Goal: Information Seeking & Learning: Learn about a topic

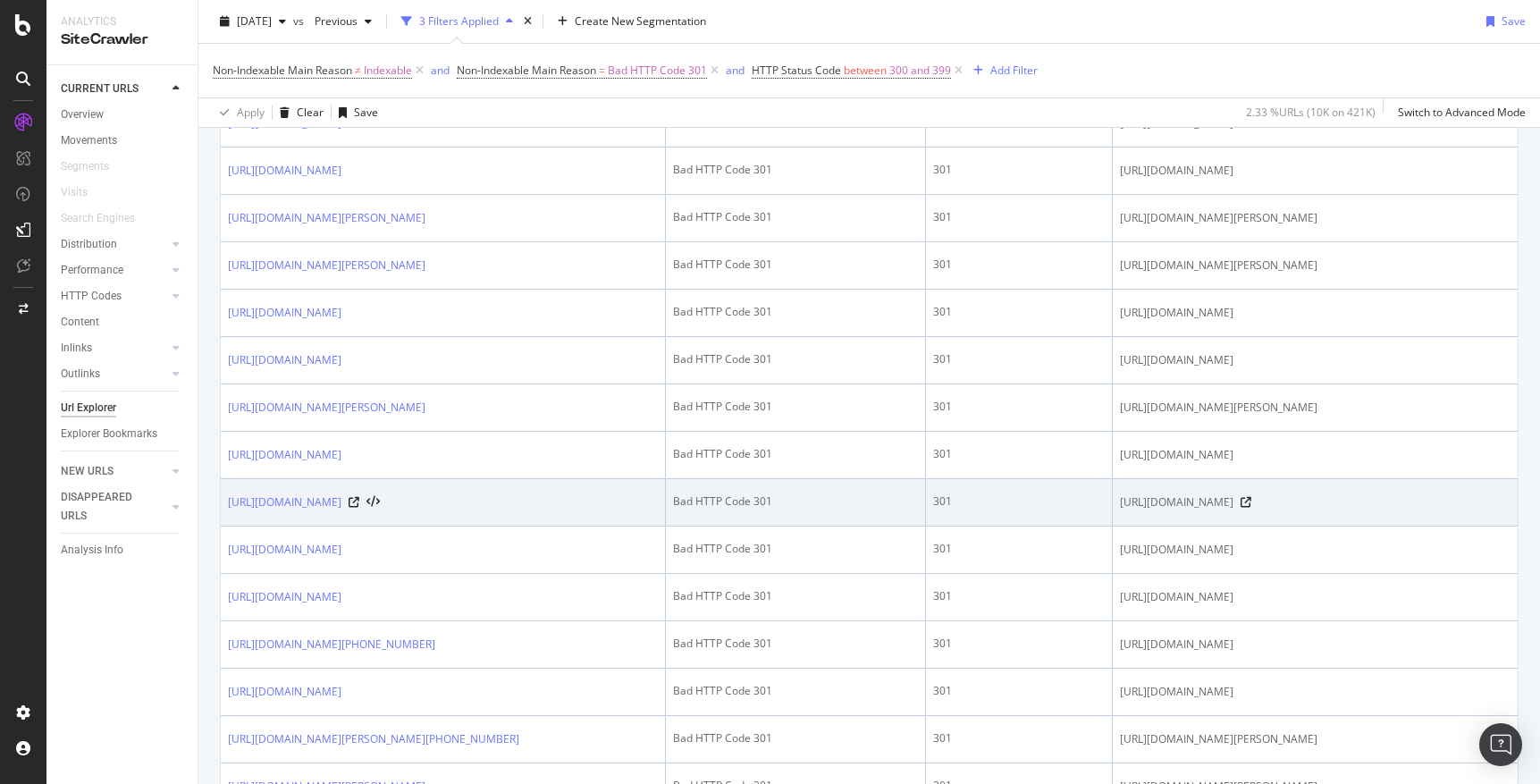
scroll to position [1577, 0]
drag, startPoint x: 1077, startPoint y: 720, endPoint x: 1055, endPoint y: 697, distance: 31.8
click at [1113, 525] on td "[URL][DOMAIN_NAME]" at bounding box center [1315, 502] width 405 height 47
copy span "[URL][DOMAIN_NAME]"
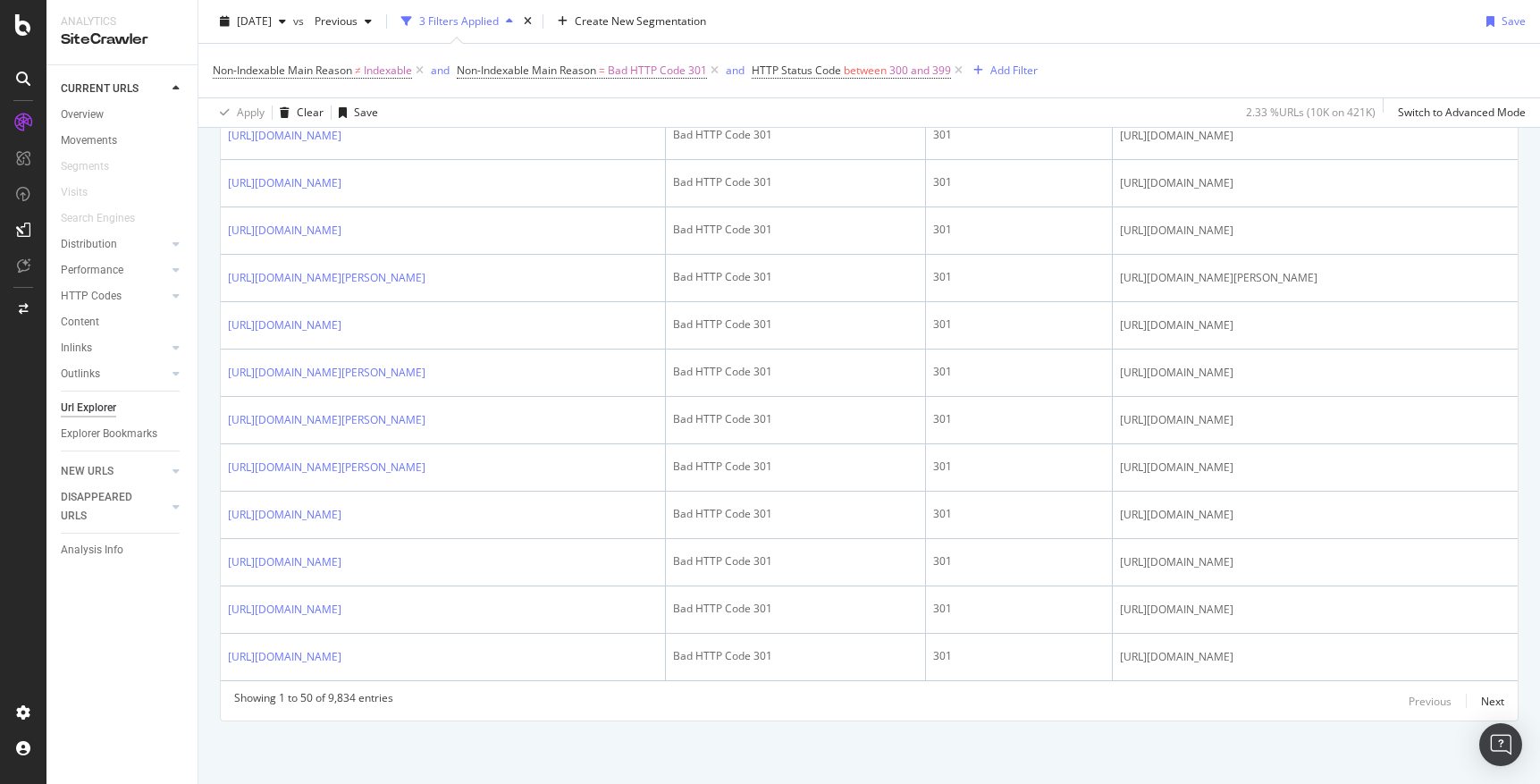
scroll to position [2561, 0]
click at [1488, 698] on div "Next" at bounding box center [1493, 701] width 24 height 15
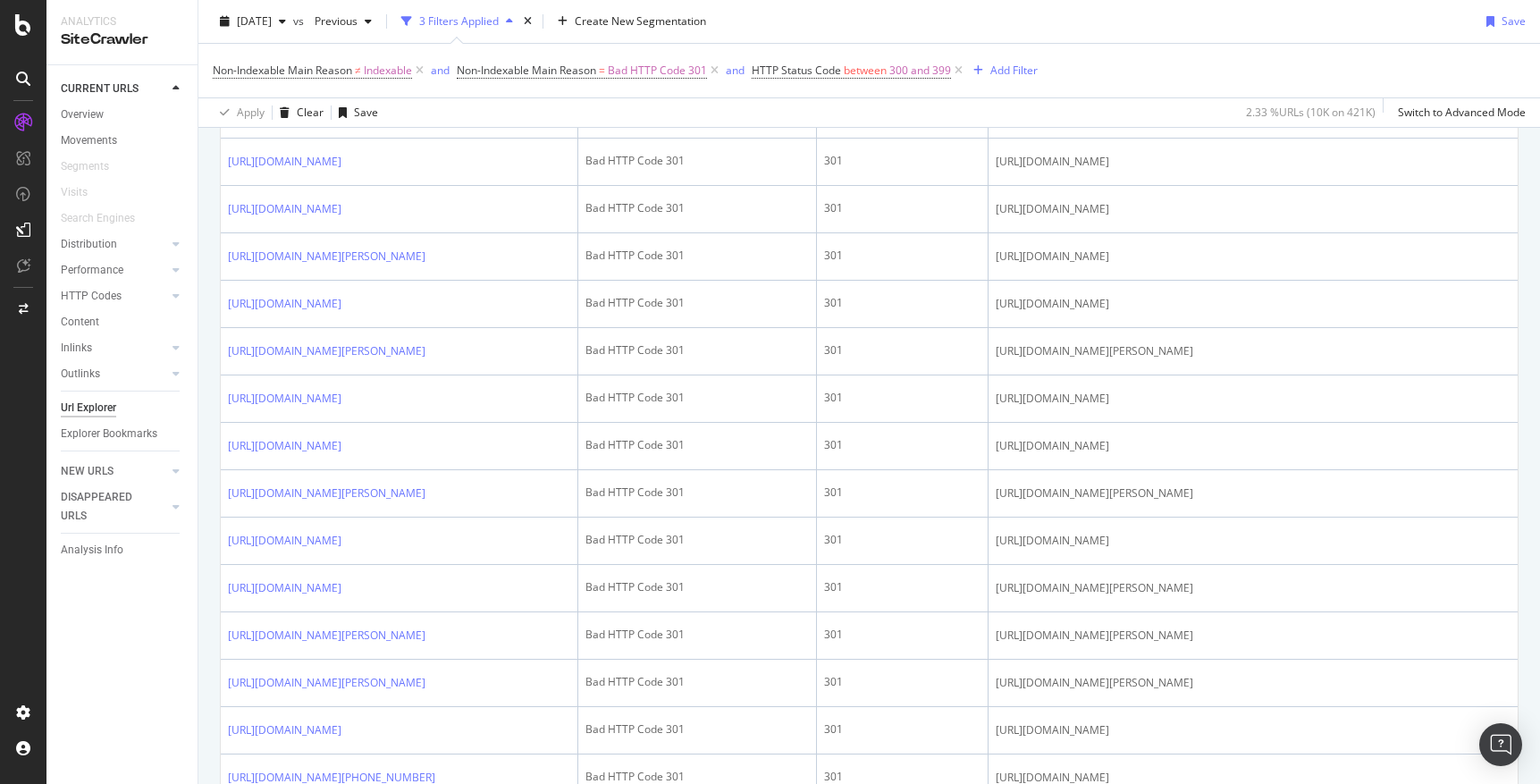
scroll to position [2407, 0]
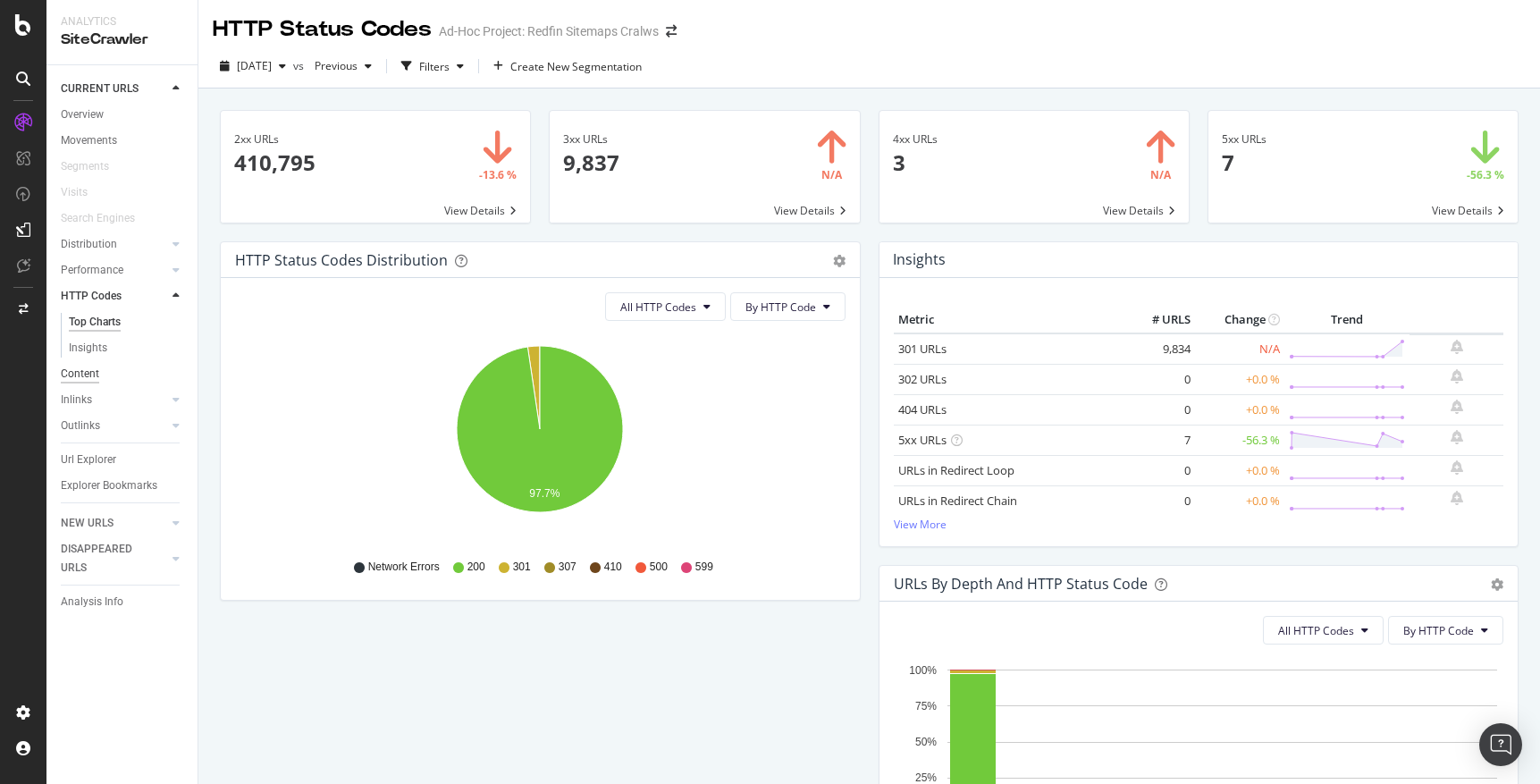
click at [85, 373] on div "Content" at bounding box center [80, 374] width 39 height 19
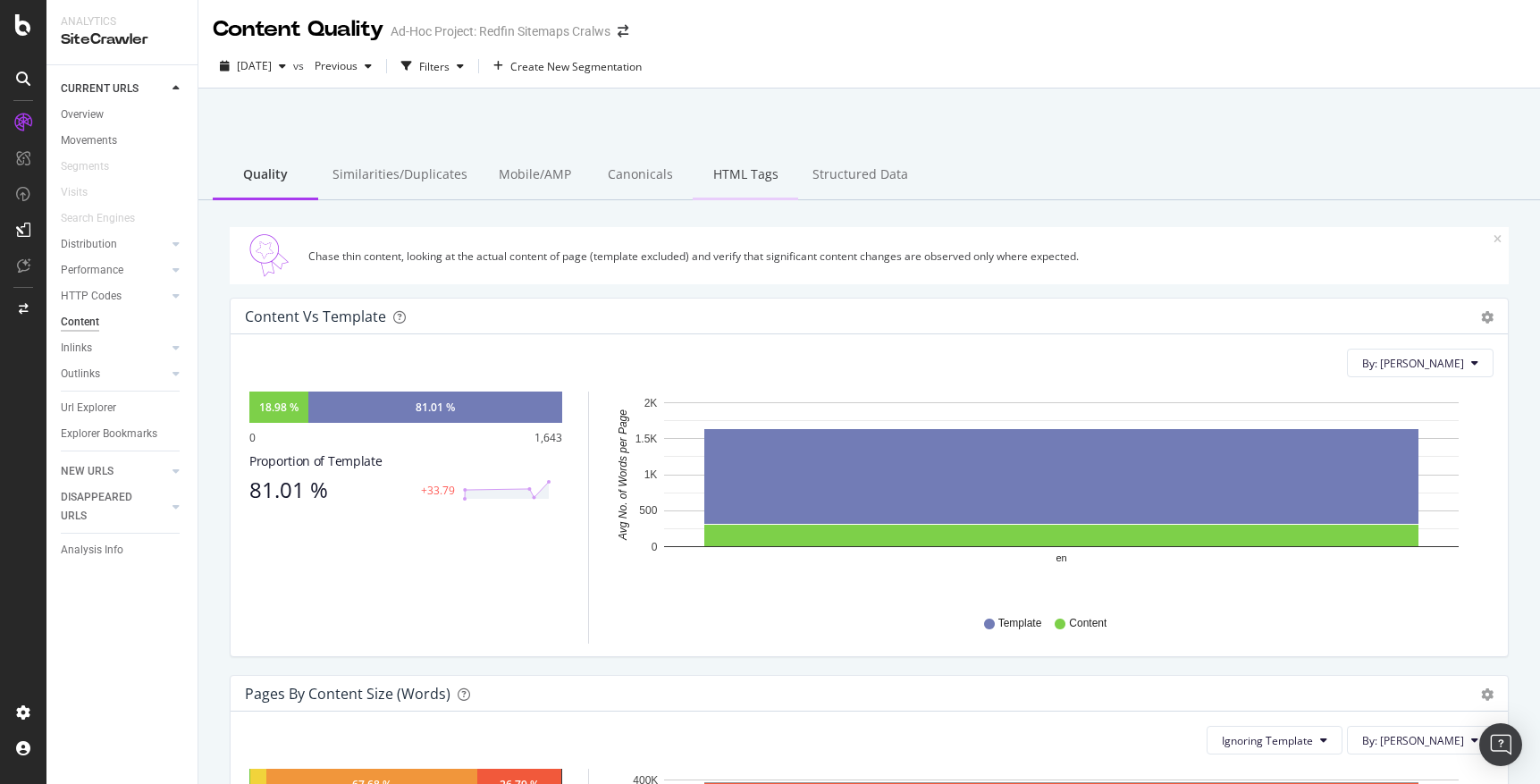
click at [732, 177] on div "HTML Tags" at bounding box center [746, 176] width 105 height 49
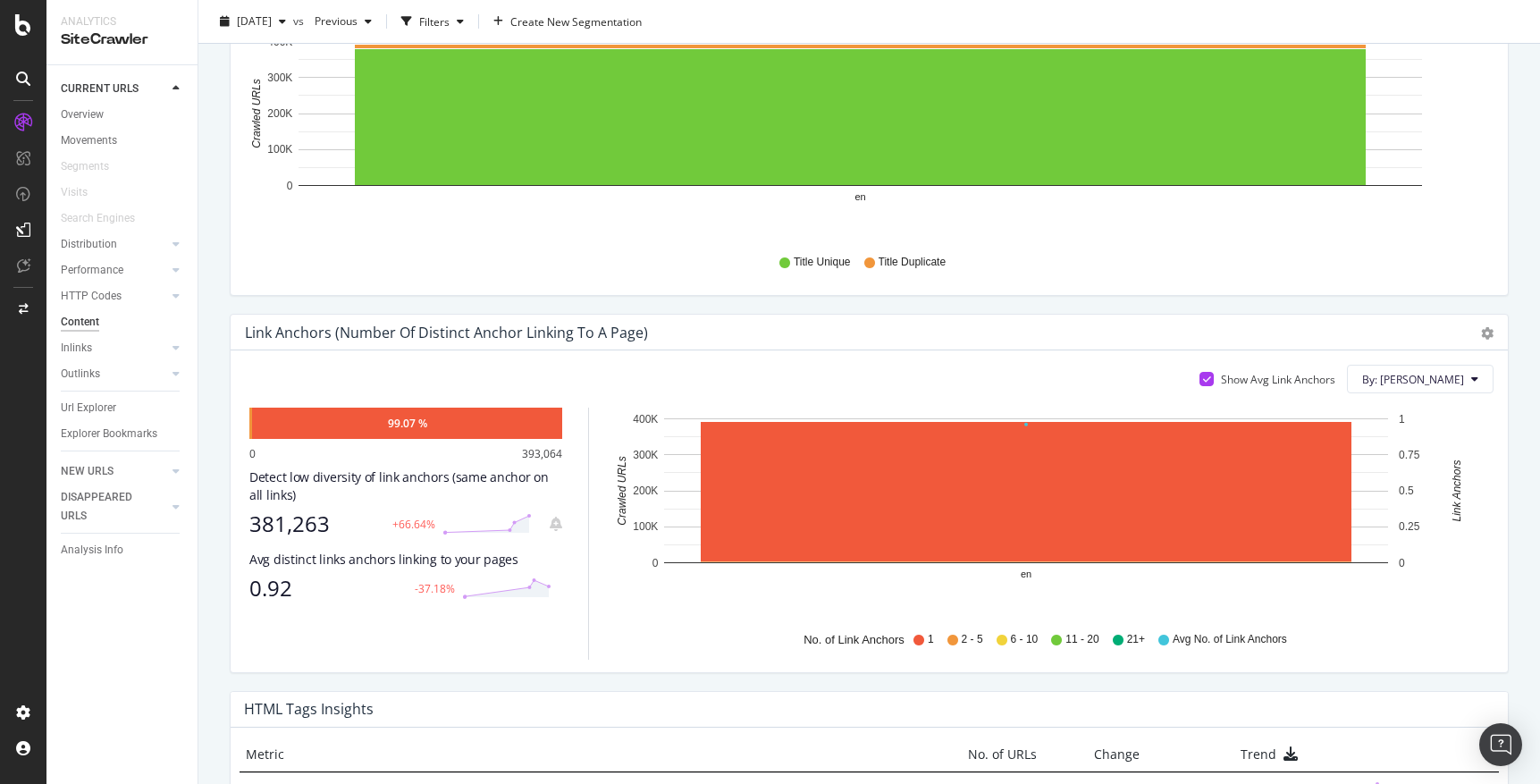
scroll to position [1099, 0]
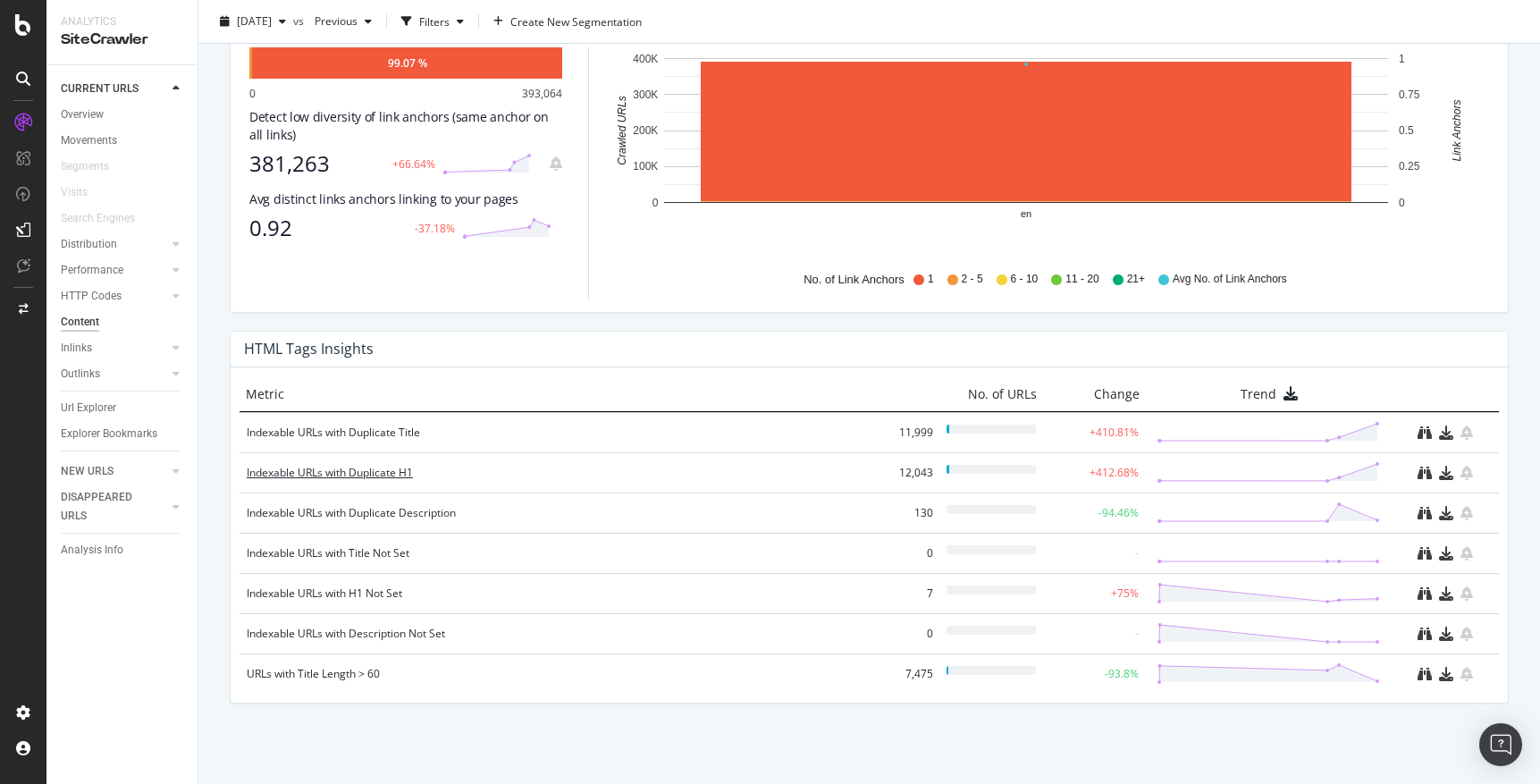
click at [344, 472] on div "Indexable URLs with Duplicate H1" at bounding box center [560, 472] width 628 height 18
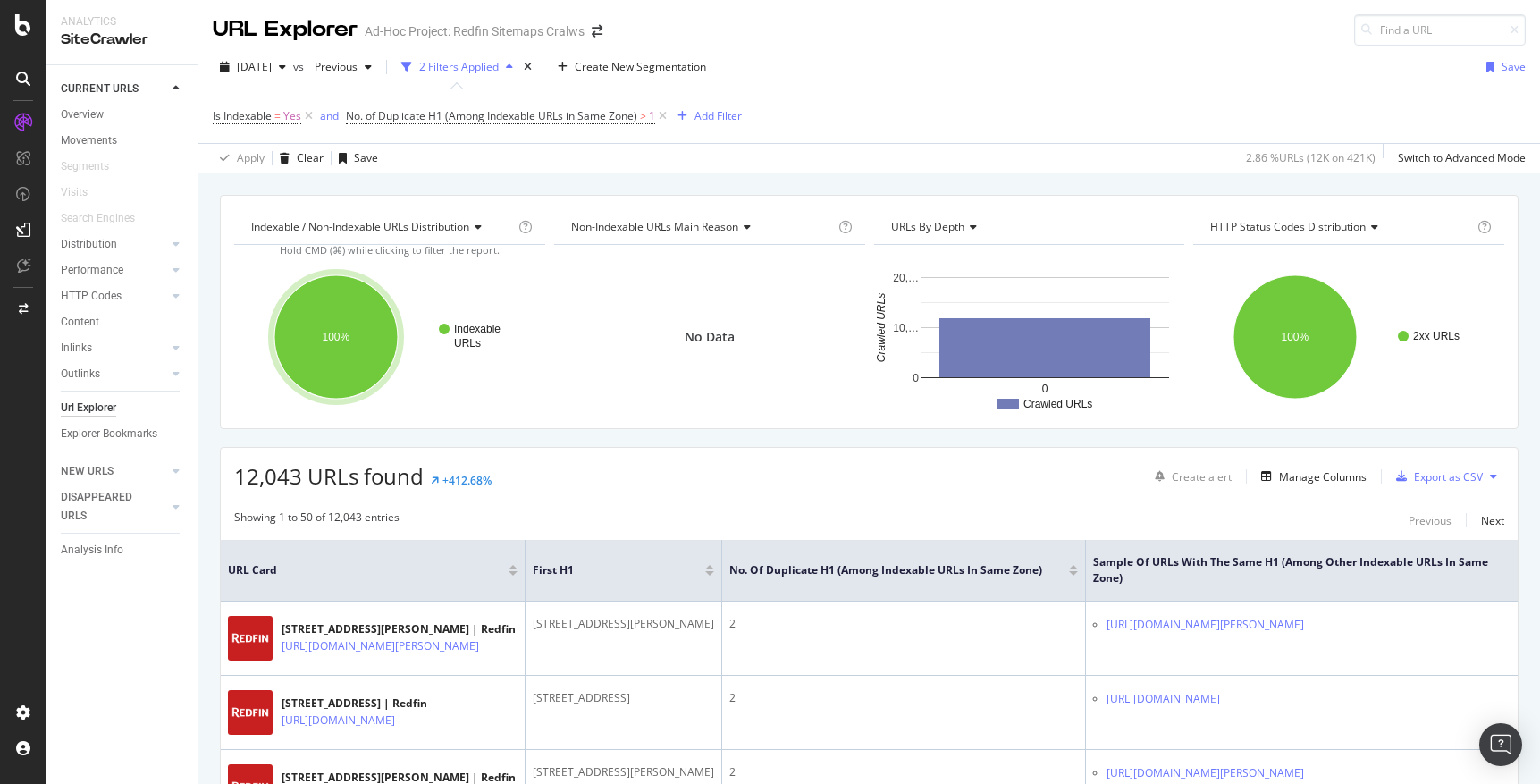
click at [22, 27] on icon at bounding box center [23, 24] width 16 height 22
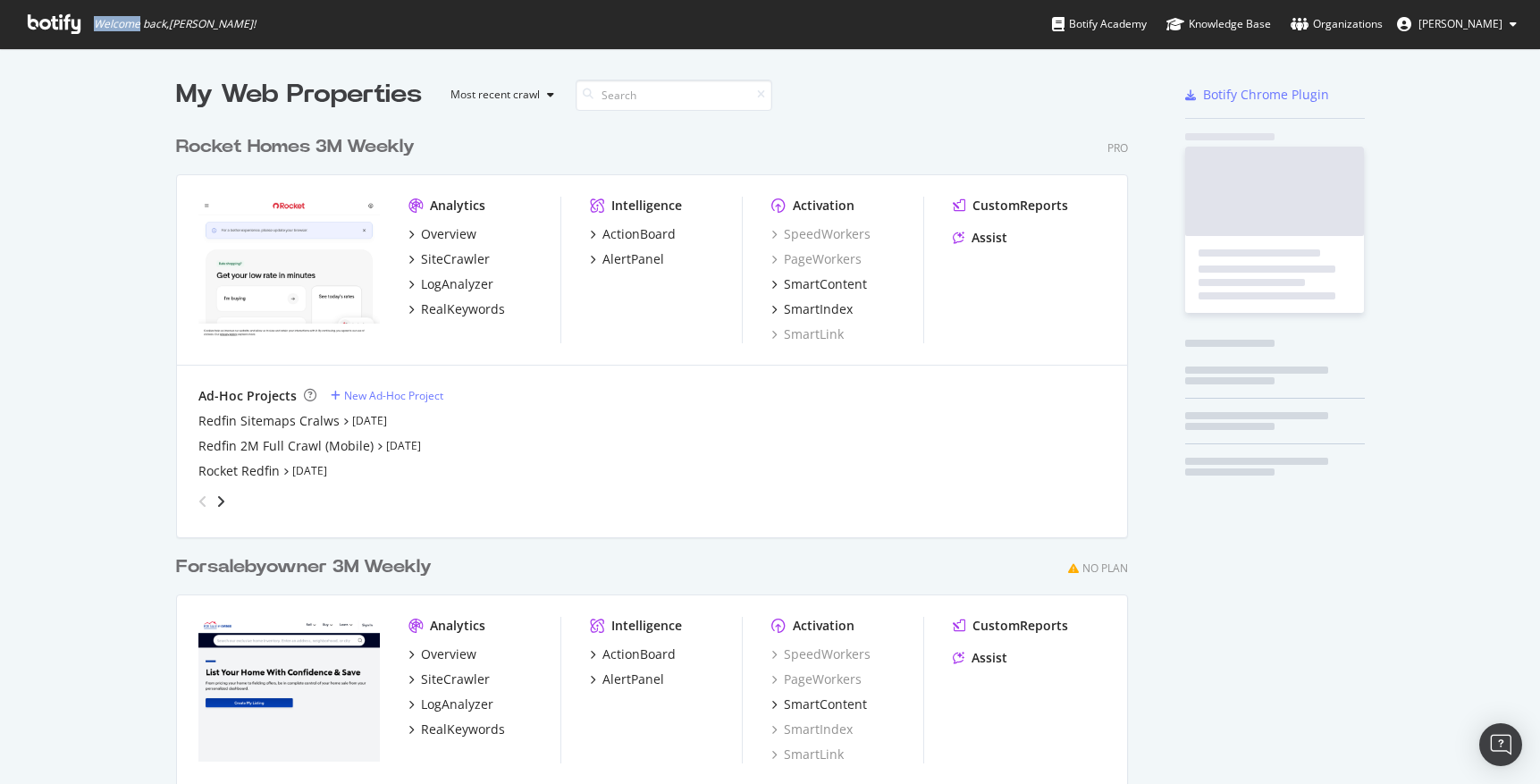
scroll to position [784, 1540]
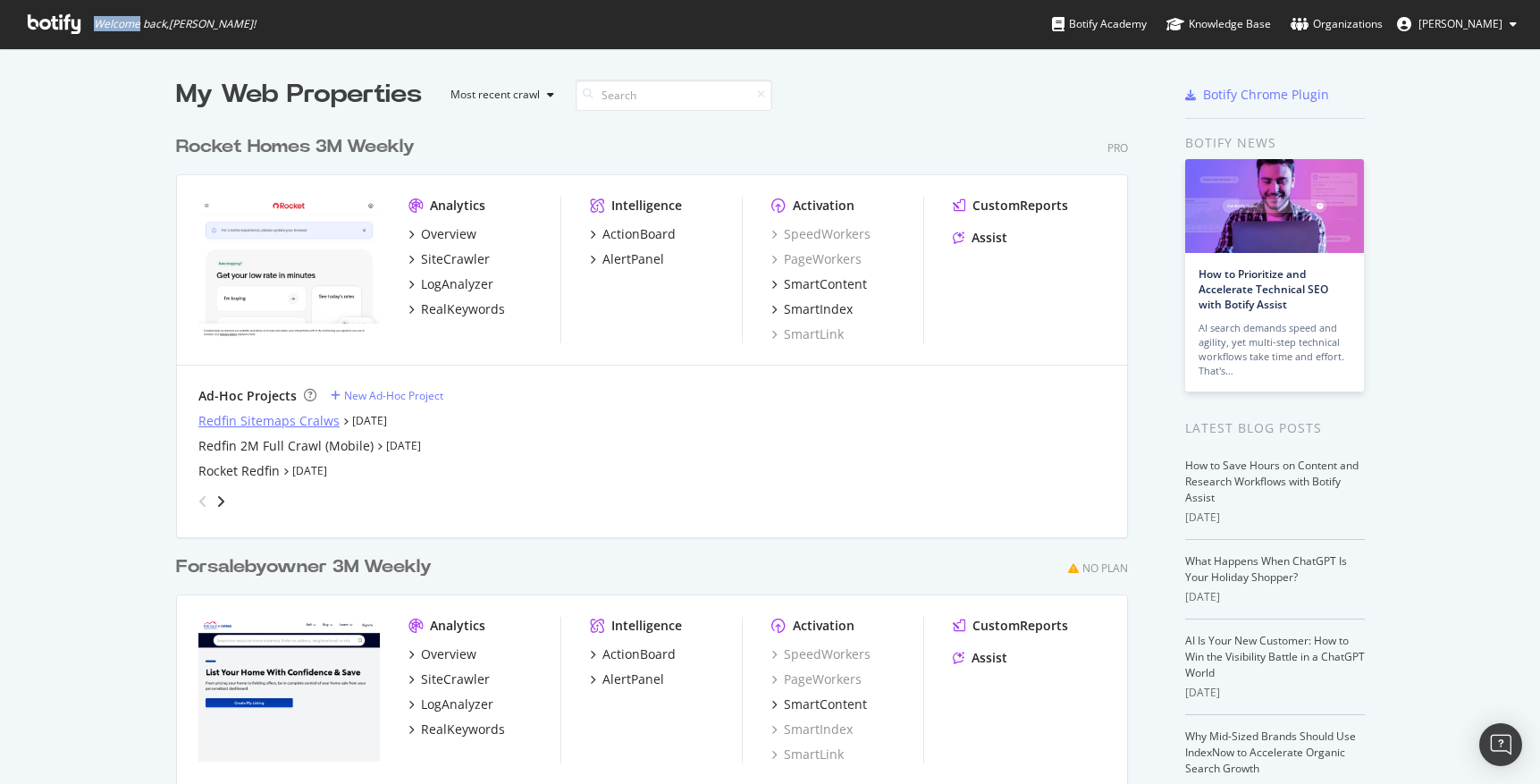
click at [280, 424] on div "Redfin Sitemaps Cralws" at bounding box center [269, 420] width 141 height 18
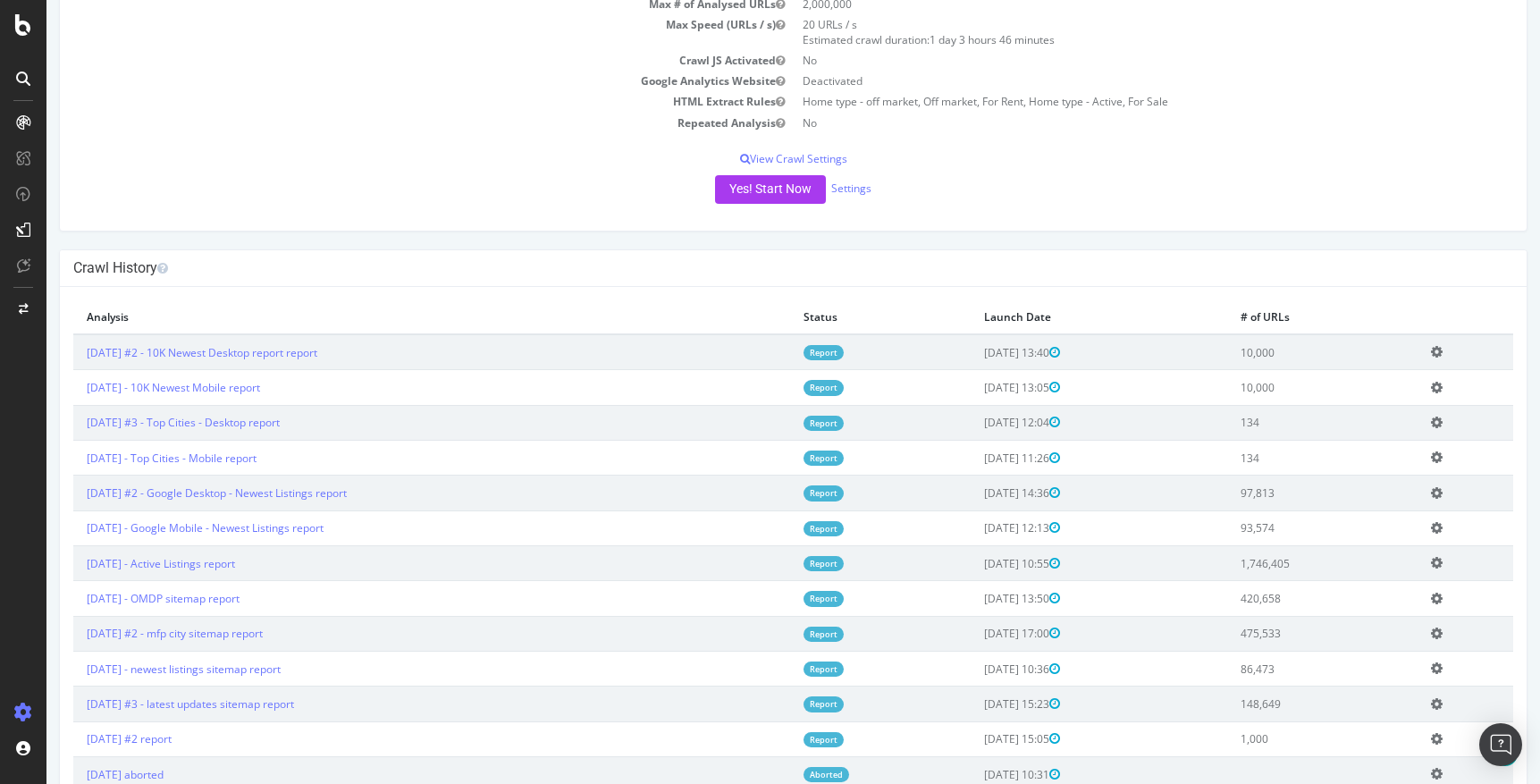
scroll to position [215, 0]
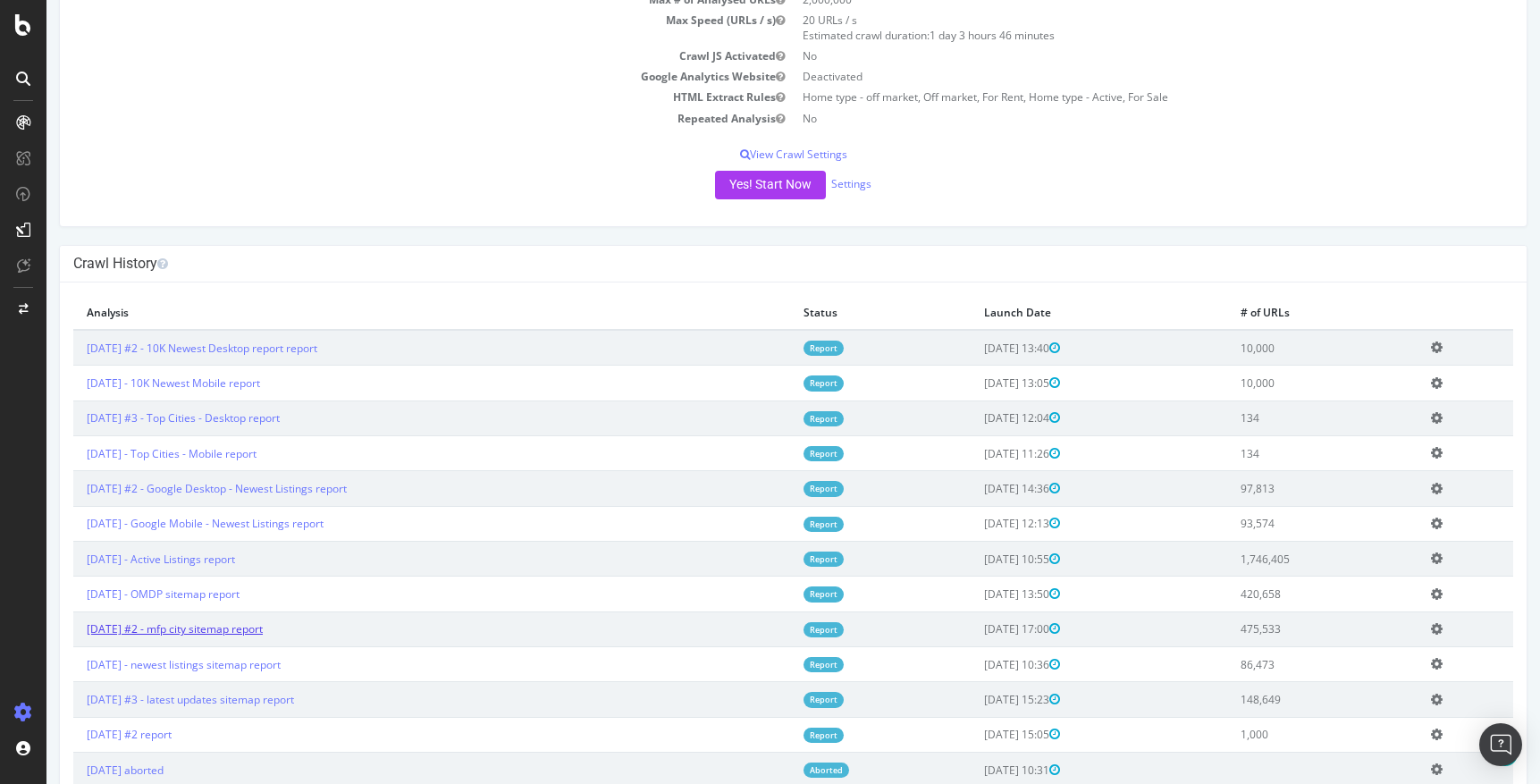
click at [248, 626] on link "[DATE] #2 - mfp city sitemap report" at bounding box center [174, 629] width 176 height 15
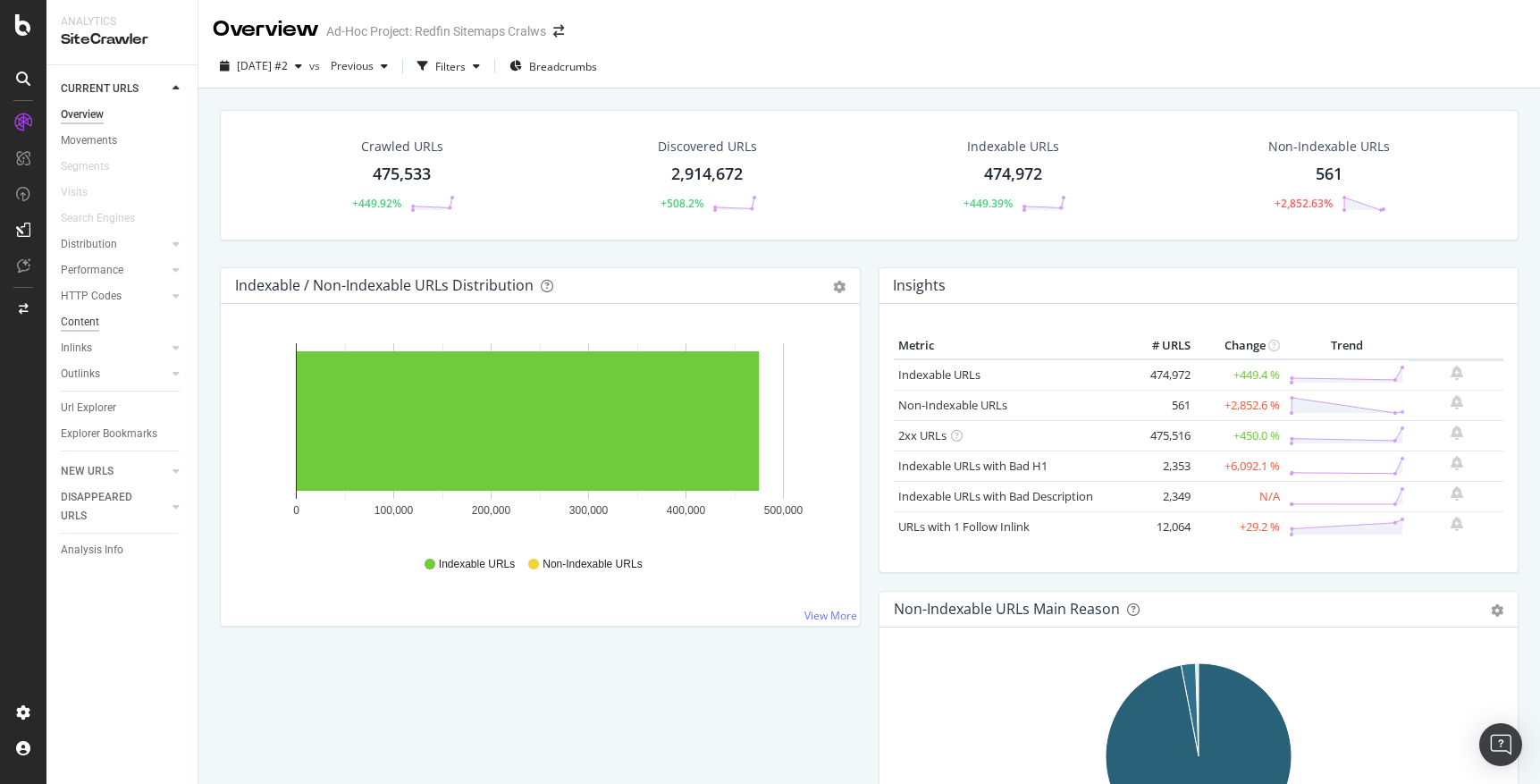
click at [93, 313] on div "Content" at bounding box center [80, 322] width 39 height 19
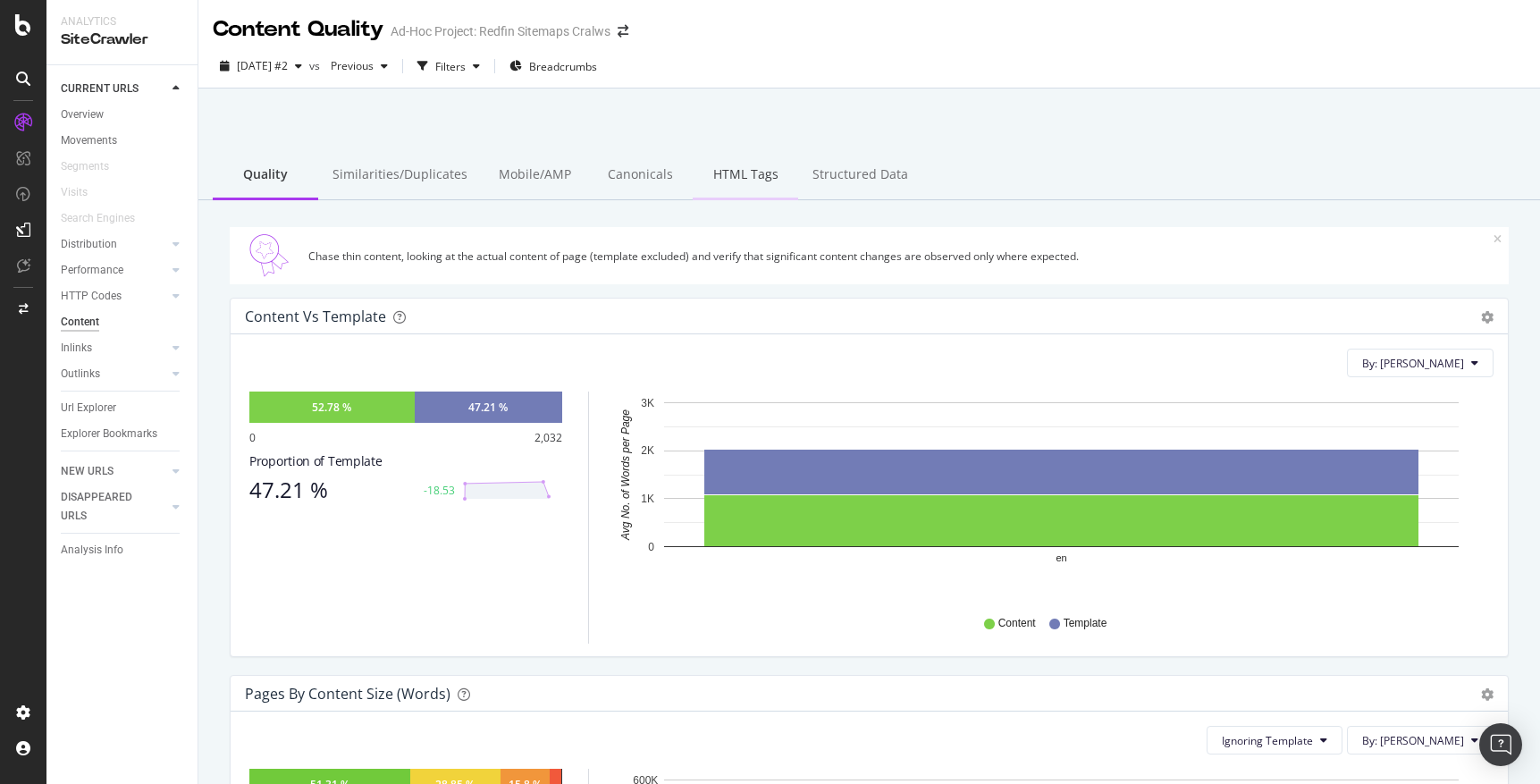
click at [736, 175] on div "HTML Tags" at bounding box center [746, 176] width 105 height 49
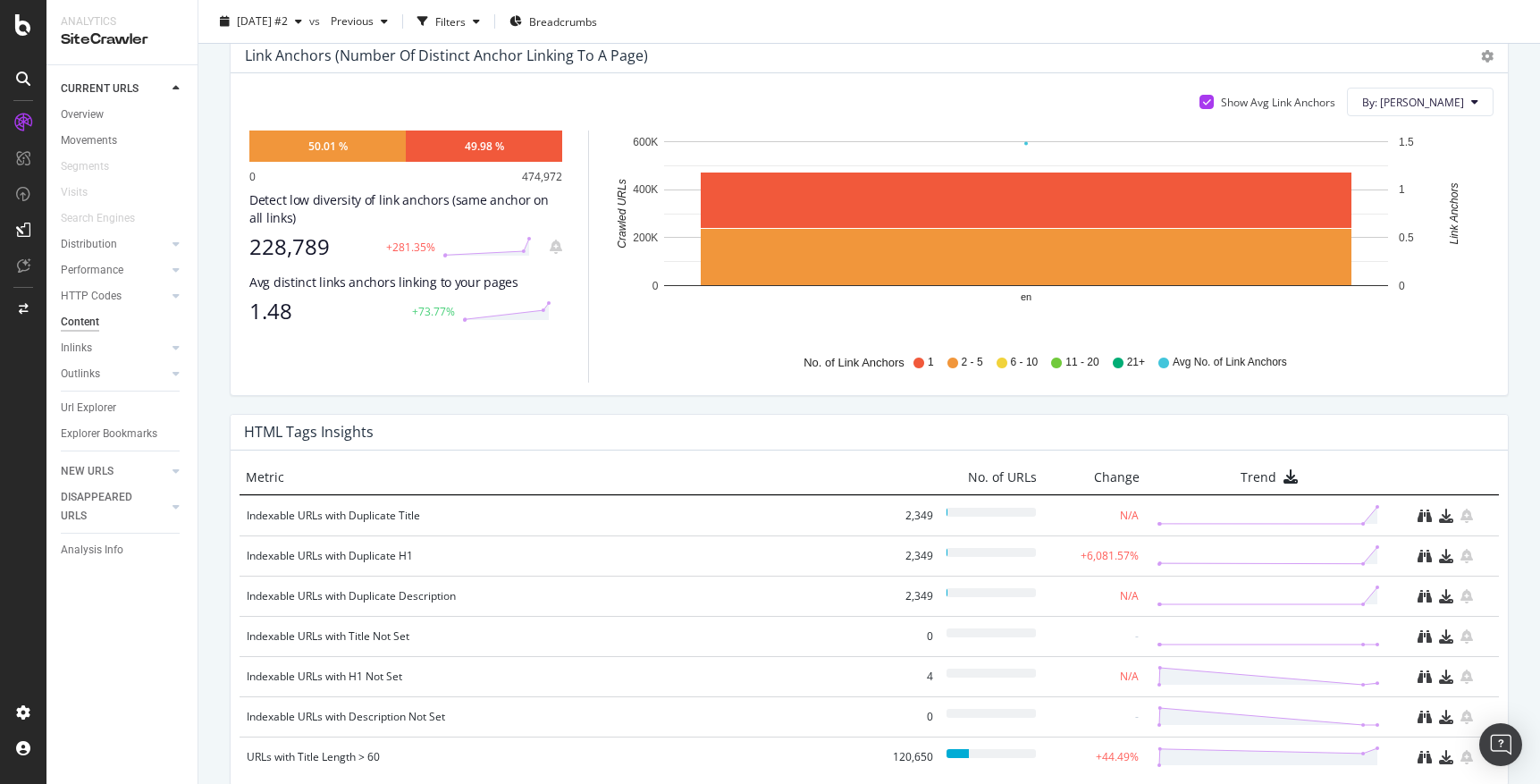
scroll to position [1016, 0]
click at [391, 555] on div "Indexable URLs with Duplicate H1" at bounding box center [560, 555] width 628 height 18
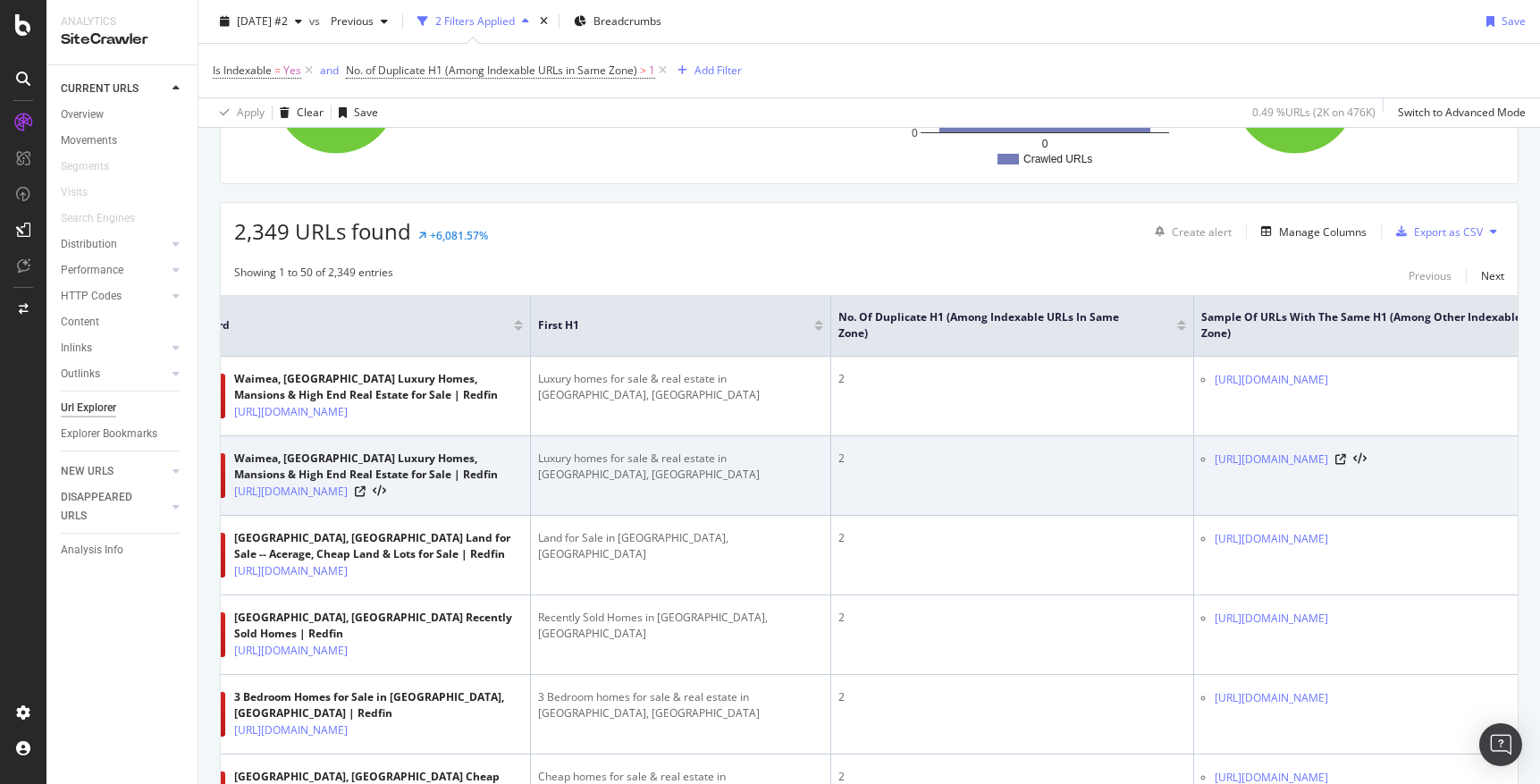
scroll to position [0, 41]
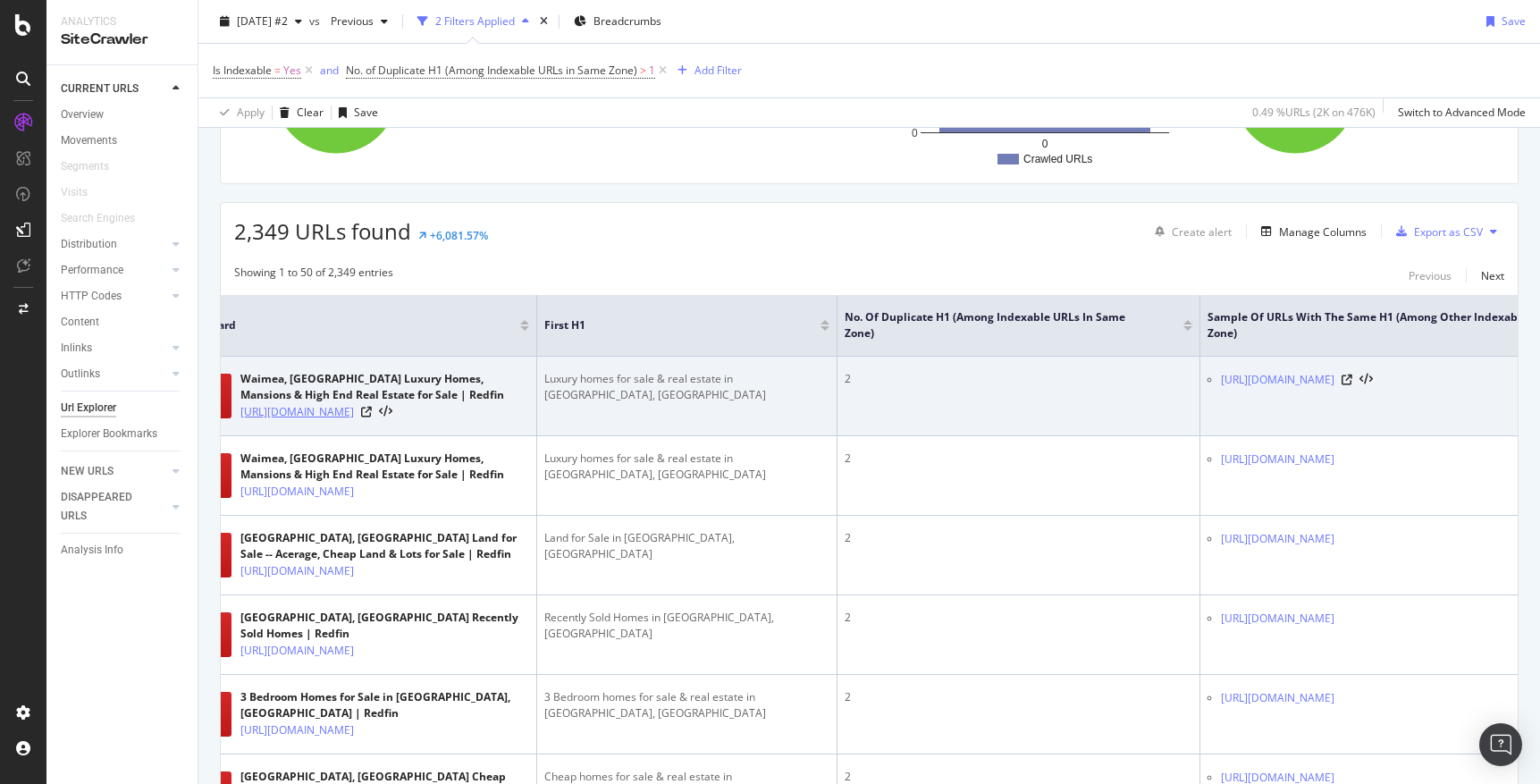
copy link "[URL][DOMAIN_NAME]"
drag, startPoint x: 544, startPoint y: 376, endPoint x: 815, endPoint y: 398, distance: 271.9
click at [815, 398] on td "Luxury homes for sale & real estate in [GEOGRAPHIC_DATA], [GEOGRAPHIC_DATA]" at bounding box center [686, 396] width 300 height 80
copy div "Luxury homes for sale & real estate in [GEOGRAPHIC_DATA], [GEOGRAPHIC_DATA]"
copy link "[URL][DOMAIN_NAME]"
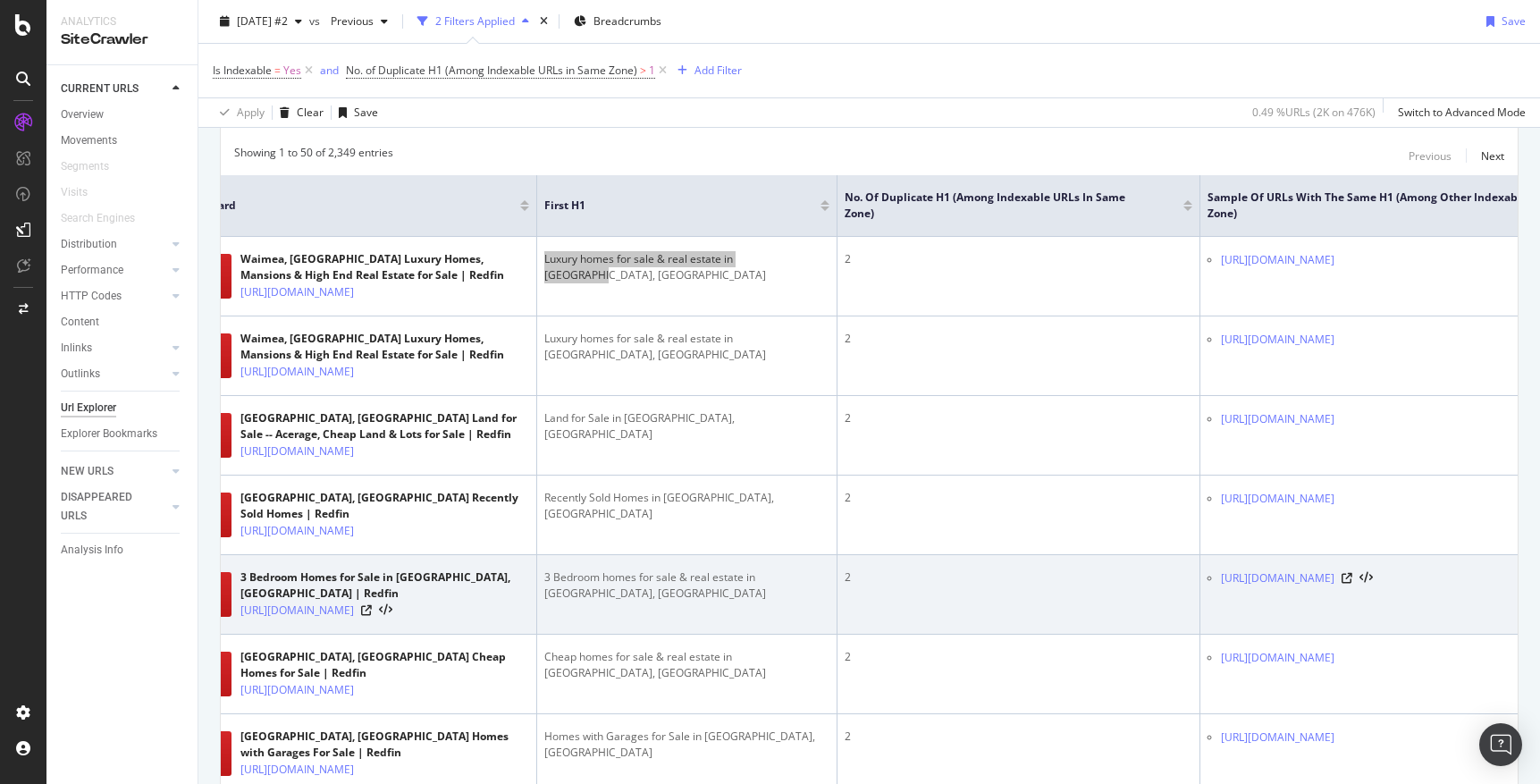
scroll to position [374, 0]
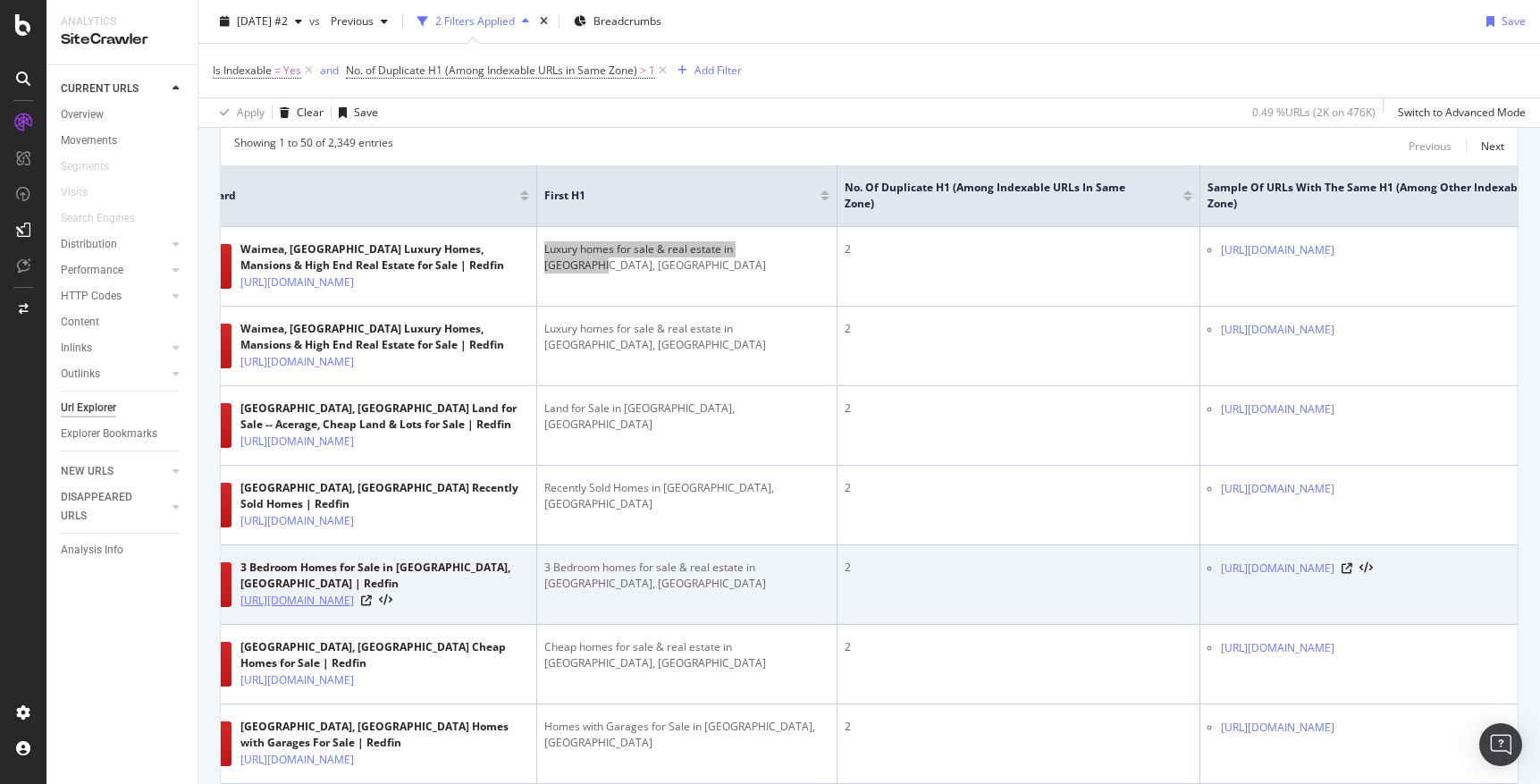
copy link "[URL][DOMAIN_NAME]"
click at [823, 591] on div "3 Bedroom homes for sale & real estate in [GEOGRAPHIC_DATA], [GEOGRAPHIC_DATA]" at bounding box center [686, 575] width 285 height 32
drag, startPoint x: 823, startPoint y: 621, endPoint x: 557, endPoint y: 616, distance: 266.0
click at [557, 591] on div "3 Bedroom homes for sale & real estate in [GEOGRAPHIC_DATA], [GEOGRAPHIC_DATA]" at bounding box center [686, 575] width 285 height 32
copy div "Bedroom homes for sale & real estate in [GEOGRAPHIC_DATA], [GEOGRAPHIC_DATA]"
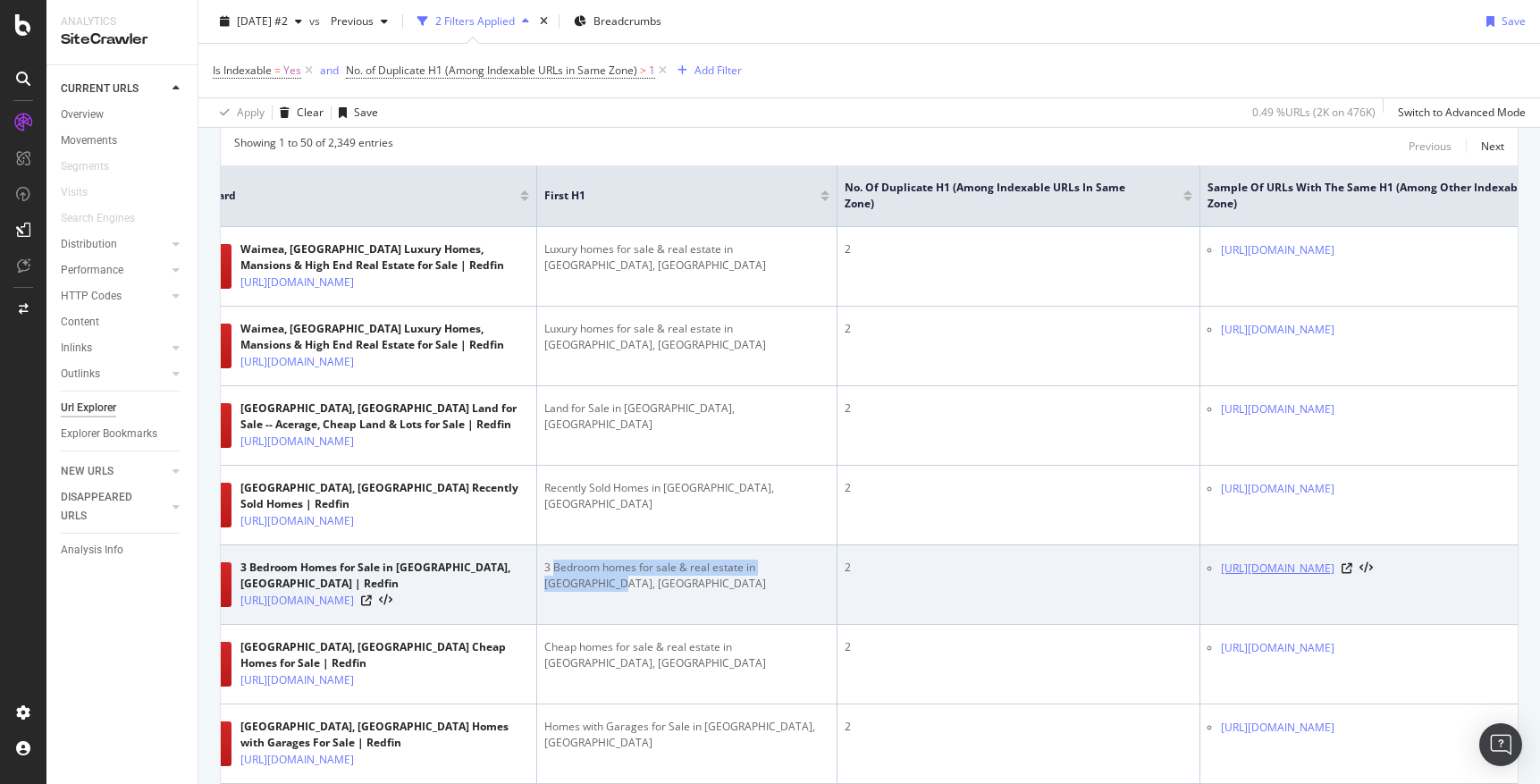
copy link "[URL][DOMAIN_NAME]"
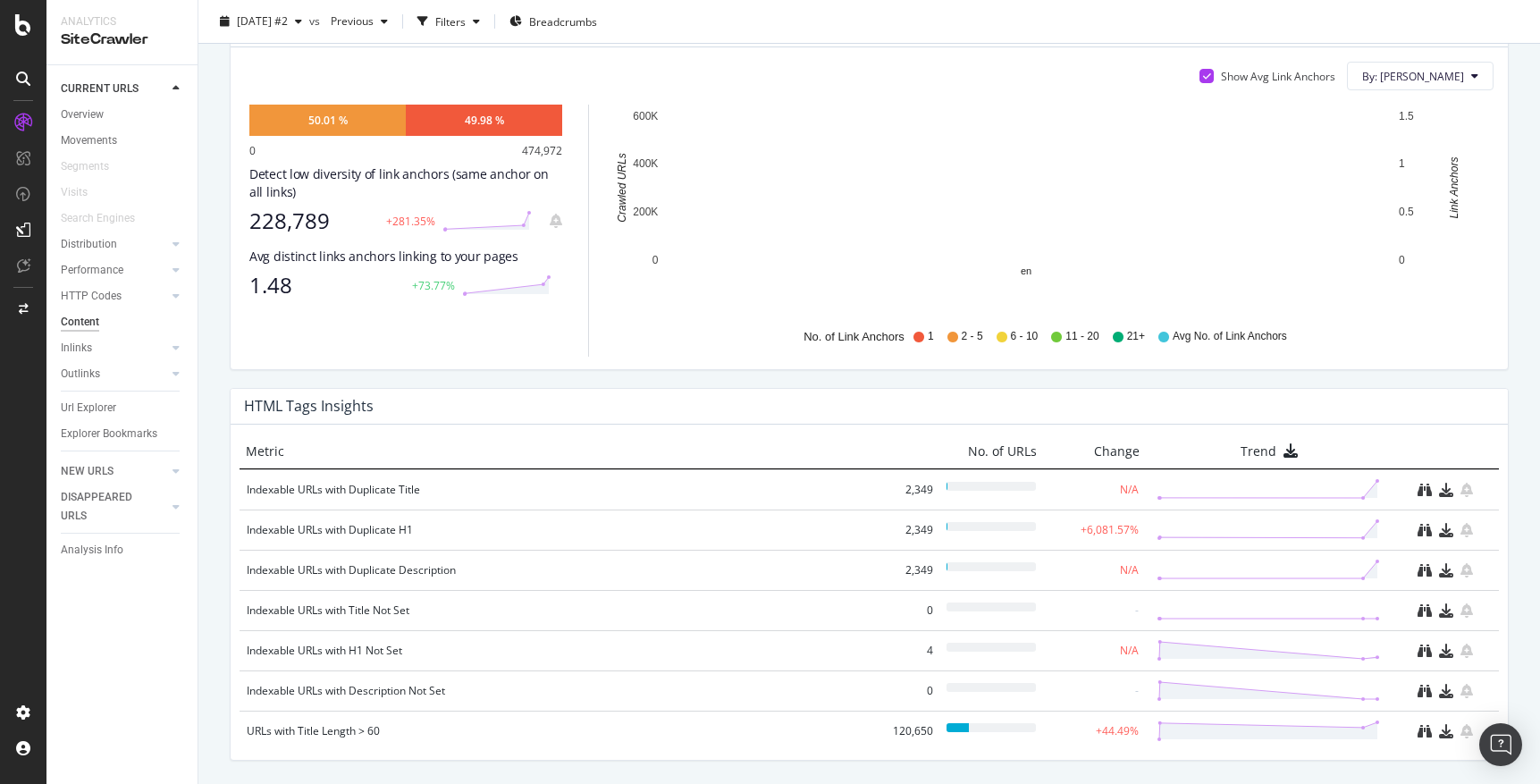
scroll to position [1099, 0]
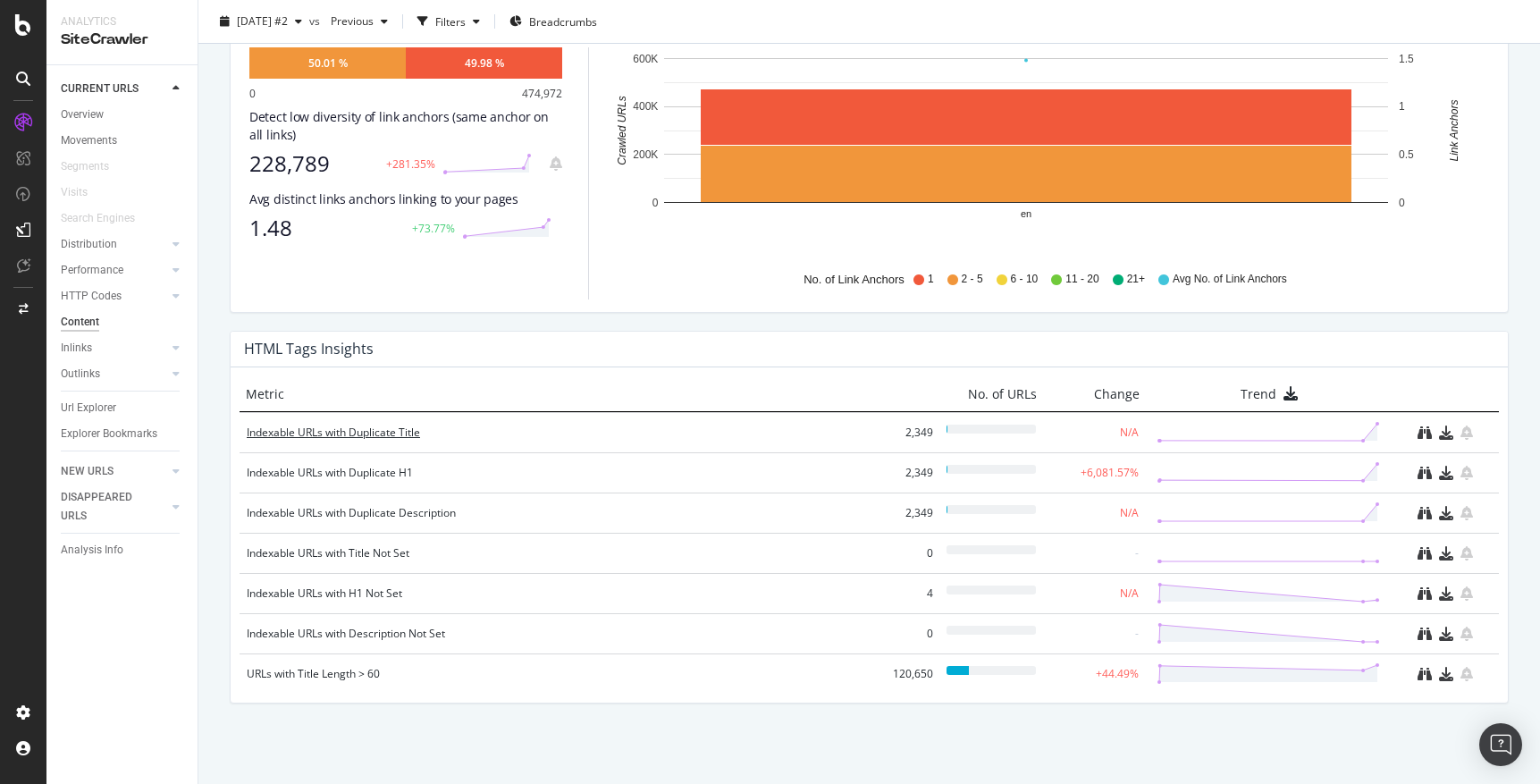
click at [407, 429] on div "Indexable URLs with Duplicate Title" at bounding box center [560, 432] width 628 height 18
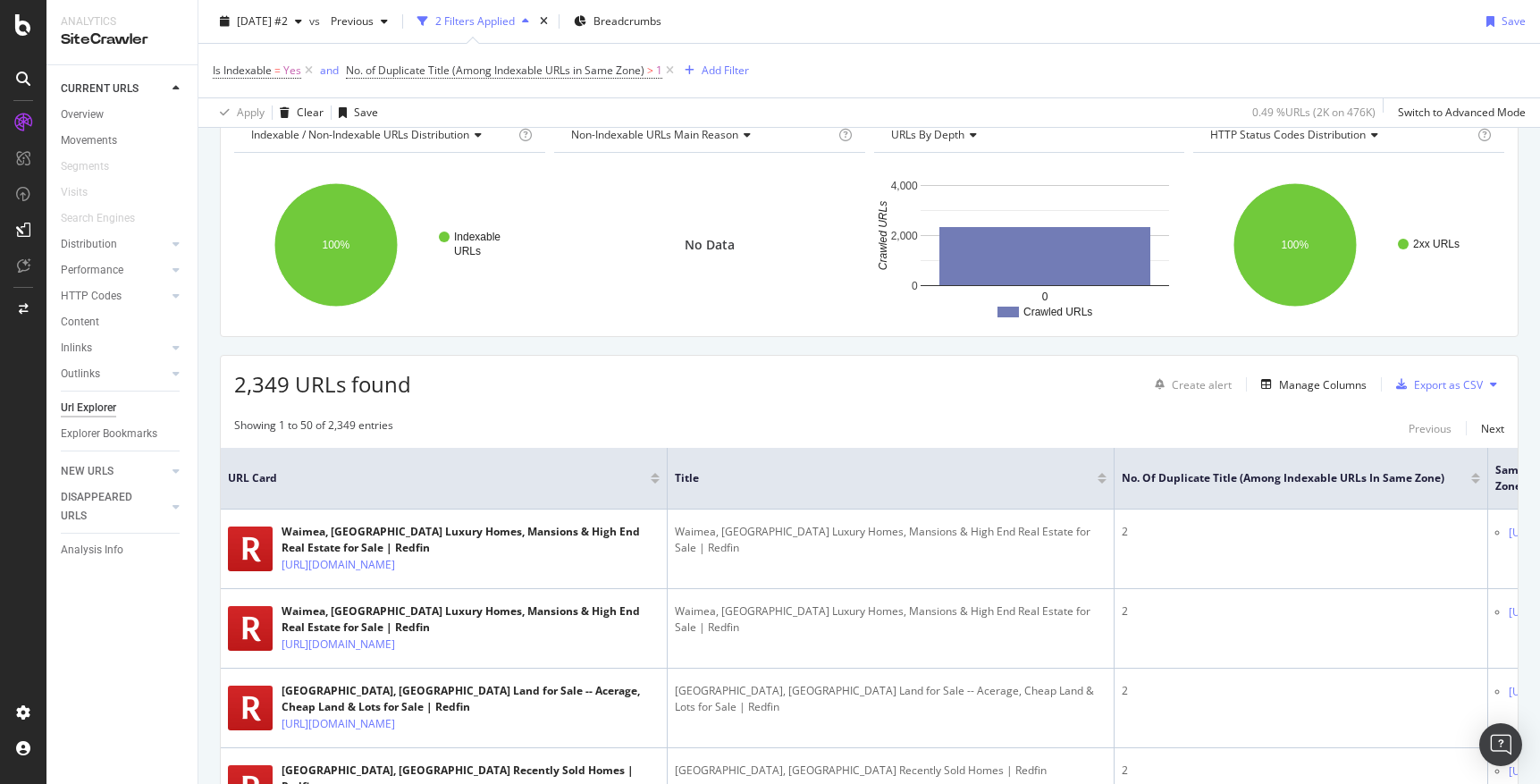
scroll to position [104, 0]
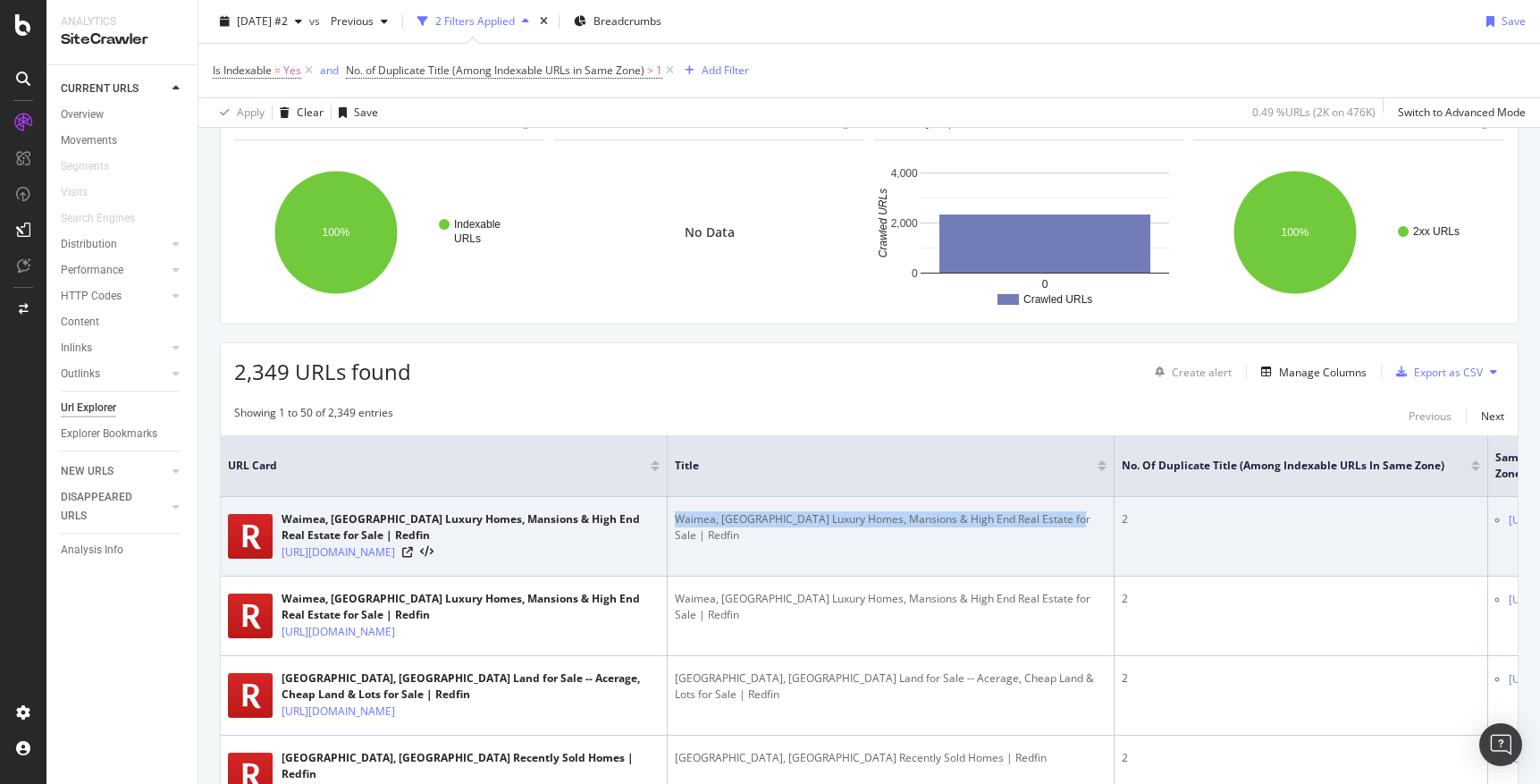
drag, startPoint x: 1061, startPoint y: 518, endPoint x: 675, endPoint y: 520, distance: 386.0
click at [675, 520] on div "Waimea, [GEOGRAPHIC_DATA] Luxury Homes, Mansions & High End Real Estate for Sal…" at bounding box center [890, 527] width 432 height 32
copy div "Waimea, [GEOGRAPHIC_DATA] Luxury Homes, Mansions & High End Real Estate for Sal…"
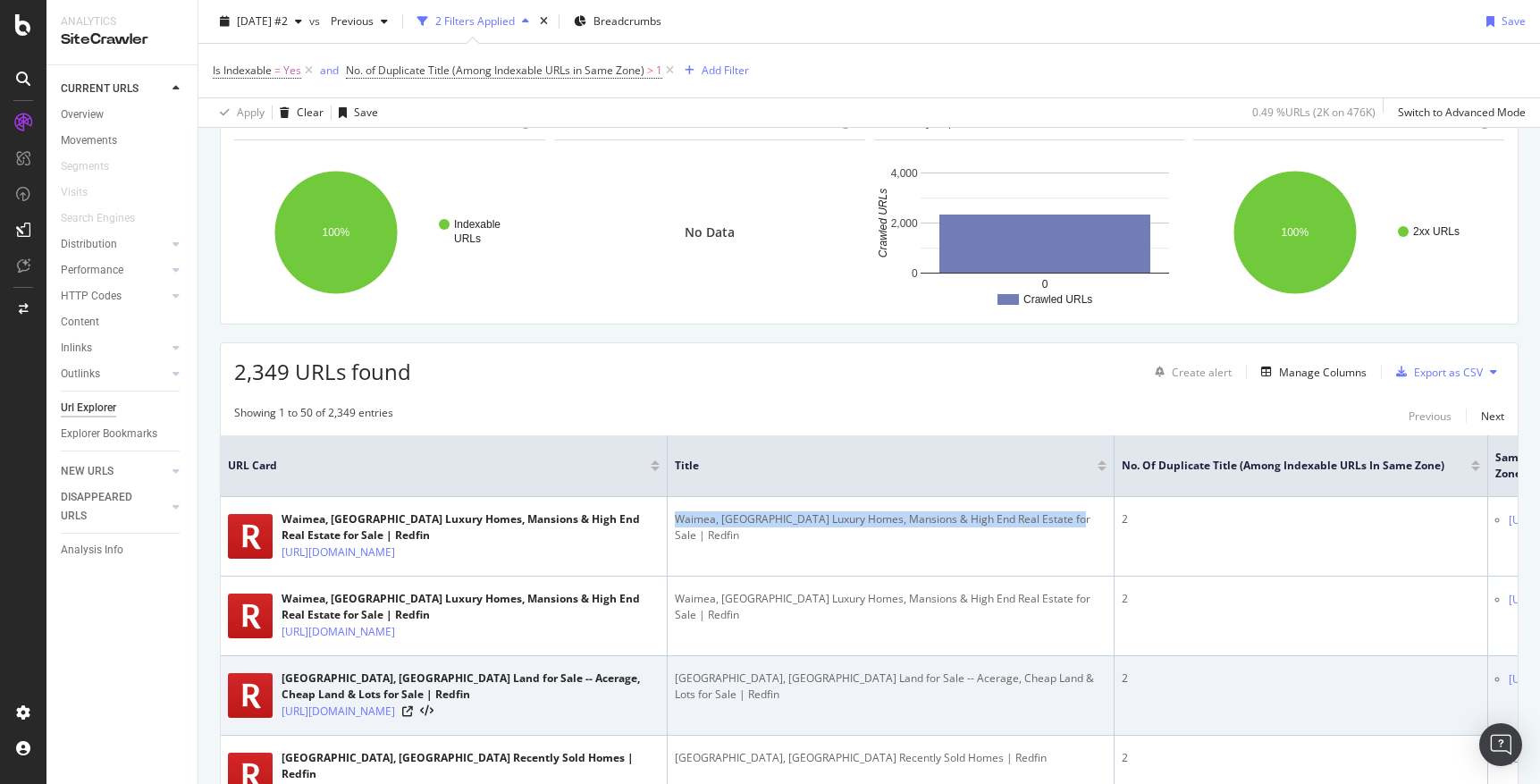
click at [1070, 680] on div "[GEOGRAPHIC_DATA], [GEOGRAPHIC_DATA] Land for Sale -- Acerage, Cheap Land & Lot…" at bounding box center [890, 686] width 432 height 32
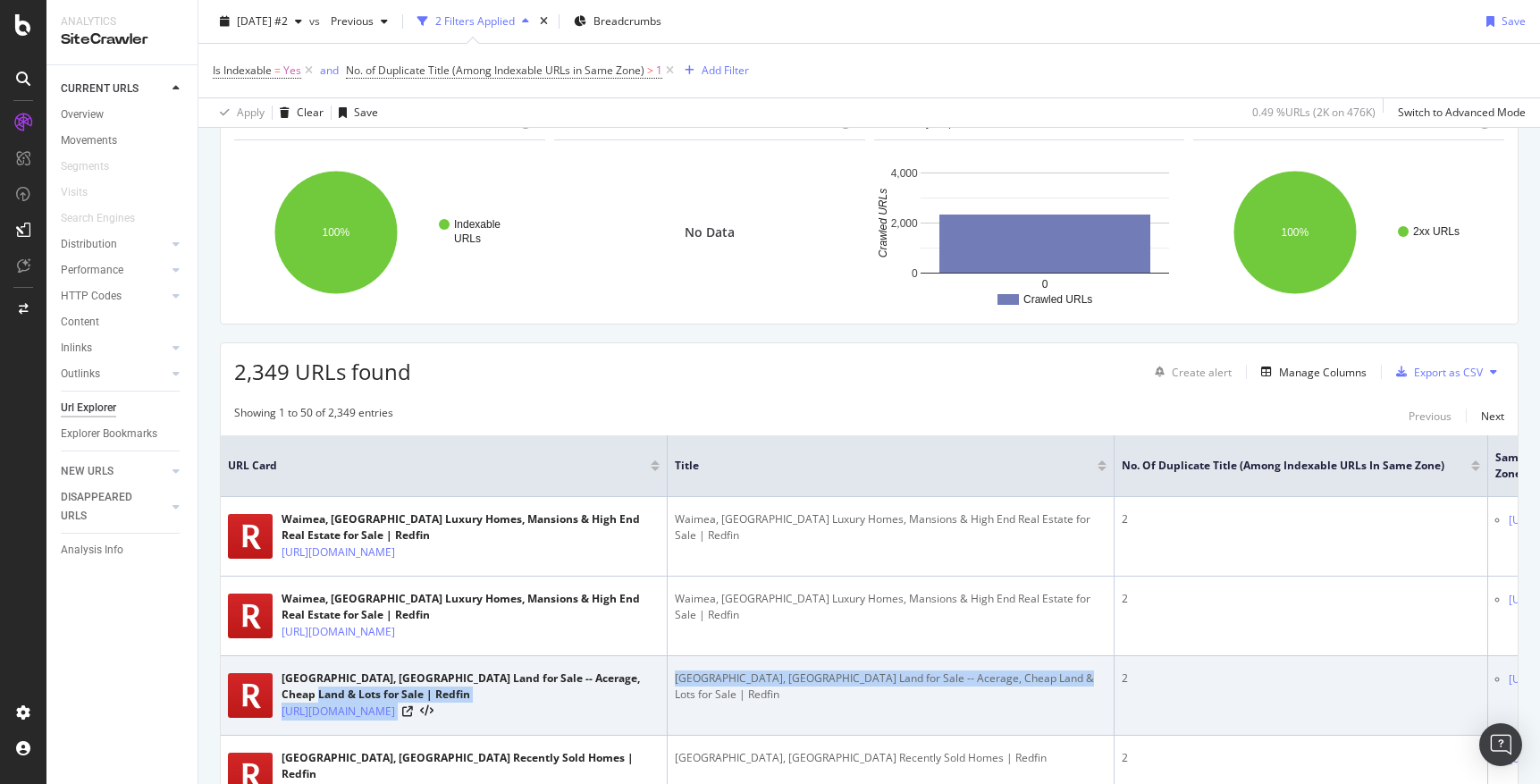
drag, startPoint x: 1024, startPoint y: 680, endPoint x: 665, endPoint y: 673, distance: 359.1
click at [665, 673] on tr "[GEOGRAPHIC_DATA], [GEOGRAPHIC_DATA] Land for Sale -- Acerage, Cheap Land & Lot…" at bounding box center [1078, 696] width 1715 height 80
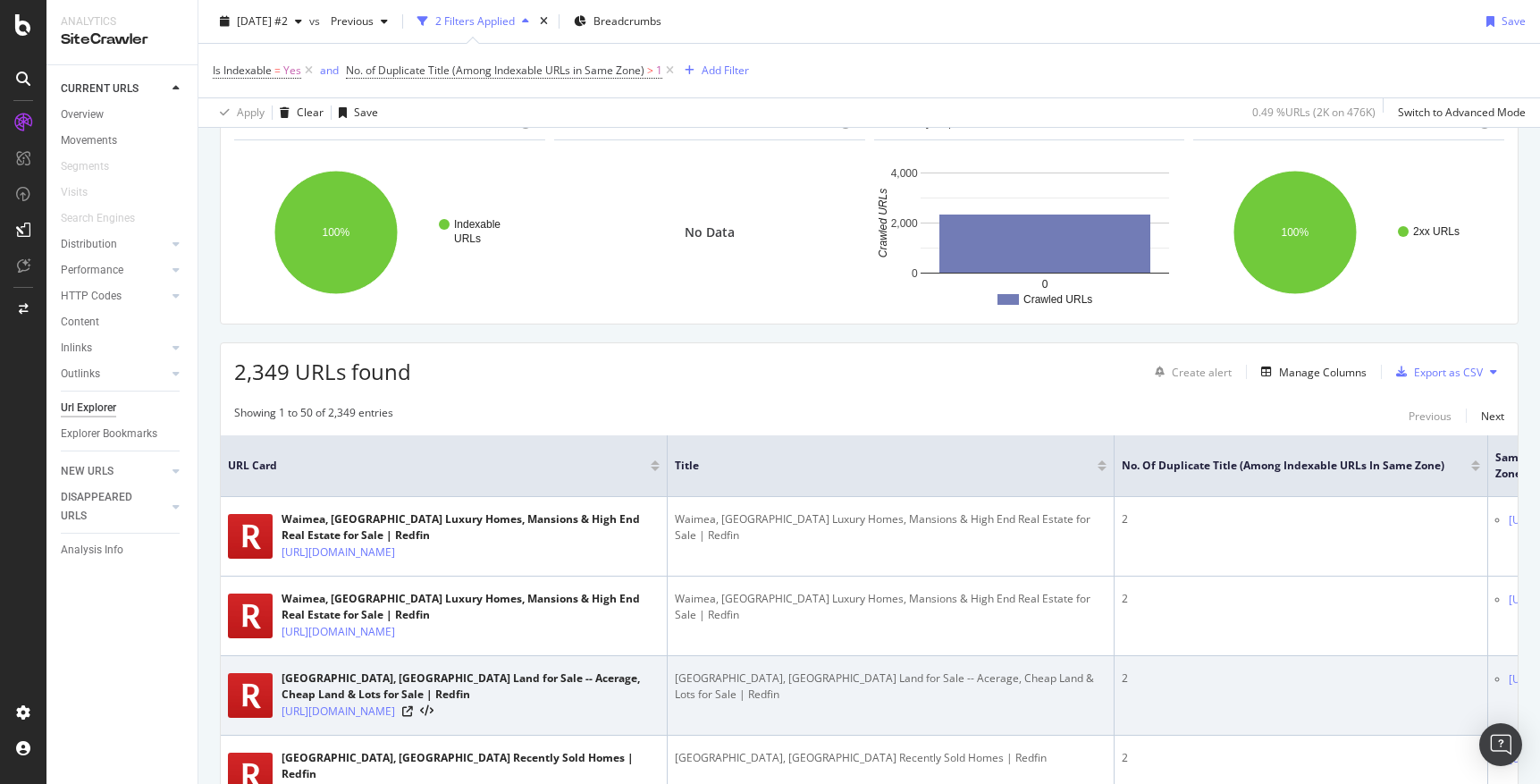
click at [785, 715] on td "[GEOGRAPHIC_DATA], [GEOGRAPHIC_DATA] Land for Sale -- Acerage, Cheap Land & Lot…" at bounding box center [890, 696] width 447 height 80
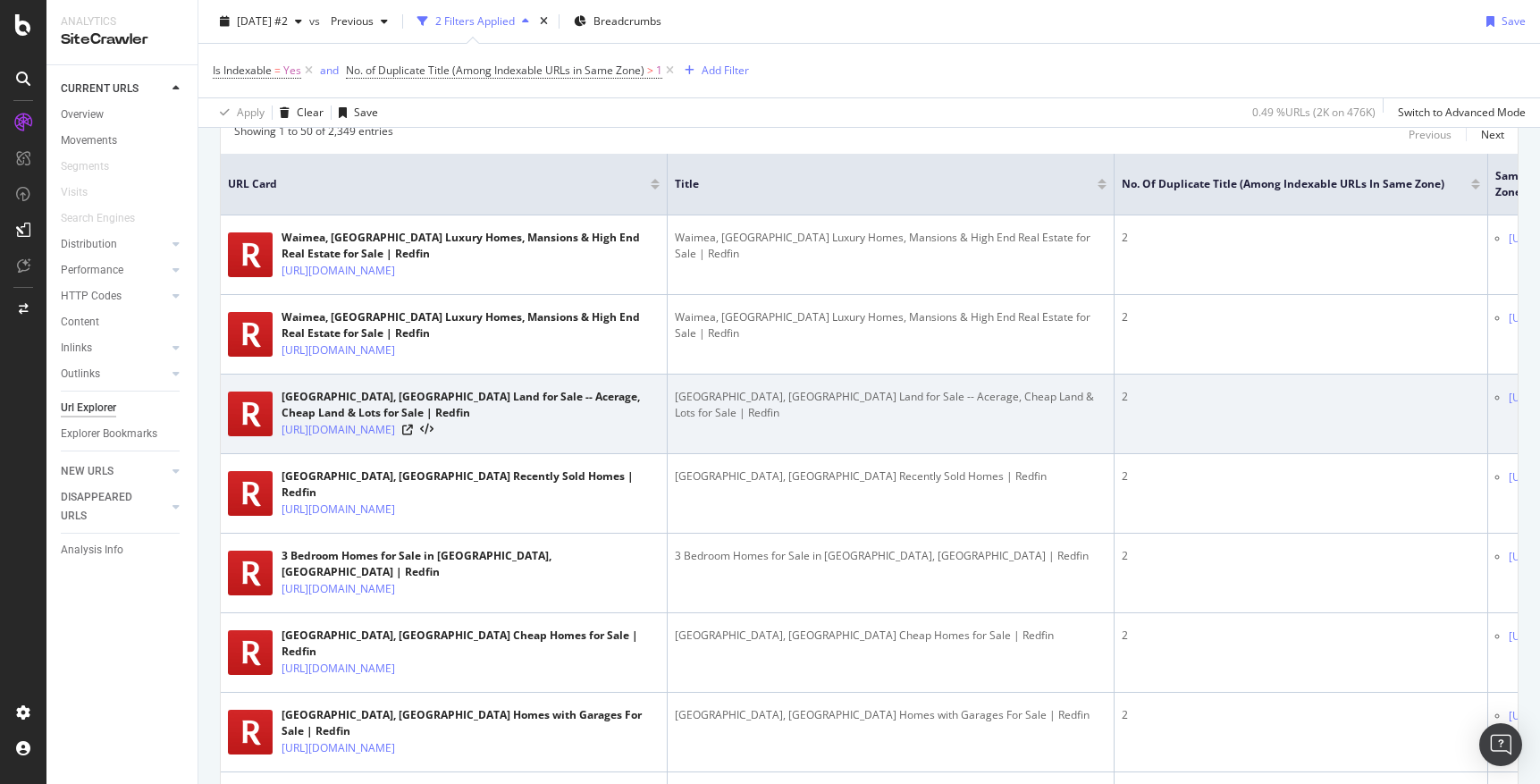
scroll to position [387, 0]
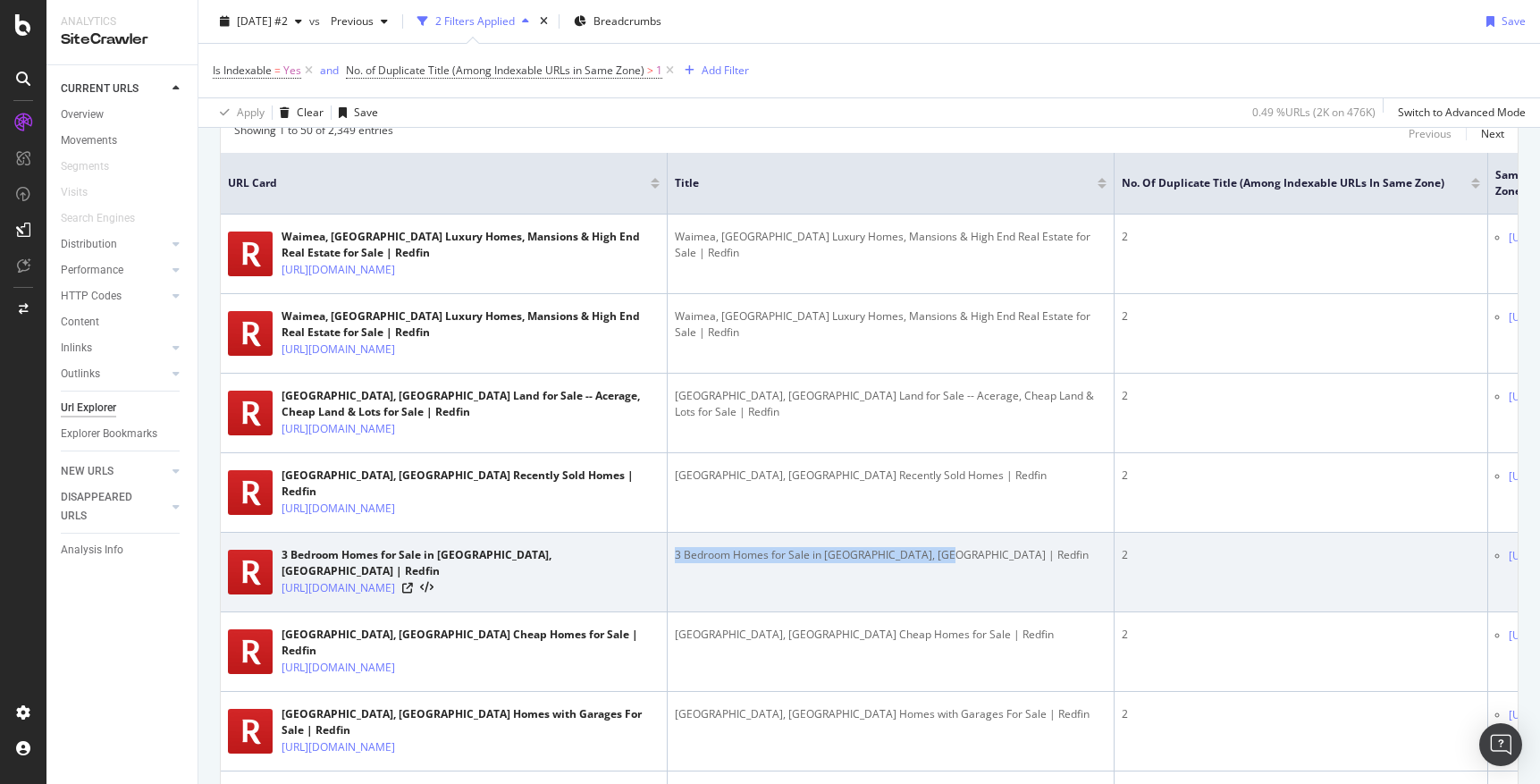
drag, startPoint x: 957, startPoint y: 550, endPoint x: 676, endPoint y: 547, distance: 281.0
click at [676, 547] on div "3 Bedroom Homes for Sale in [GEOGRAPHIC_DATA], [GEOGRAPHIC_DATA] | Redfin" at bounding box center [890, 555] width 432 height 16
copy div "3 Bedroom Homes for Sale in [GEOGRAPHIC_DATA], [GEOGRAPHIC_DATA] | Redfin"
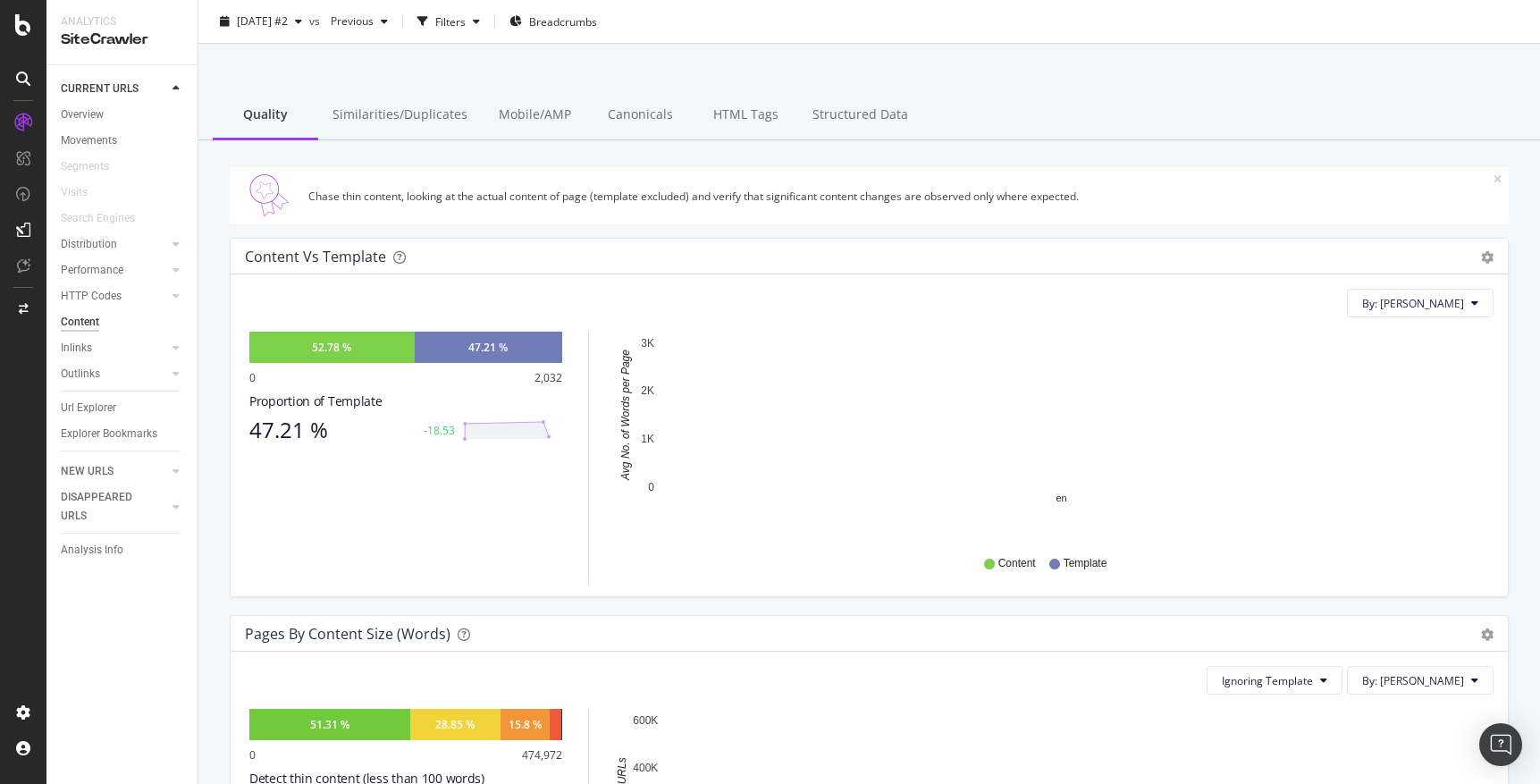
scroll to position [45, 0]
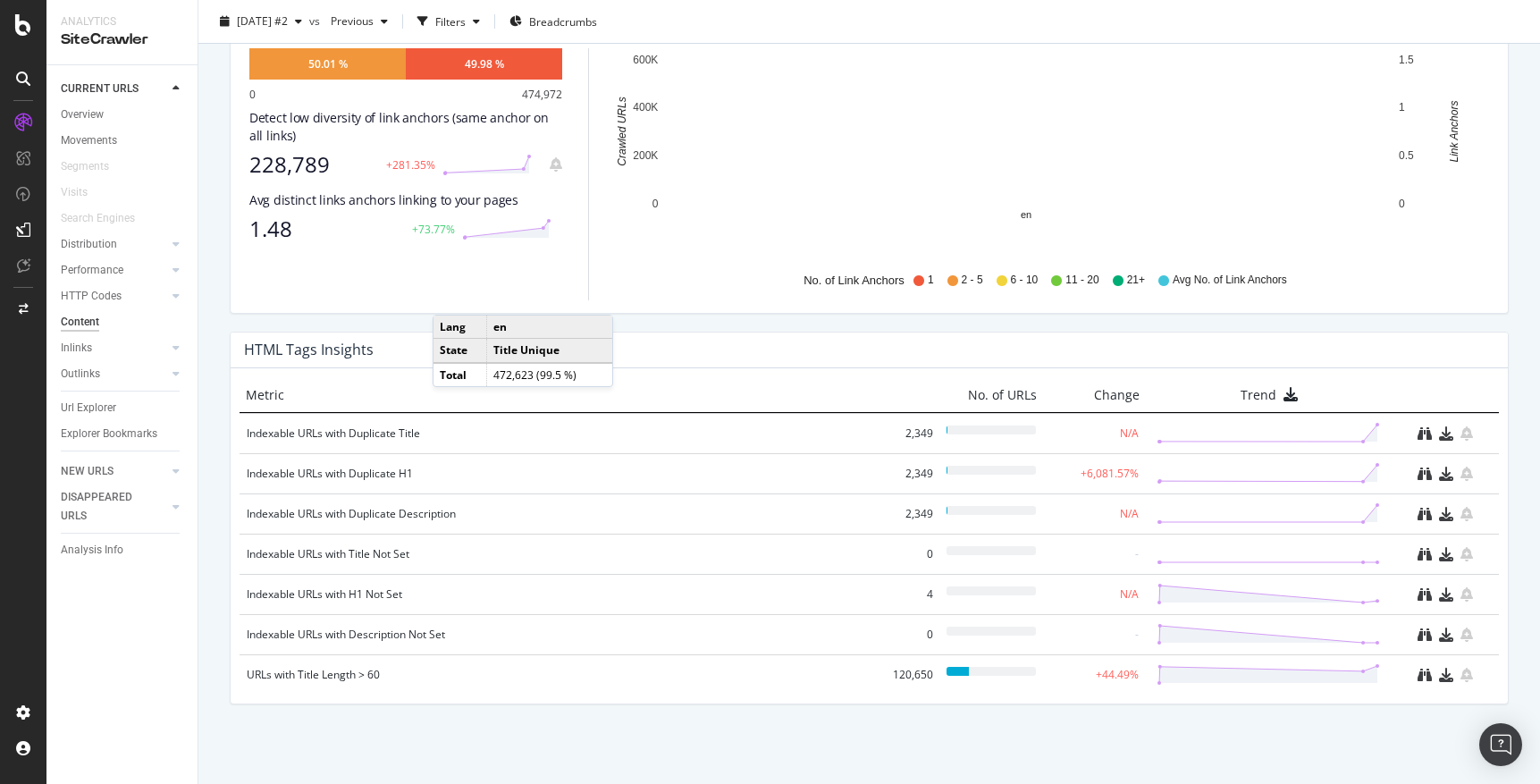
scroll to position [1099, 0]
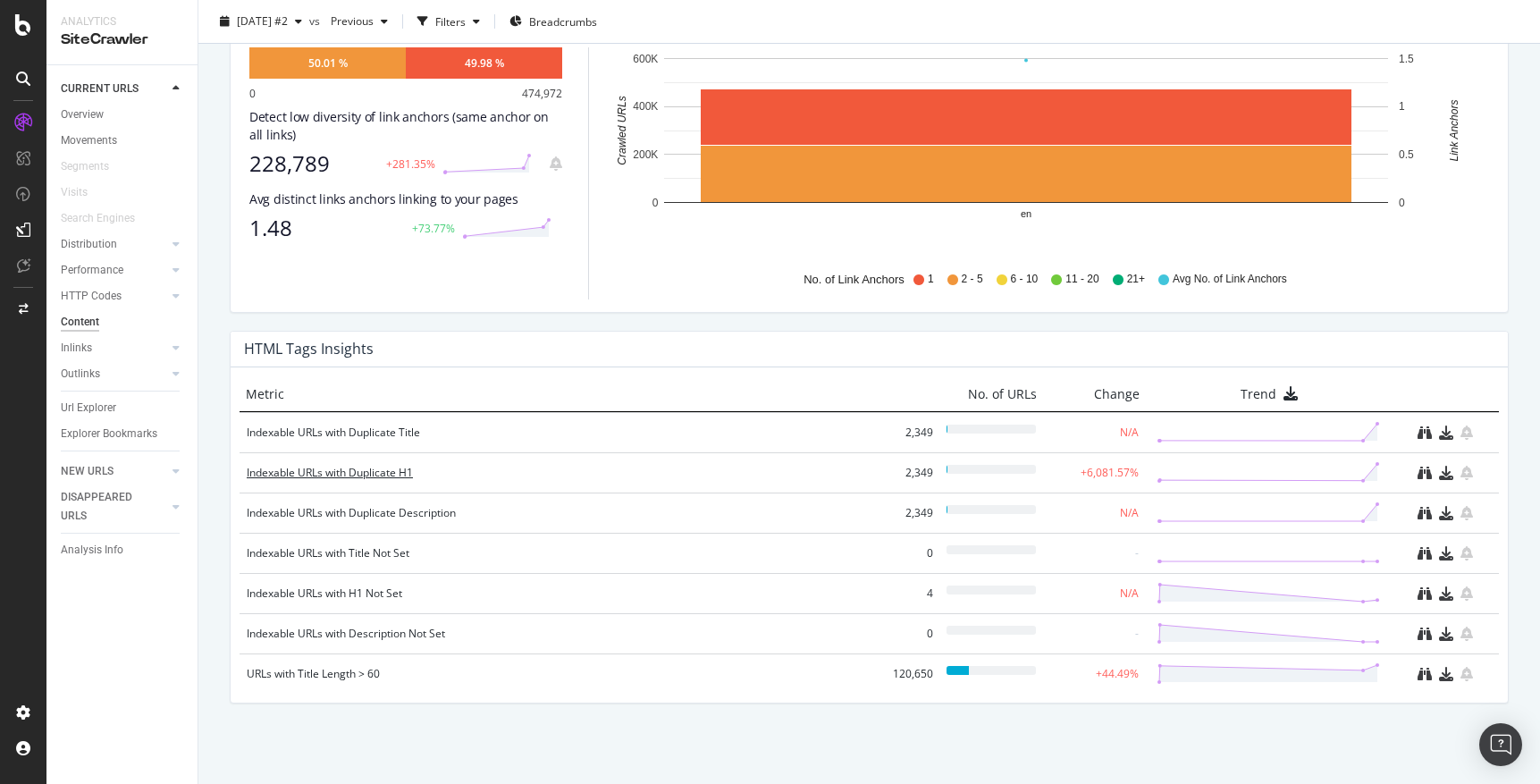
click at [378, 475] on div "Indexable URLs with Duplicate H1" at bounding box center [560, 472] width 628 height 18
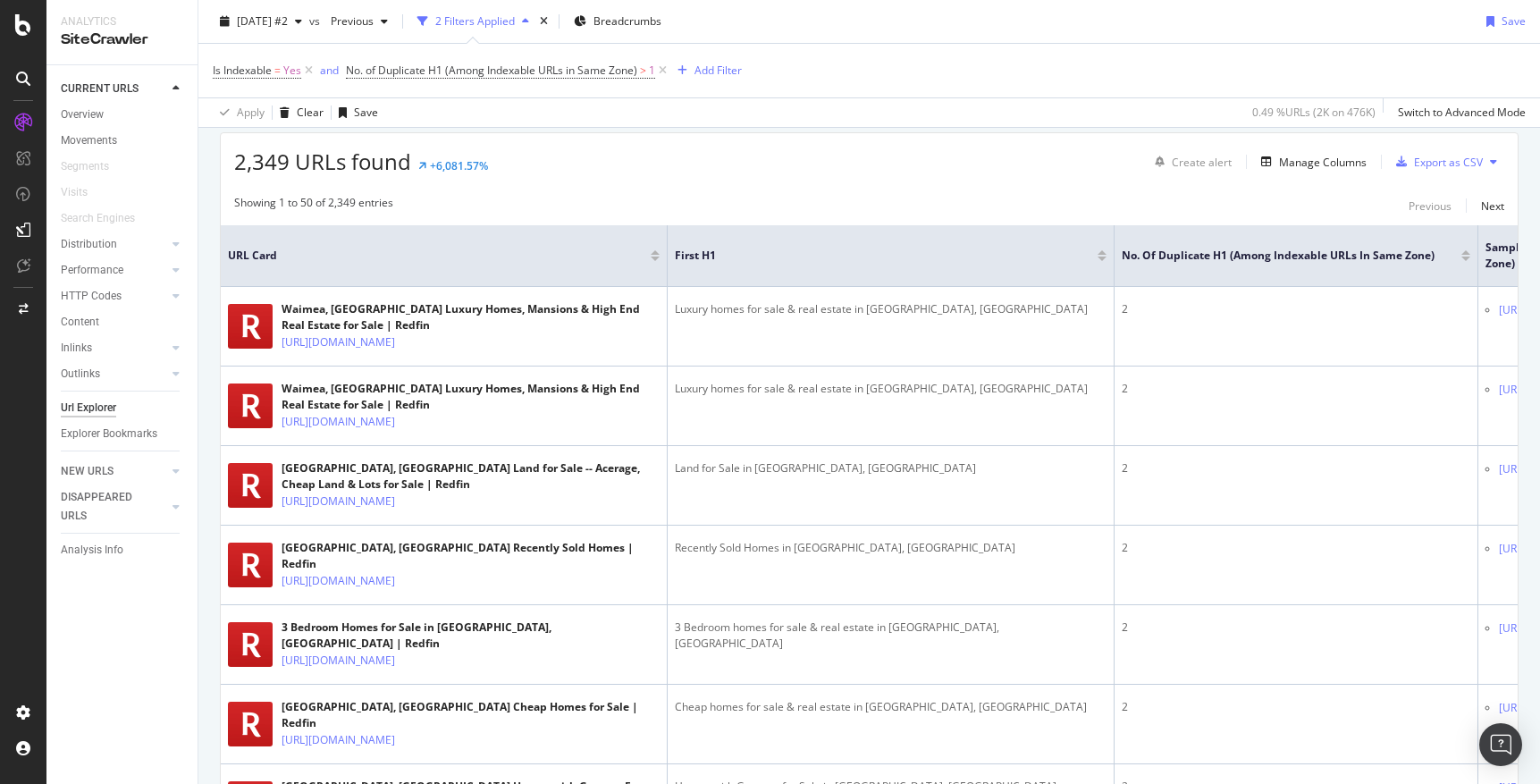
scroll to position [320, 0]
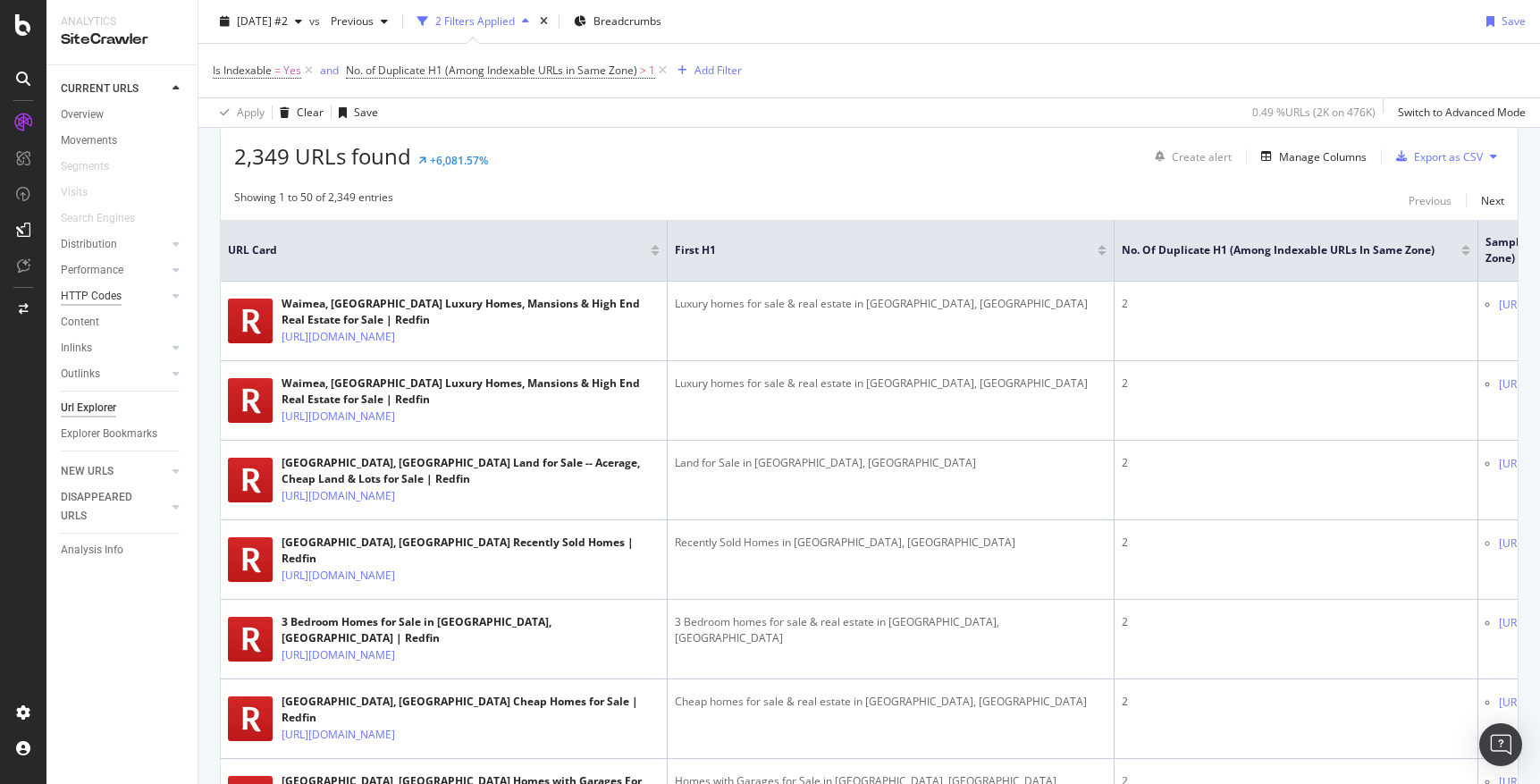
click at [86, 293] on div "HTTP Codes" at bounding box center [91, 296] width 61 height 19
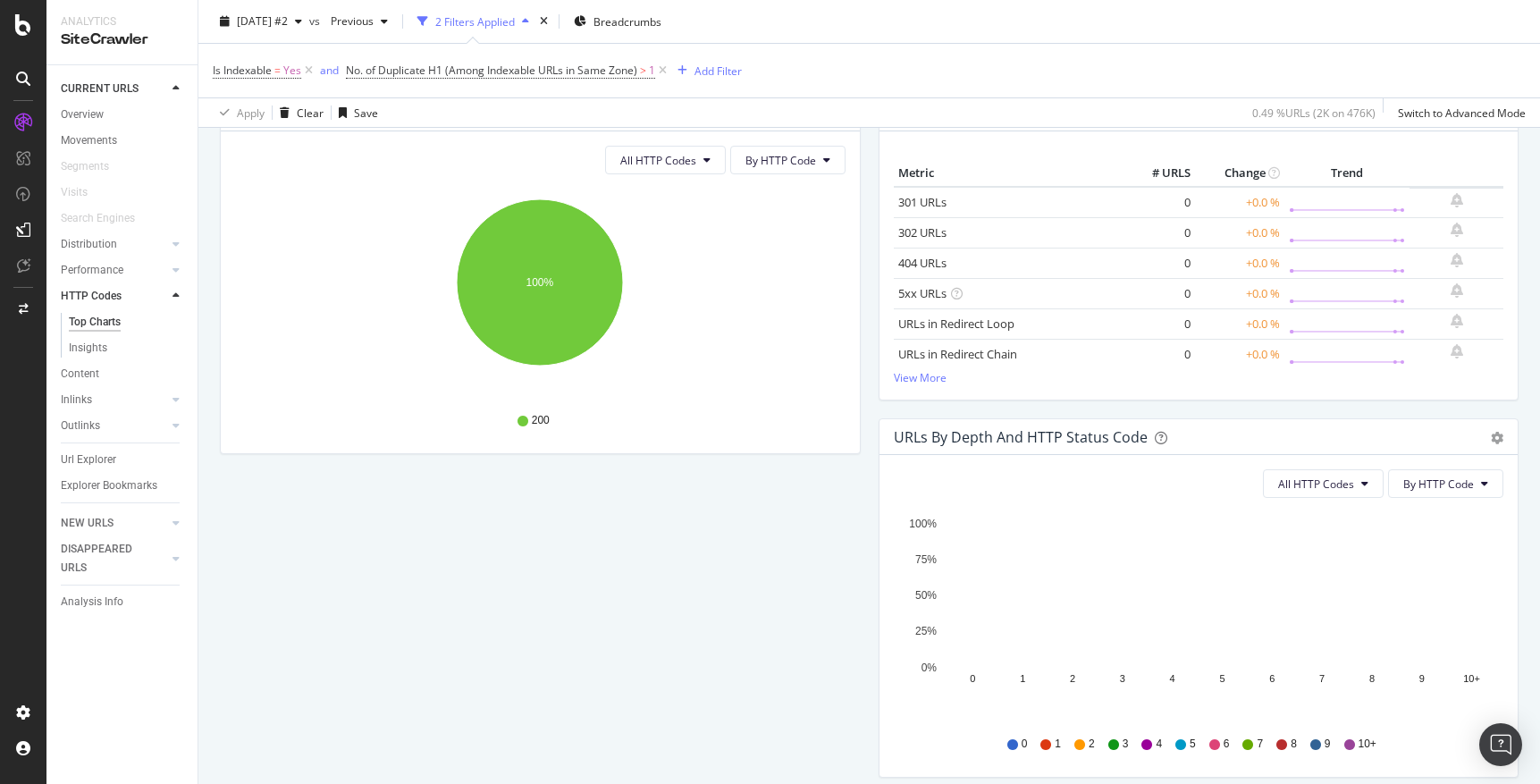
scroll to position [305, 0]
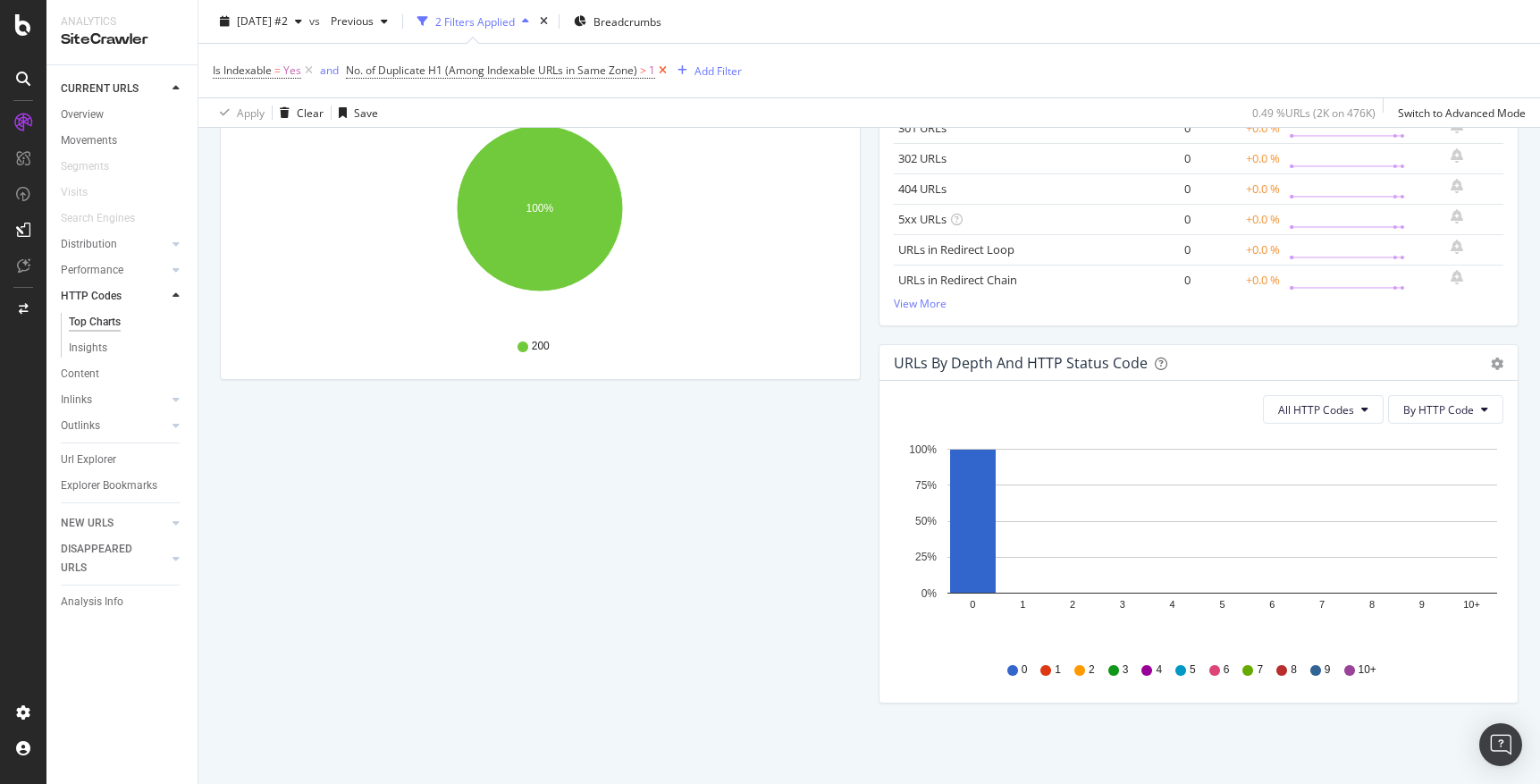
click at [664, 71] on icon at bounding box center [663, 71] width 15 height 18
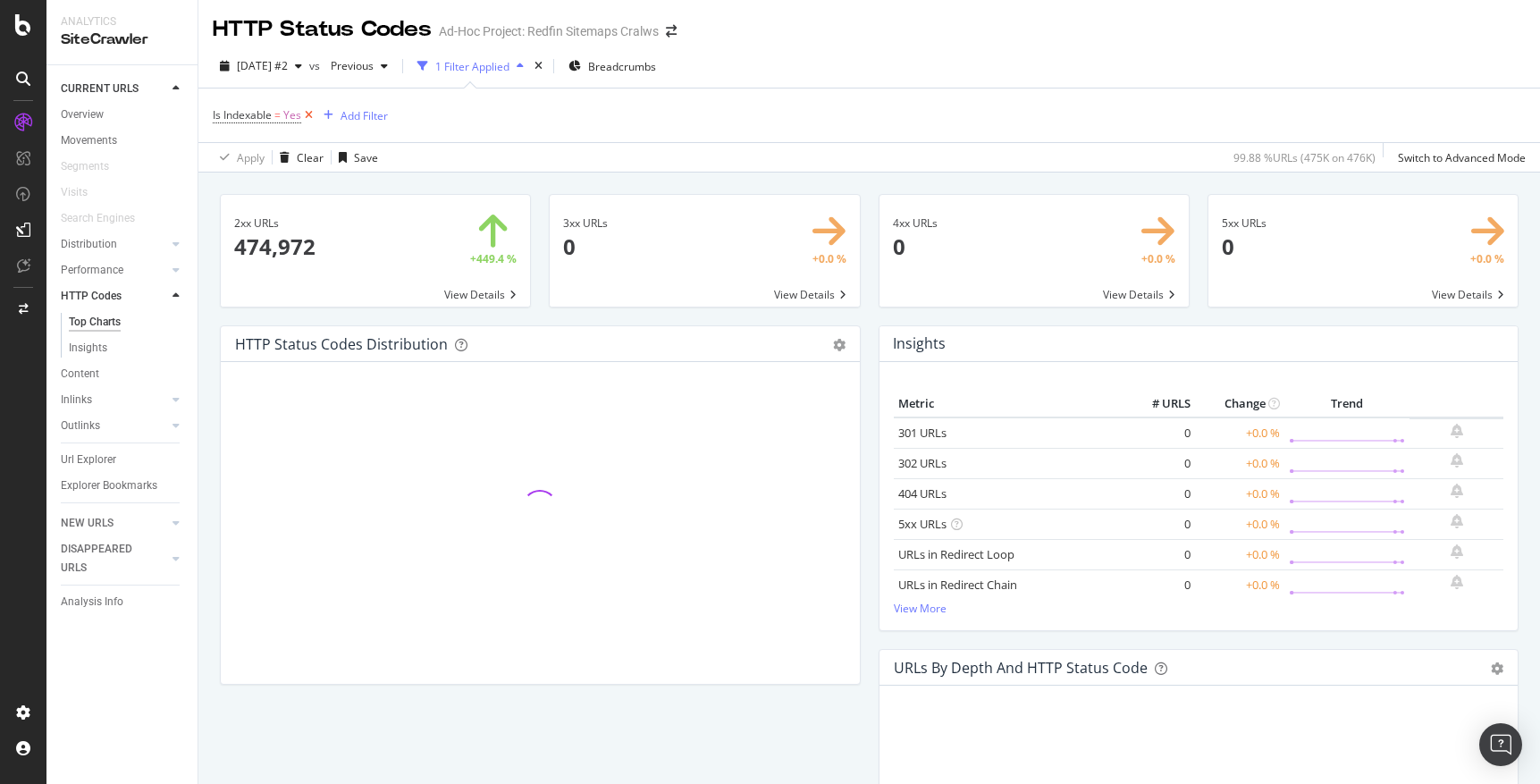
click at [307, 113] on icon at bounding box center [308, 115] width 15 height 18
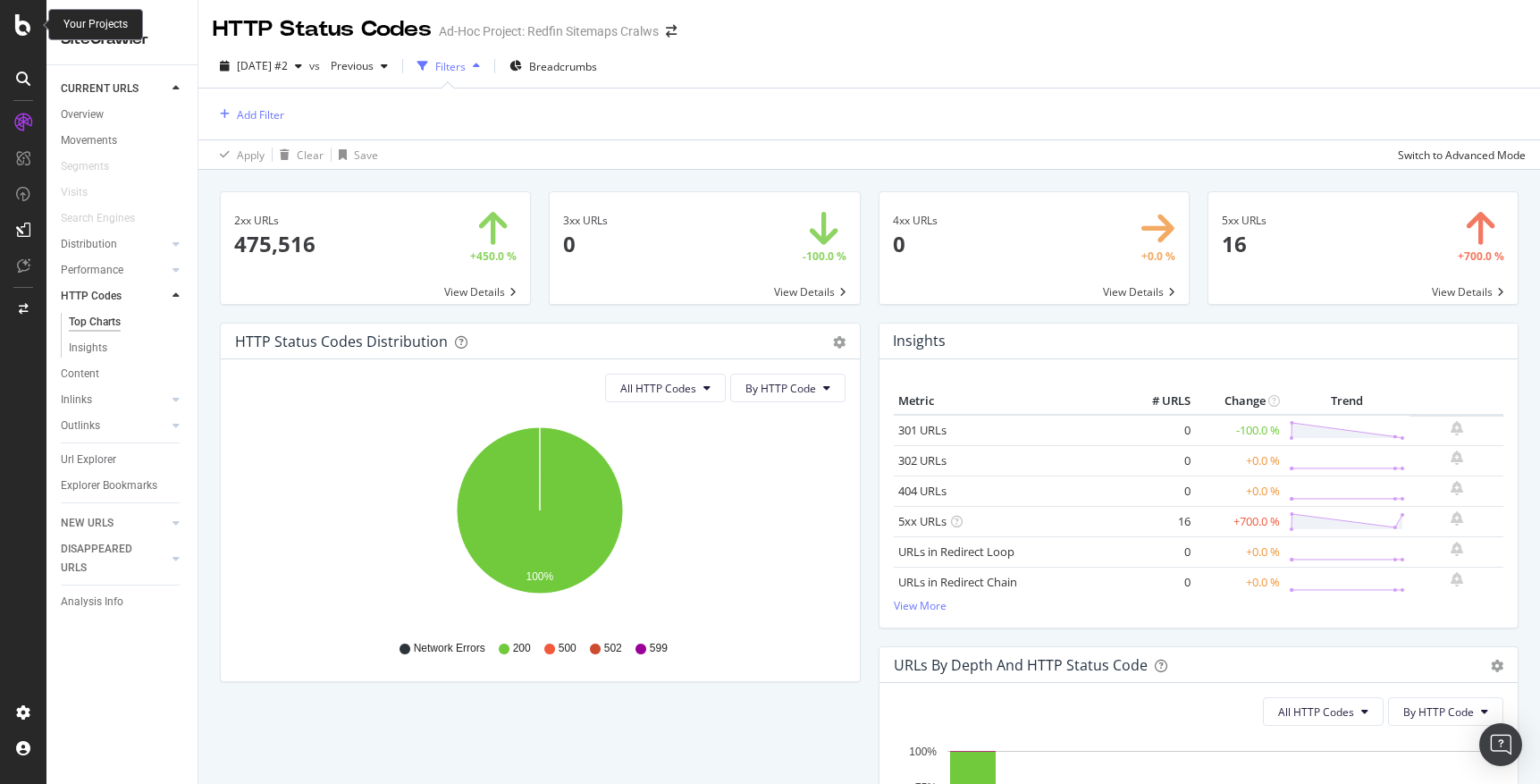
click at [28, 27] on icon at bounding box center [23, 24] width 16 height 22
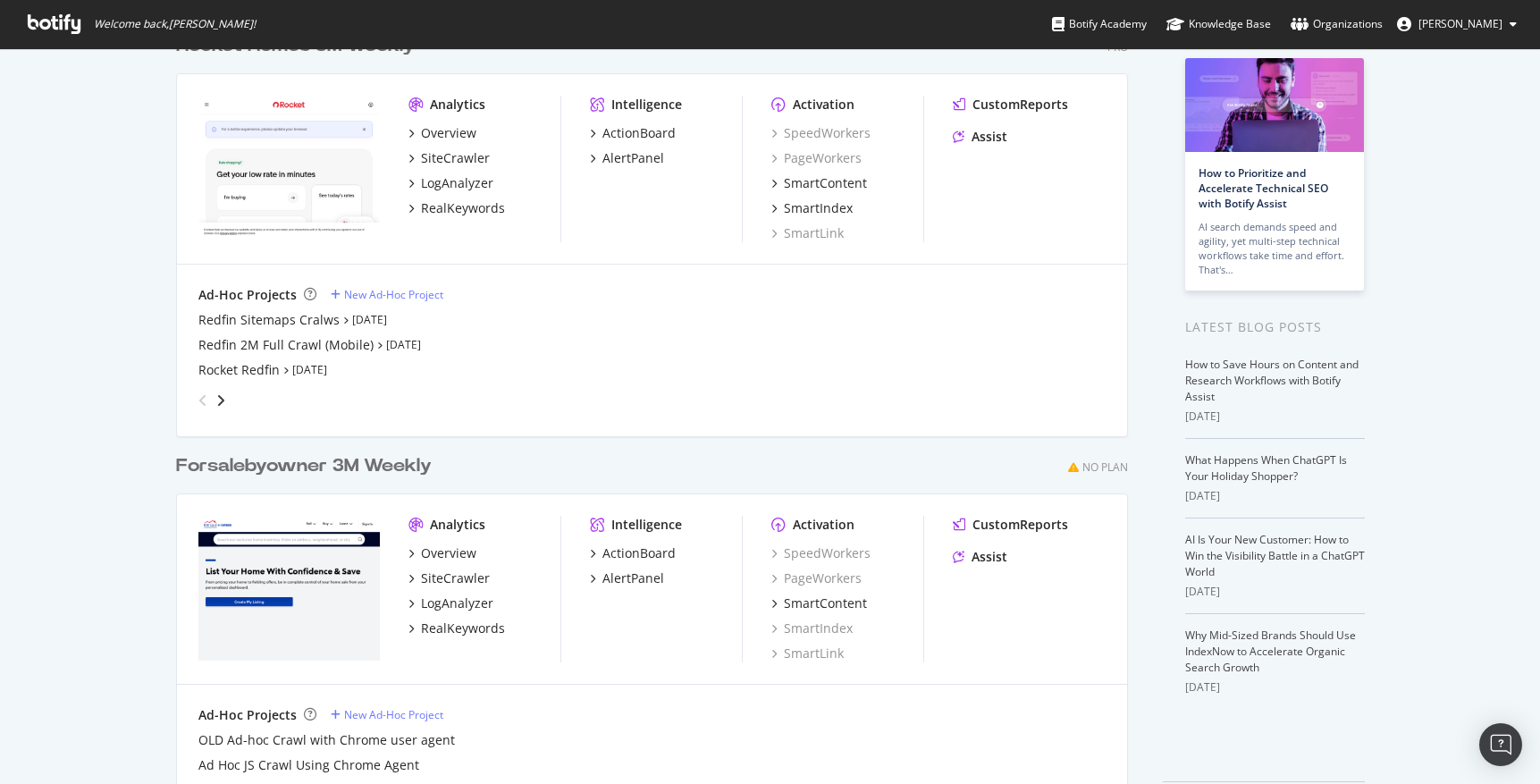
scroll to position [67, 0]
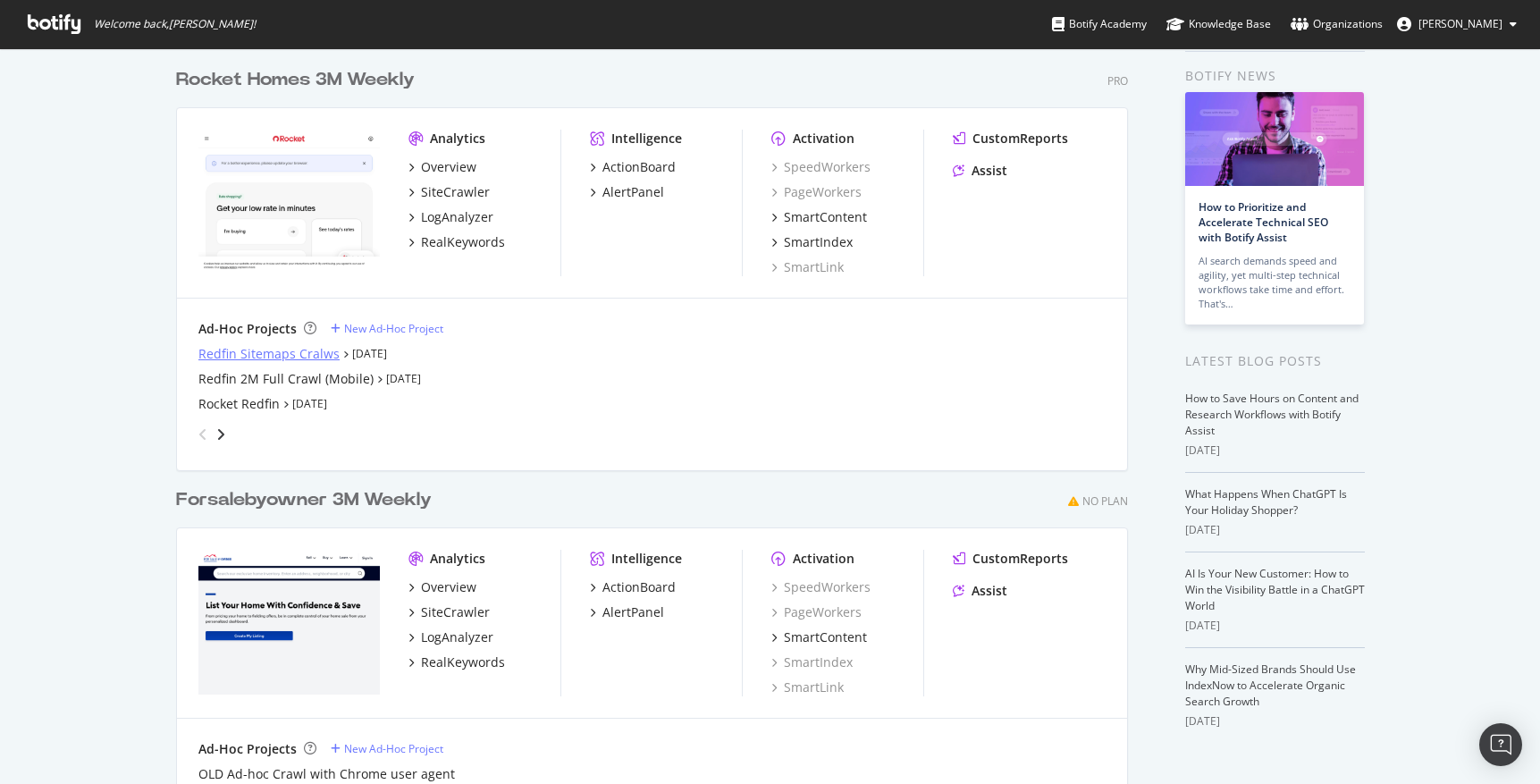
click at [295, 351] on div "Redfin Sitemaps Cralws" at bounding box center [269, 353] width 141 height 18
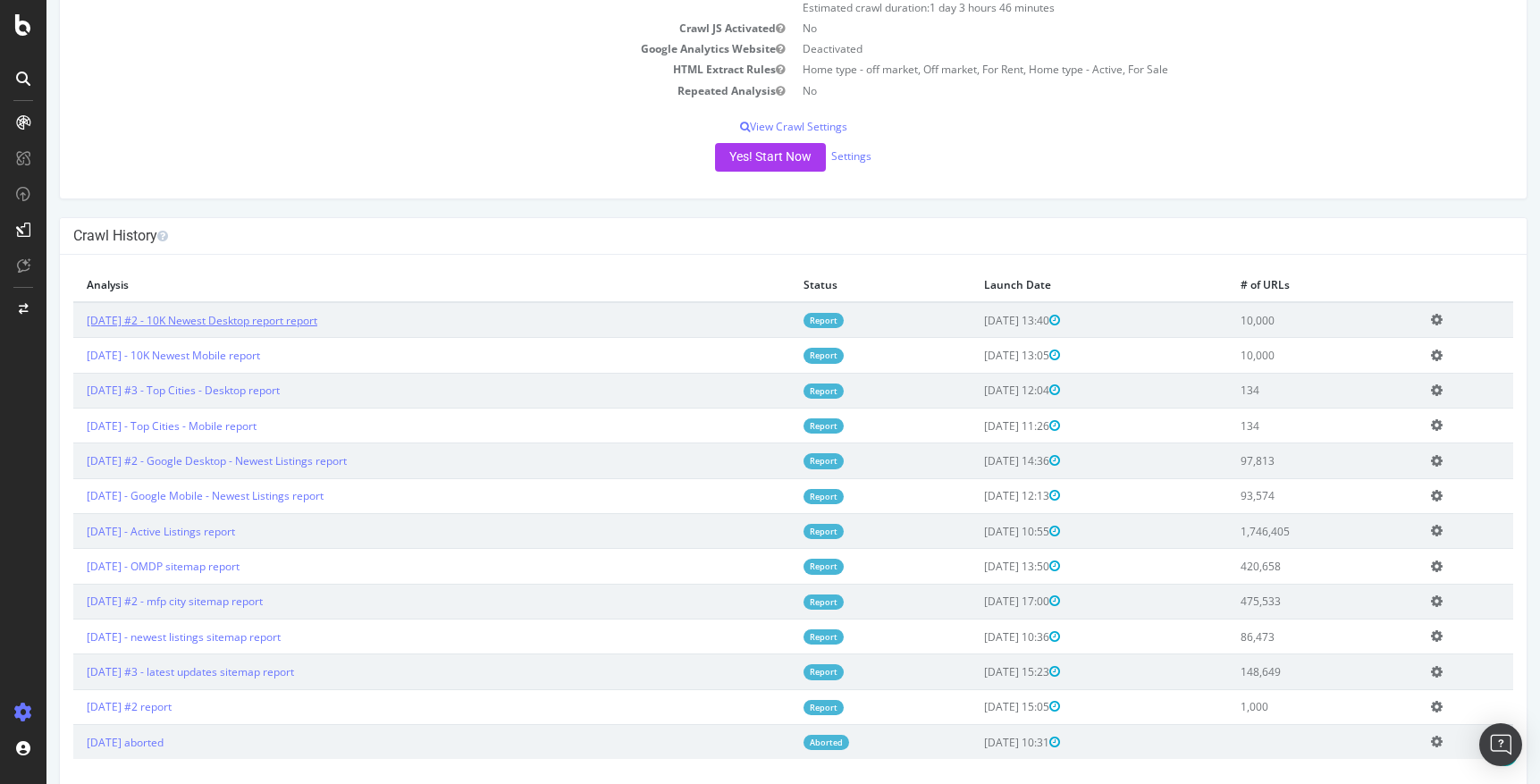
scroll to position [244, 0]
click at [240, 561] on link "[DATE] - OMDP sitemap report" at bounding box center [163, 565] width 153 height 15
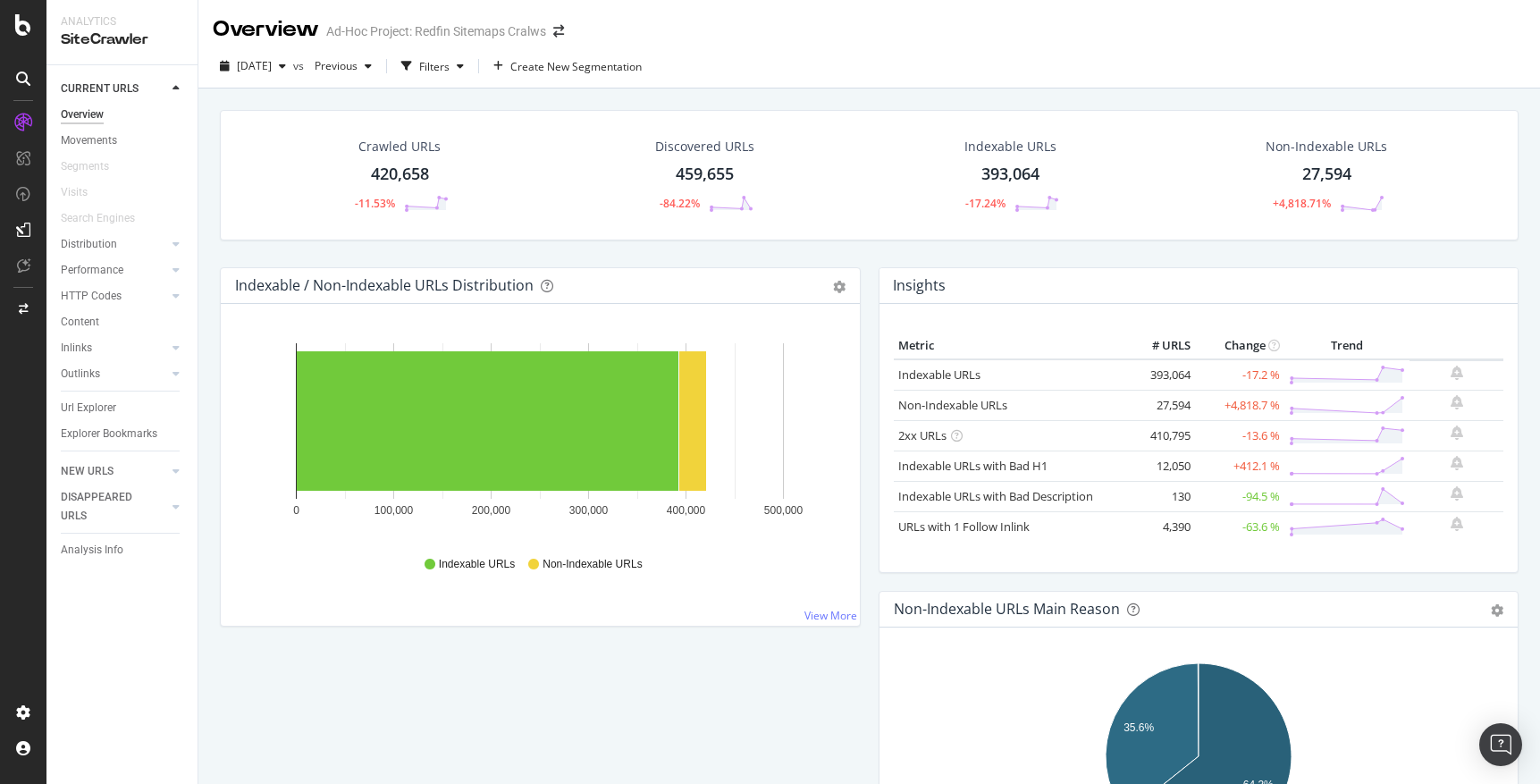
click at [90, 306] on div "HTTP Codes" at bounding box center [129, 296] width 136 height 26
click at [88, 293] on div "HTTP Codes" at bounding box center [91, 296] width 61 height 19
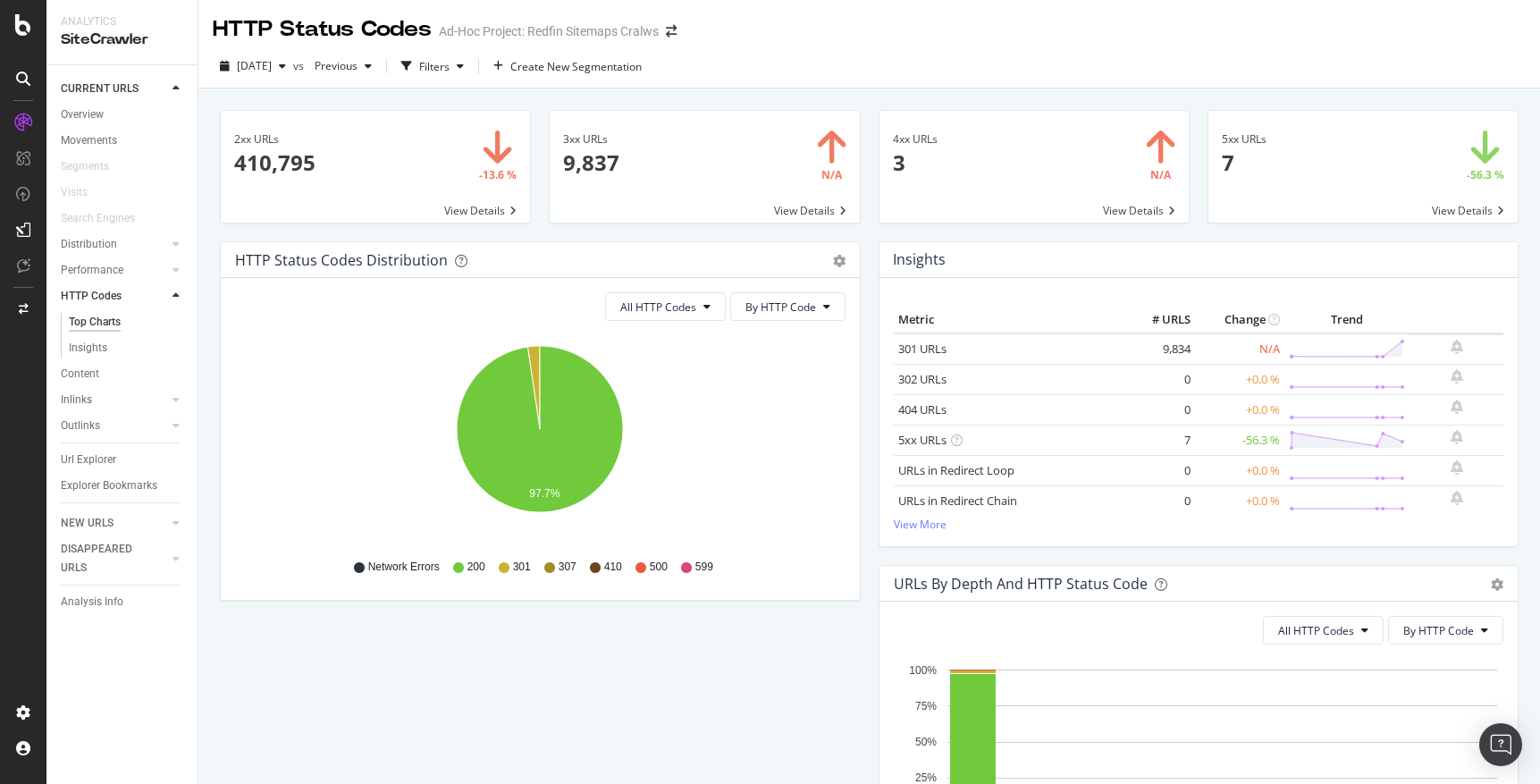
click at [677, 189] on span at bounding box center [704, 166] width 309 height 112
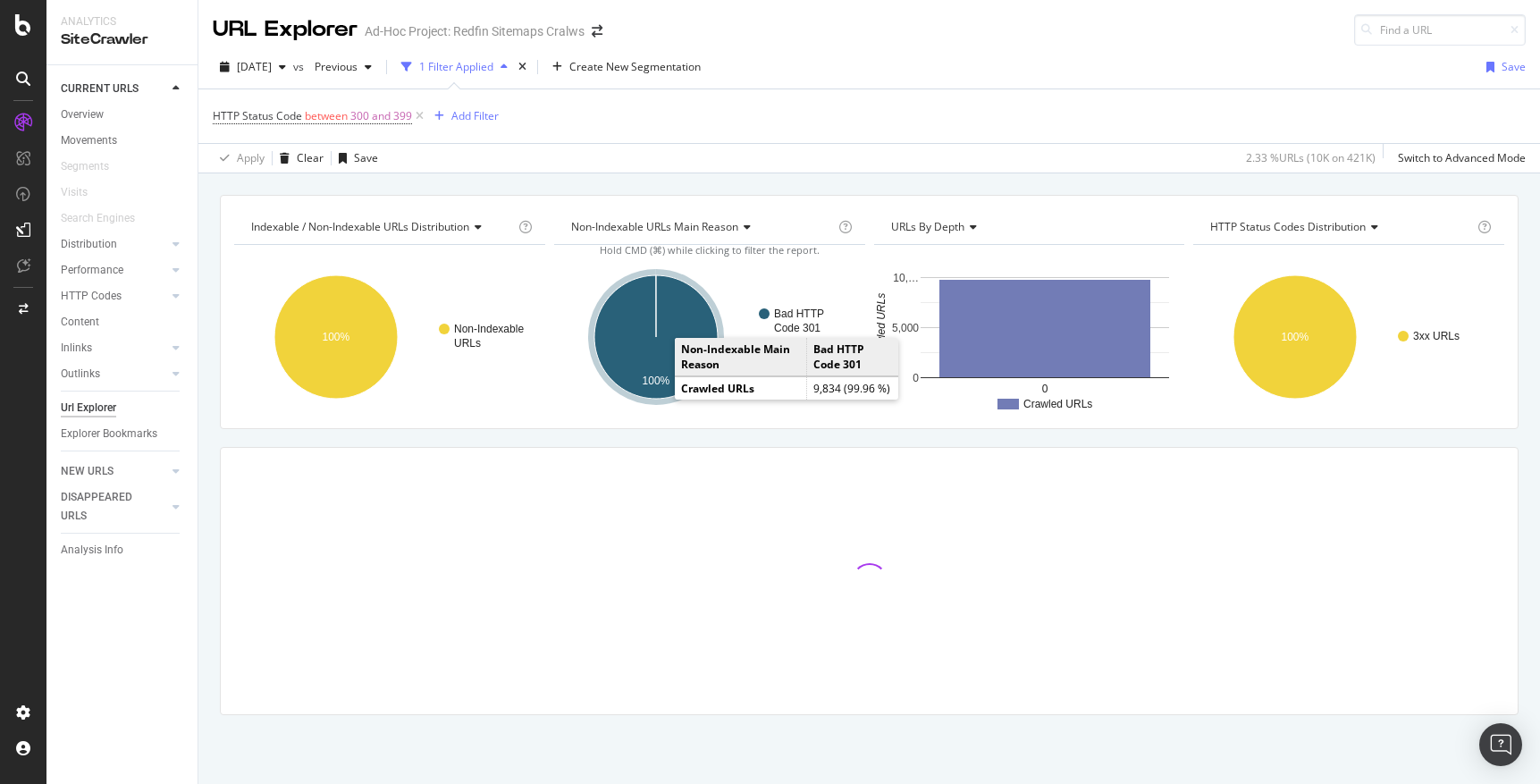
click at [657, 370] on icon "A chart." at bounding box center [655, 337] width 123 height 123
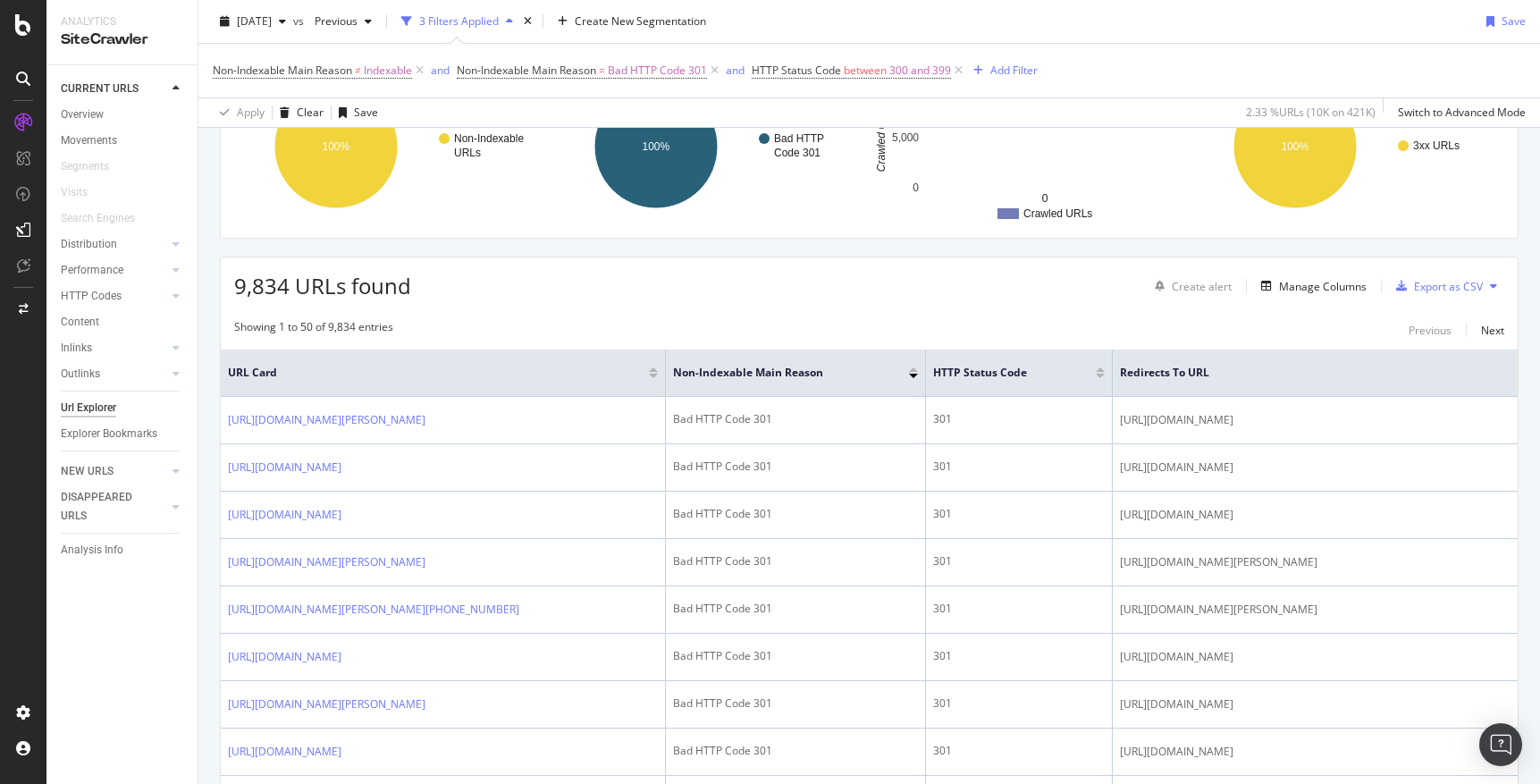
scroll to position [196, 0]
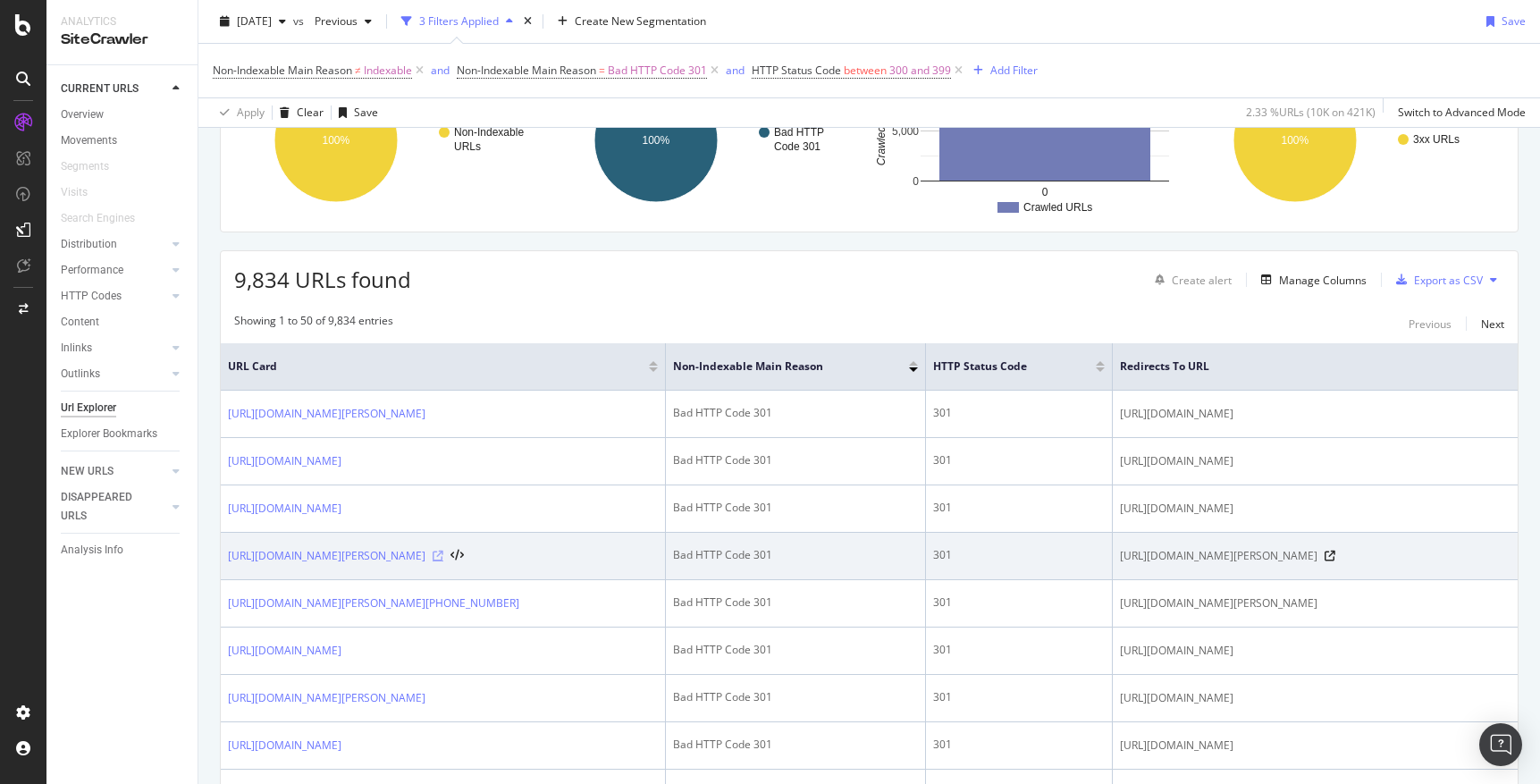
click at [444, 561] on icon at bounding box center [437, 556] width 10 height 10
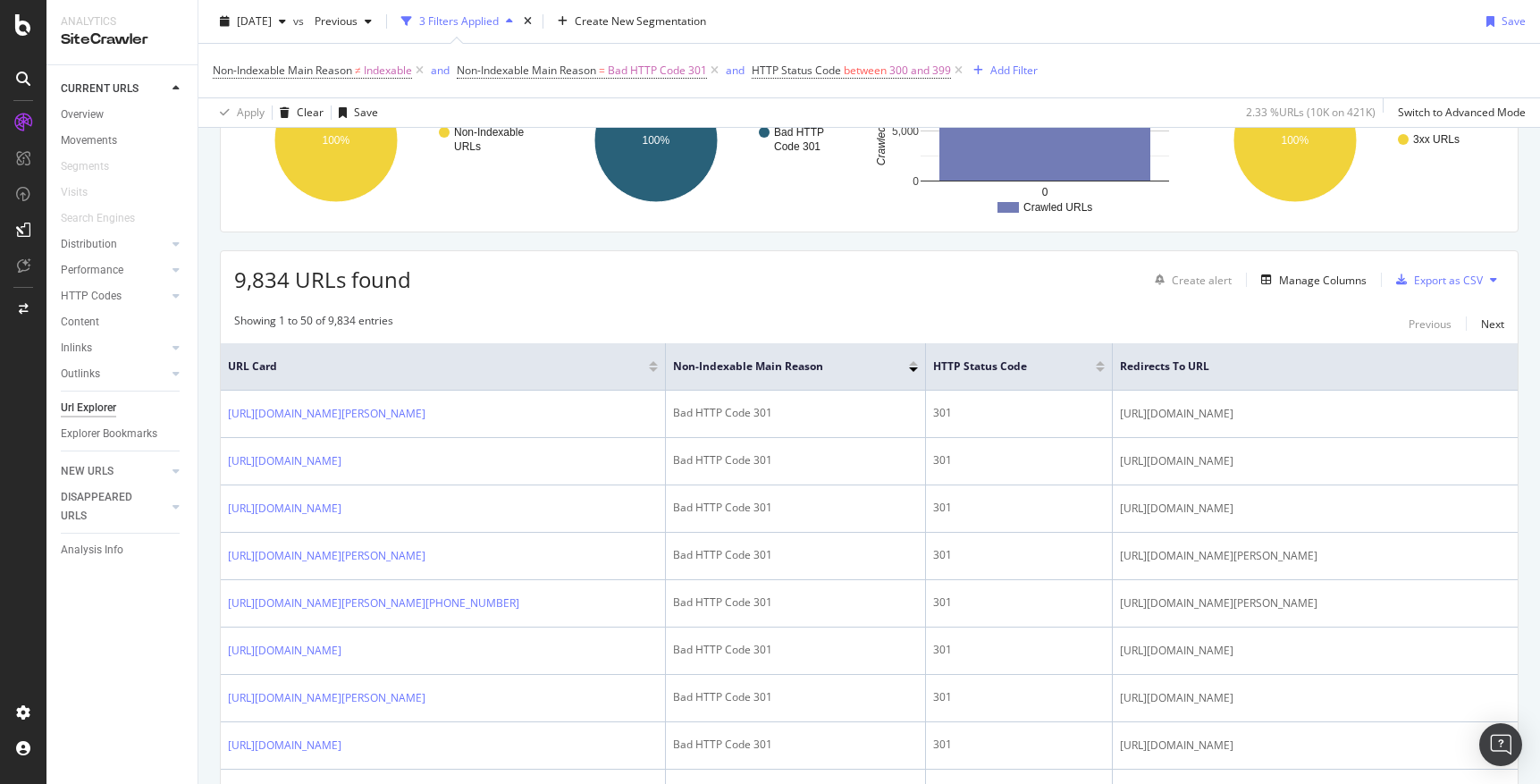
click at [145, 602] on div "CURRENT URLS Overview Movements Segments Visits Search Engines Distribution Top…" at bounding box center [121, 424] width 151 height 718
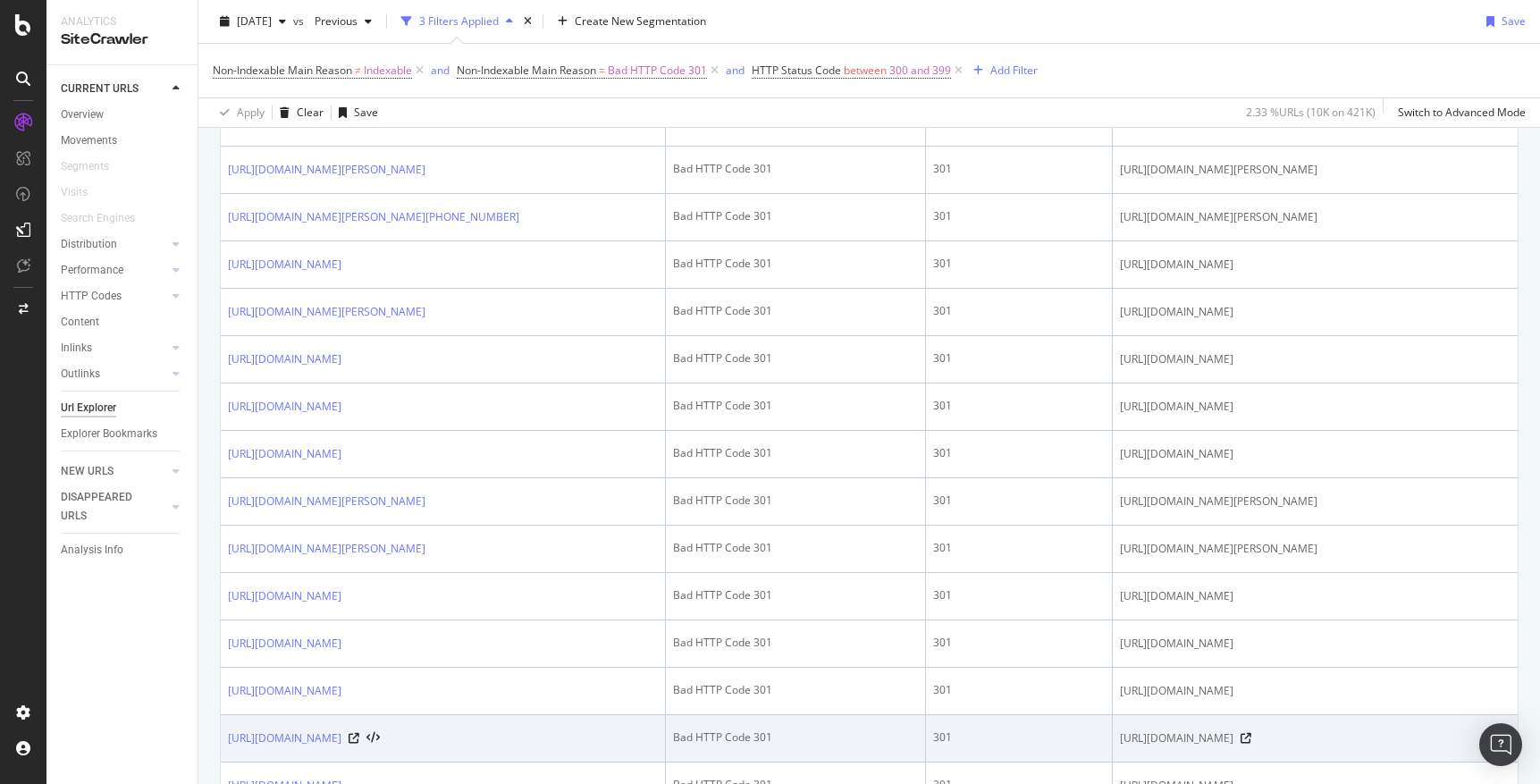
scroll to position [582, 0]
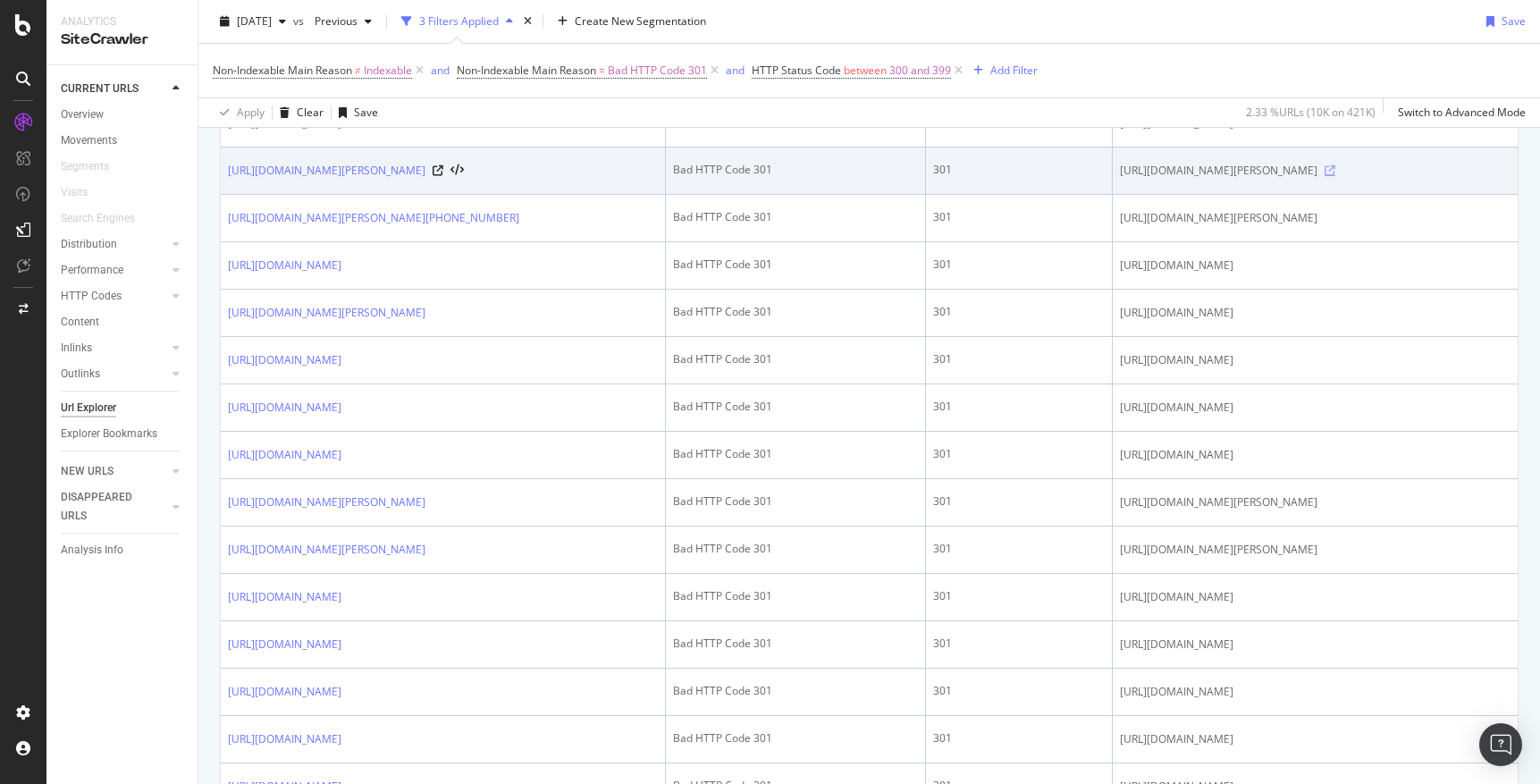
click at [1336, 176] on icon at bounding box center [1329, 170] width 10 height 10
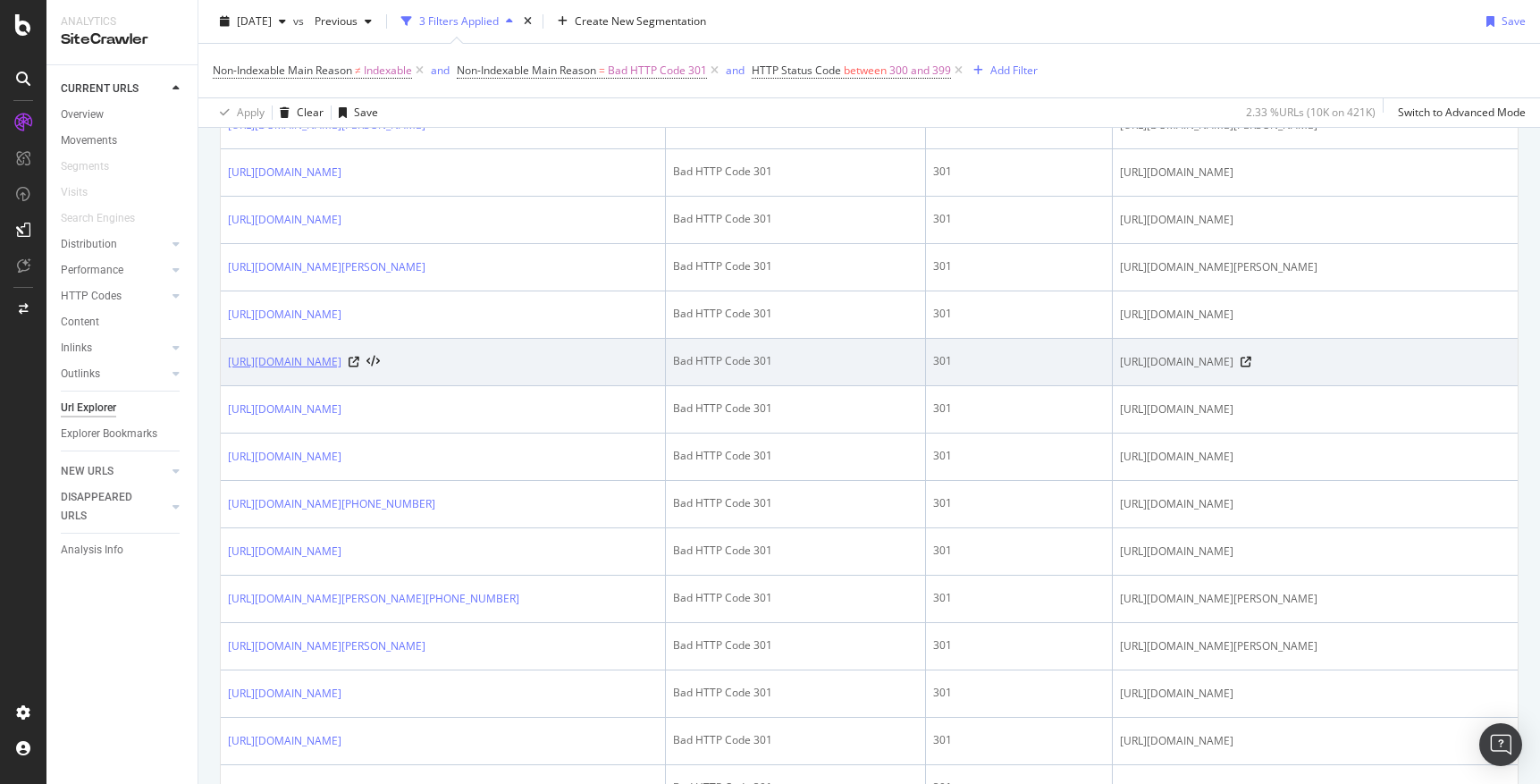
scroll to position [2561, 0]
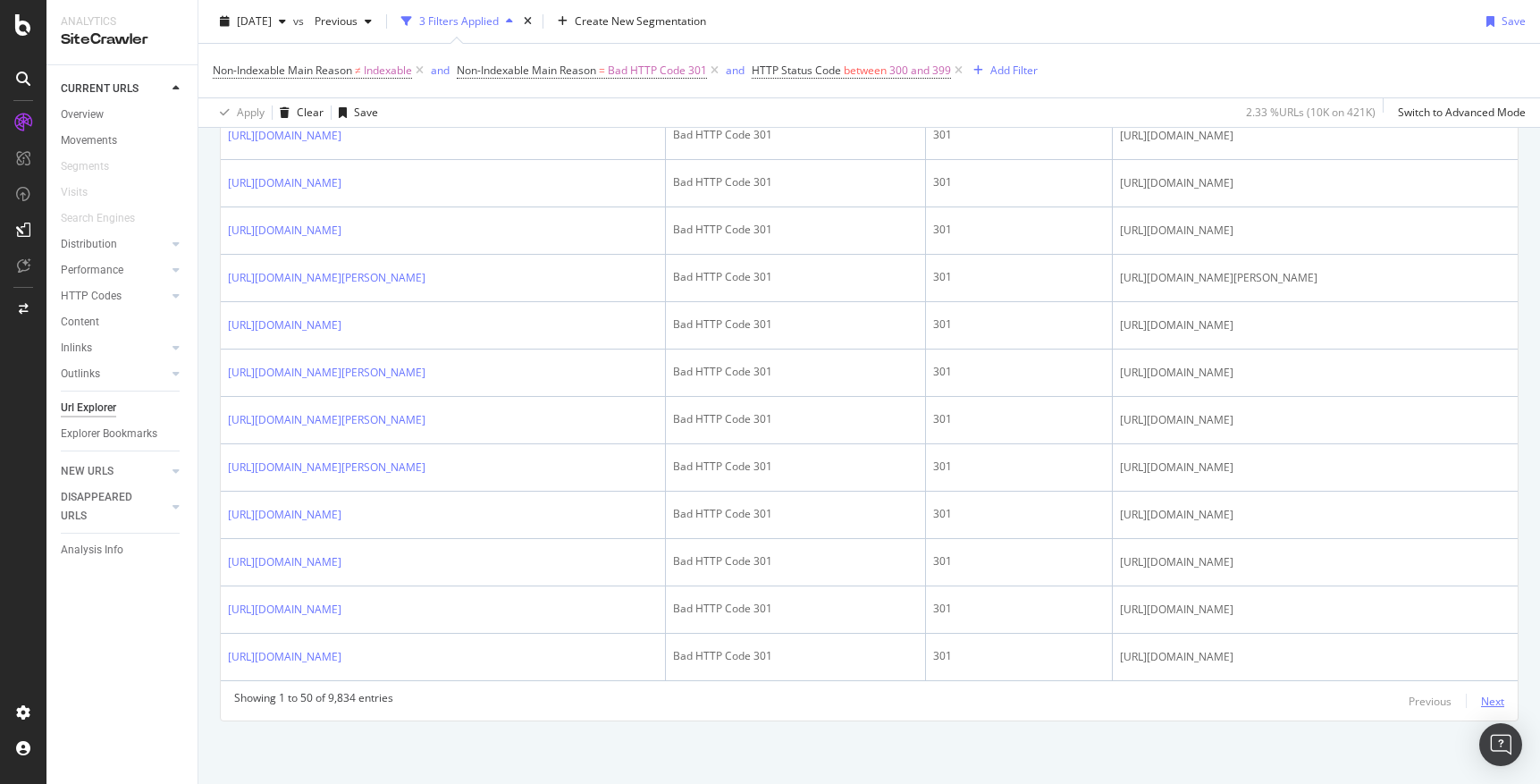
click at [1502, 702] on div "Next" at bounding box center [1493, 701] width 24 height 15
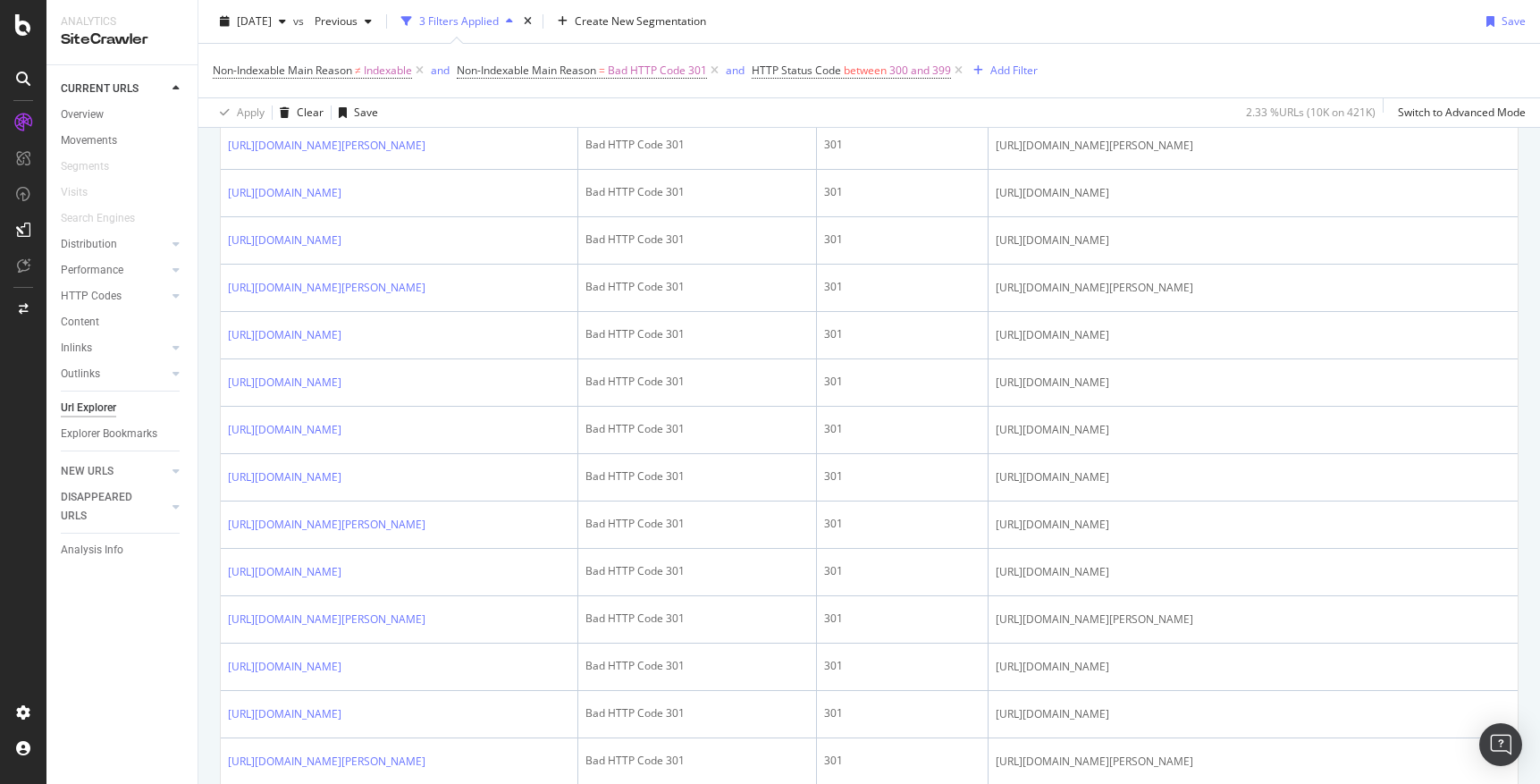
scroll to position [1766, 0]
copy link "[URL][DOMAIN_NAME][PERSON_NAME]"
drag, startPoint x: 1385, startPoint y: 478, endPoint x: 998, endPoint y: 476, distance: 387.0
click at [998, 55] on div "[URL][DOMAIN_NAME][PERSON_NAME]" at bounding box center [1253, 46] width 515 height 18
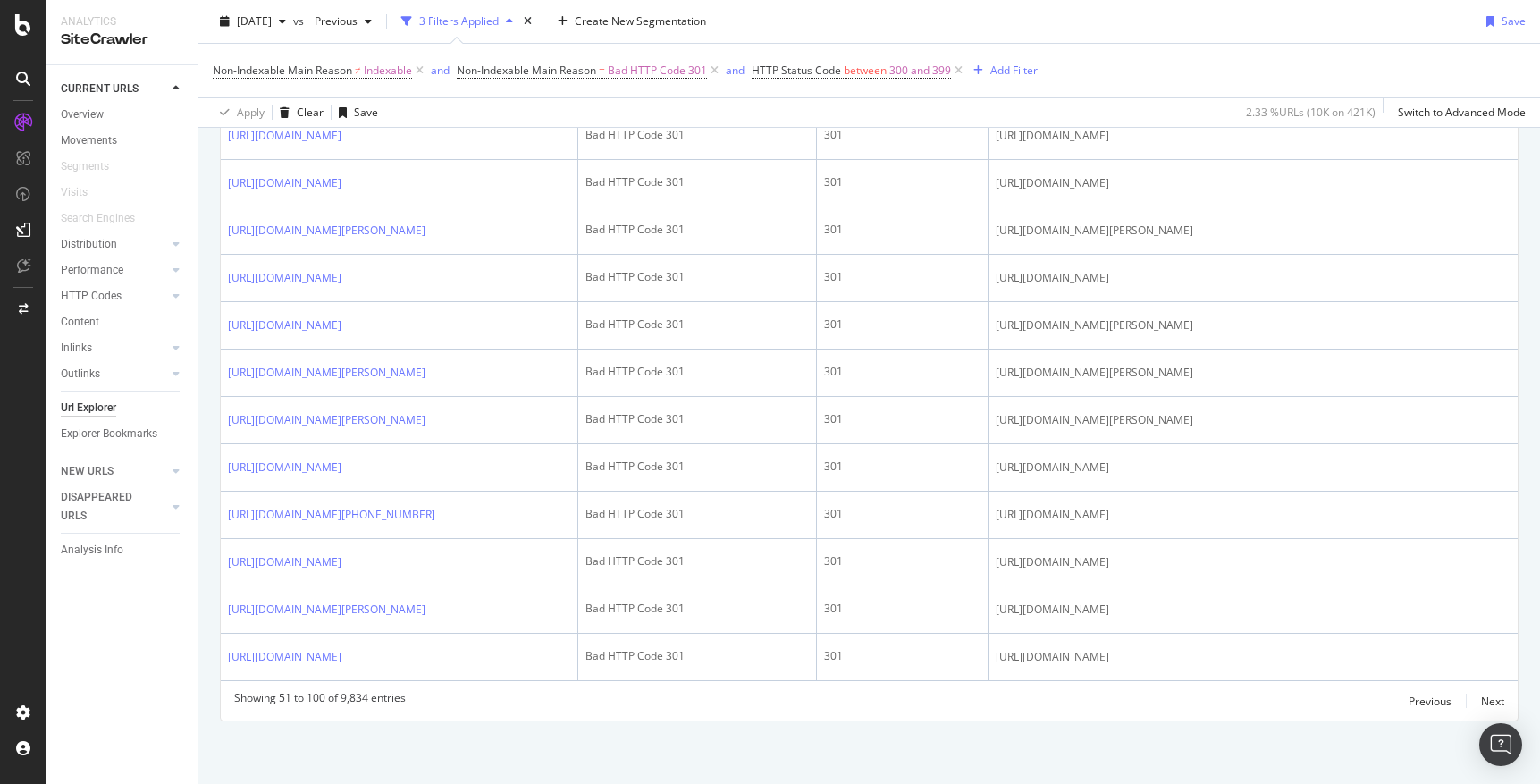
scroll to position [3169, 0]
click at [1492, 702] on div "Next" at bounding box center [1493, 701] width 24 height 15
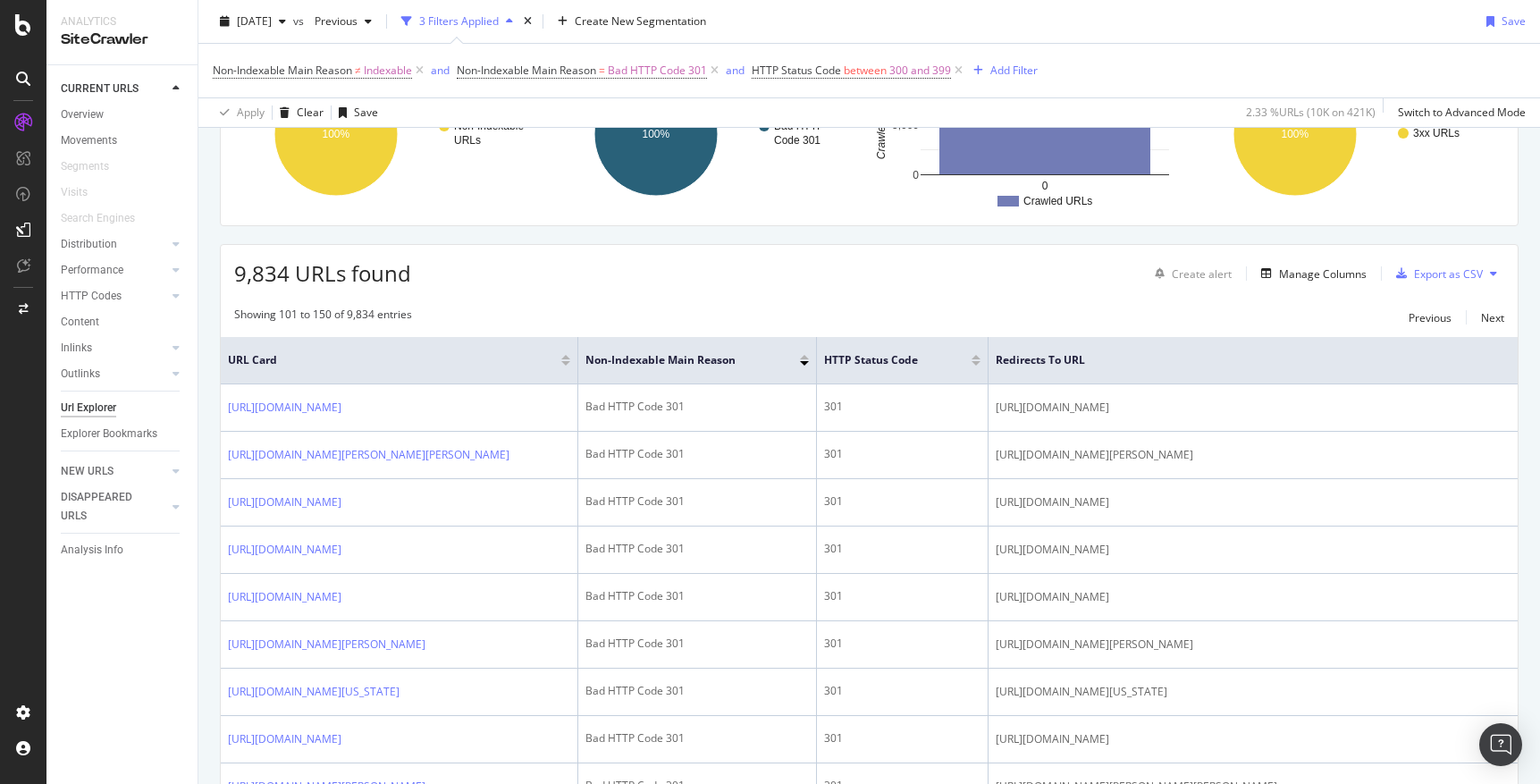
scroll to position [0, 0]
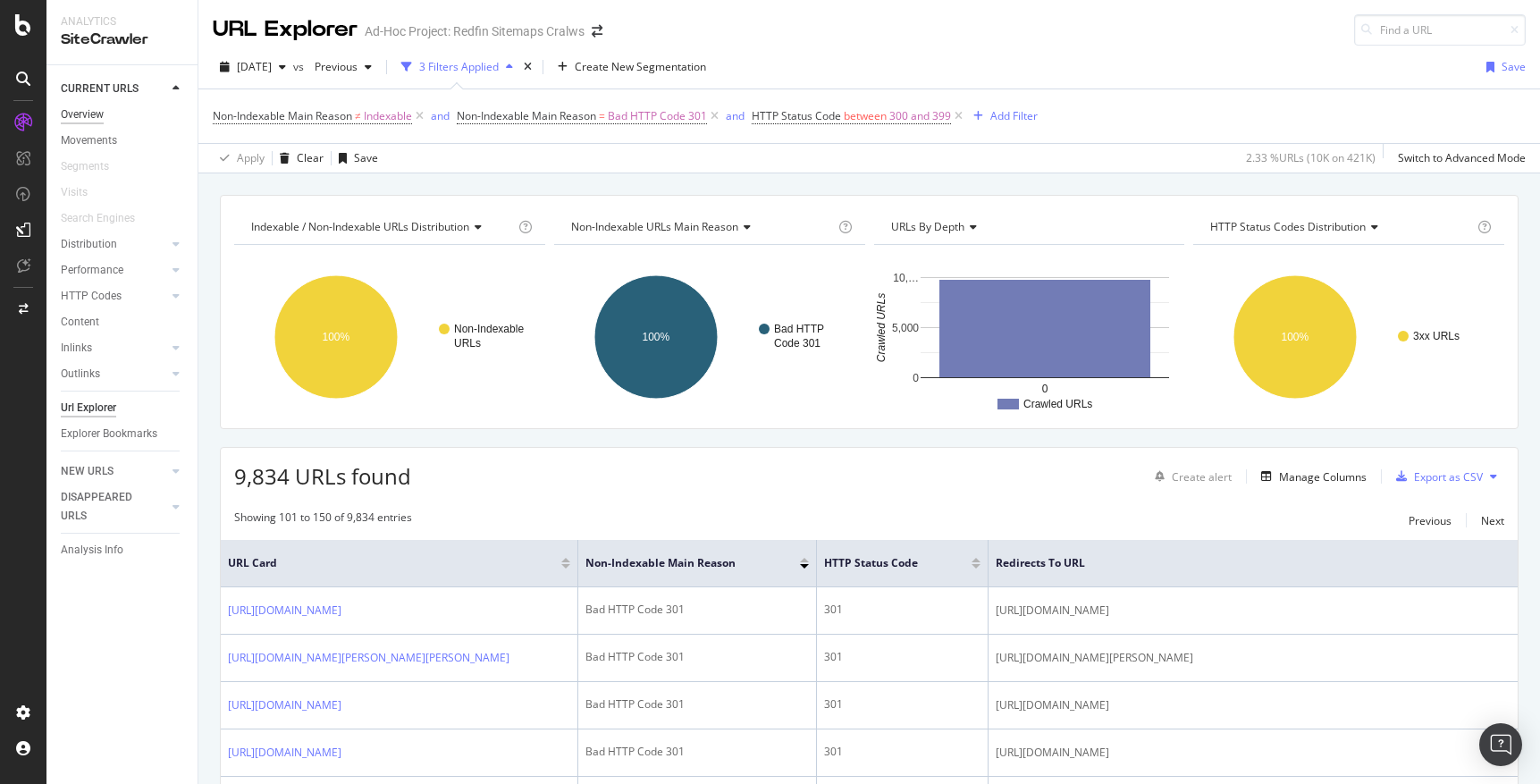
click at [91, 115] on div "Overview" at bounding box center [83, 115] width 43 height 19
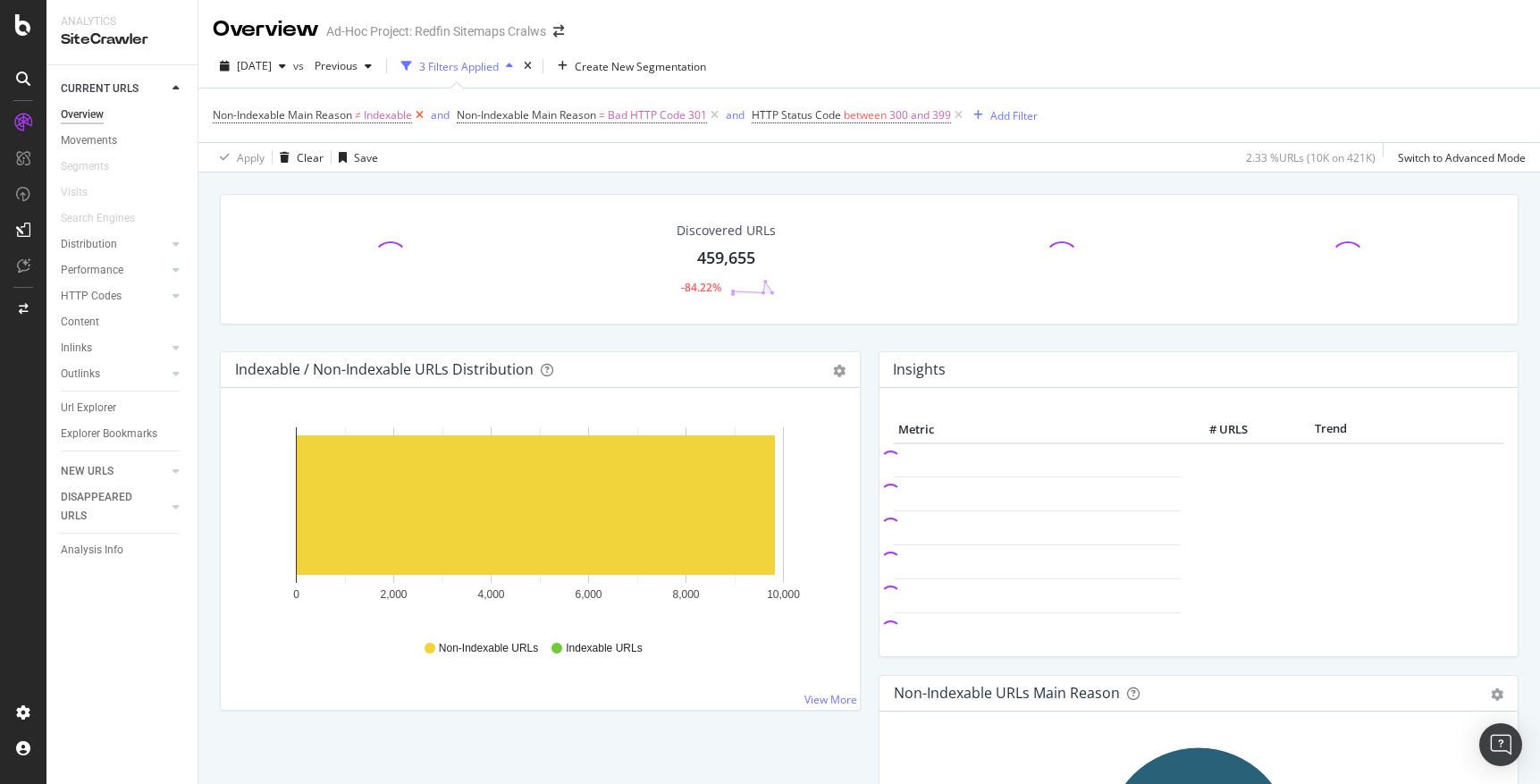
click at [421, 115] on icon at bounding box center [419, 115] width 15 height 18
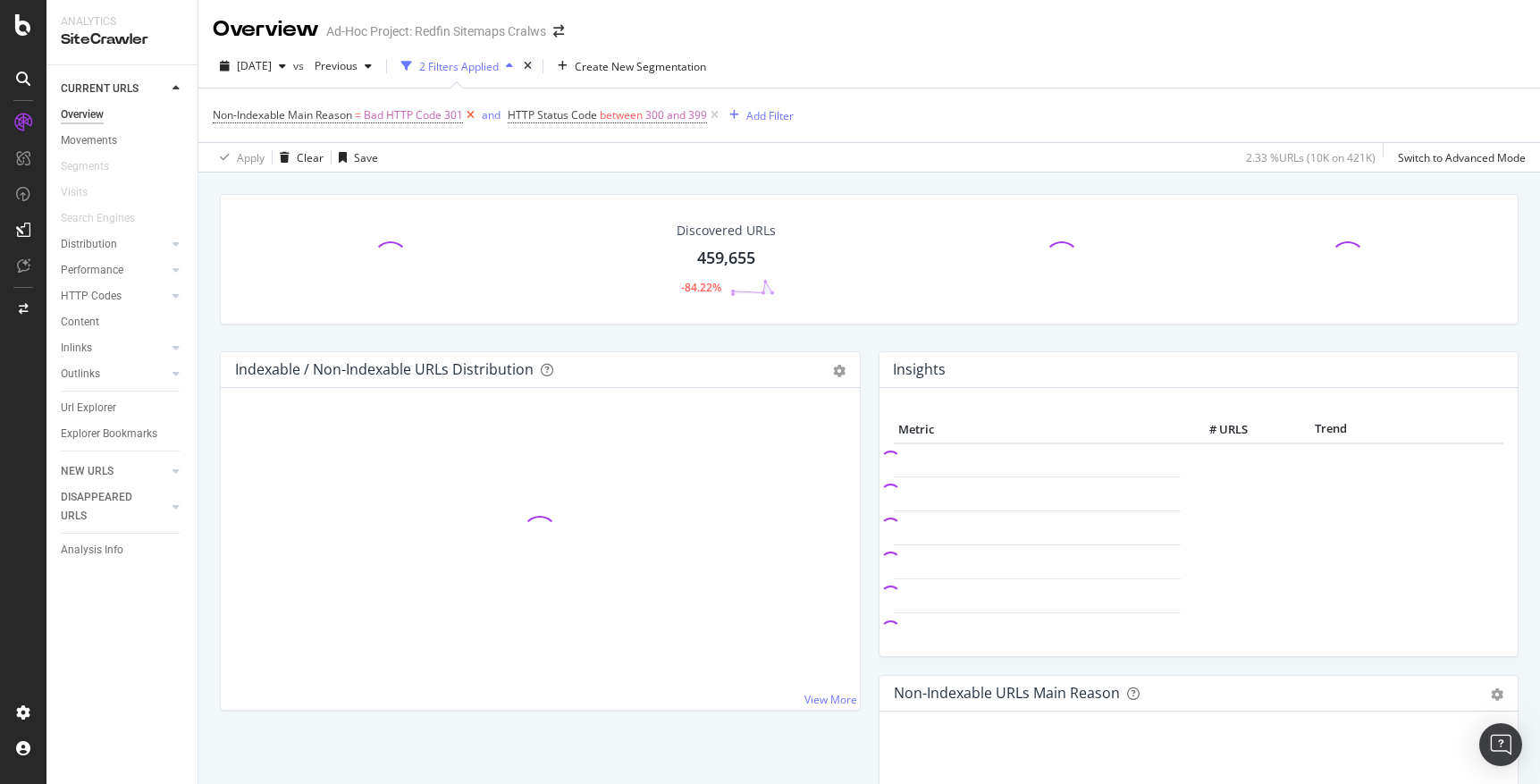
click at [469, 112] on icon at bounding box center [471, 115] width 15 height 18
click at [421, 111] on icon at bounding box center [419, 115] width 15 height 18
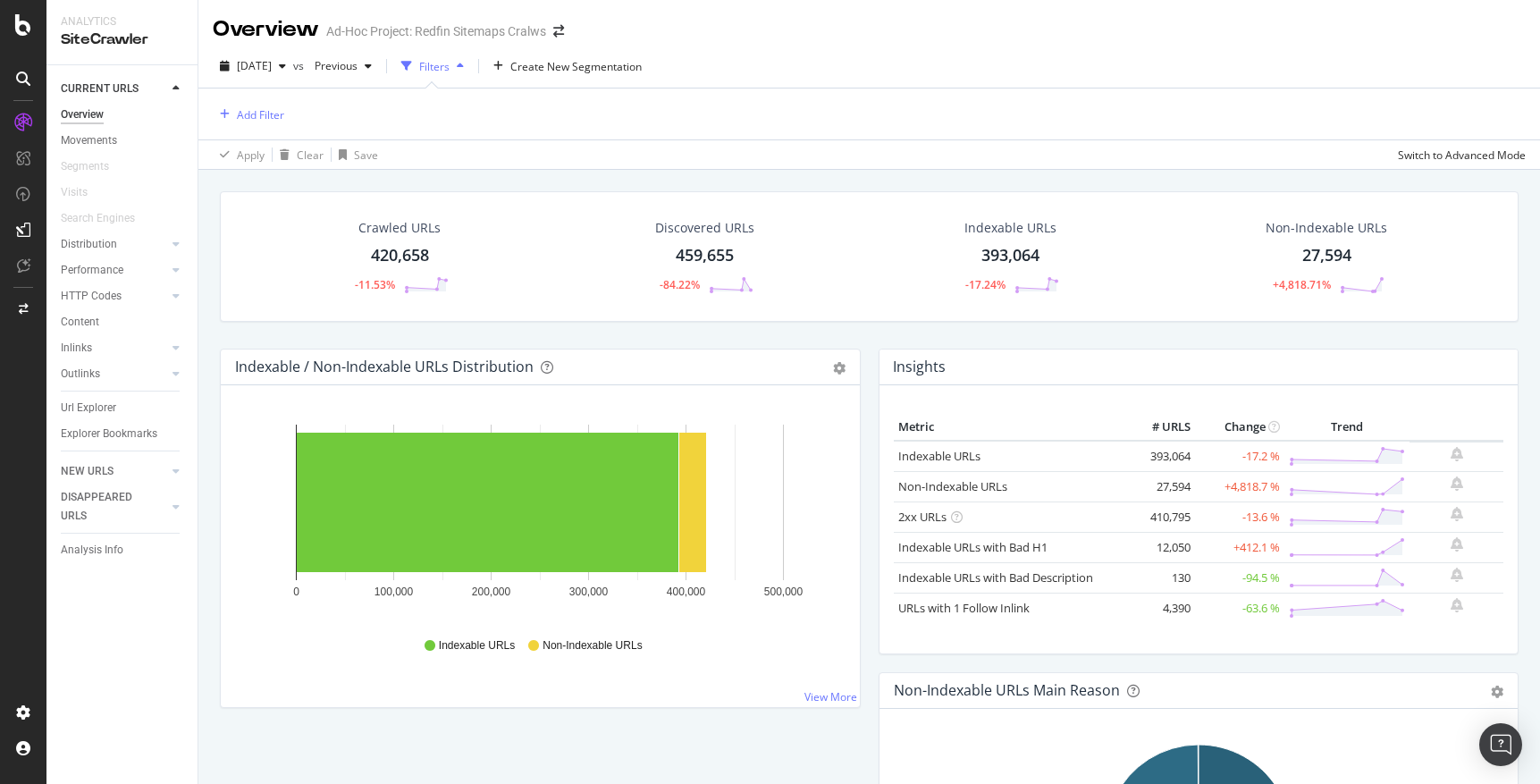
click at [1320, 259] on div "27,594" at bounding box center [1327, 256] width 49 height 24
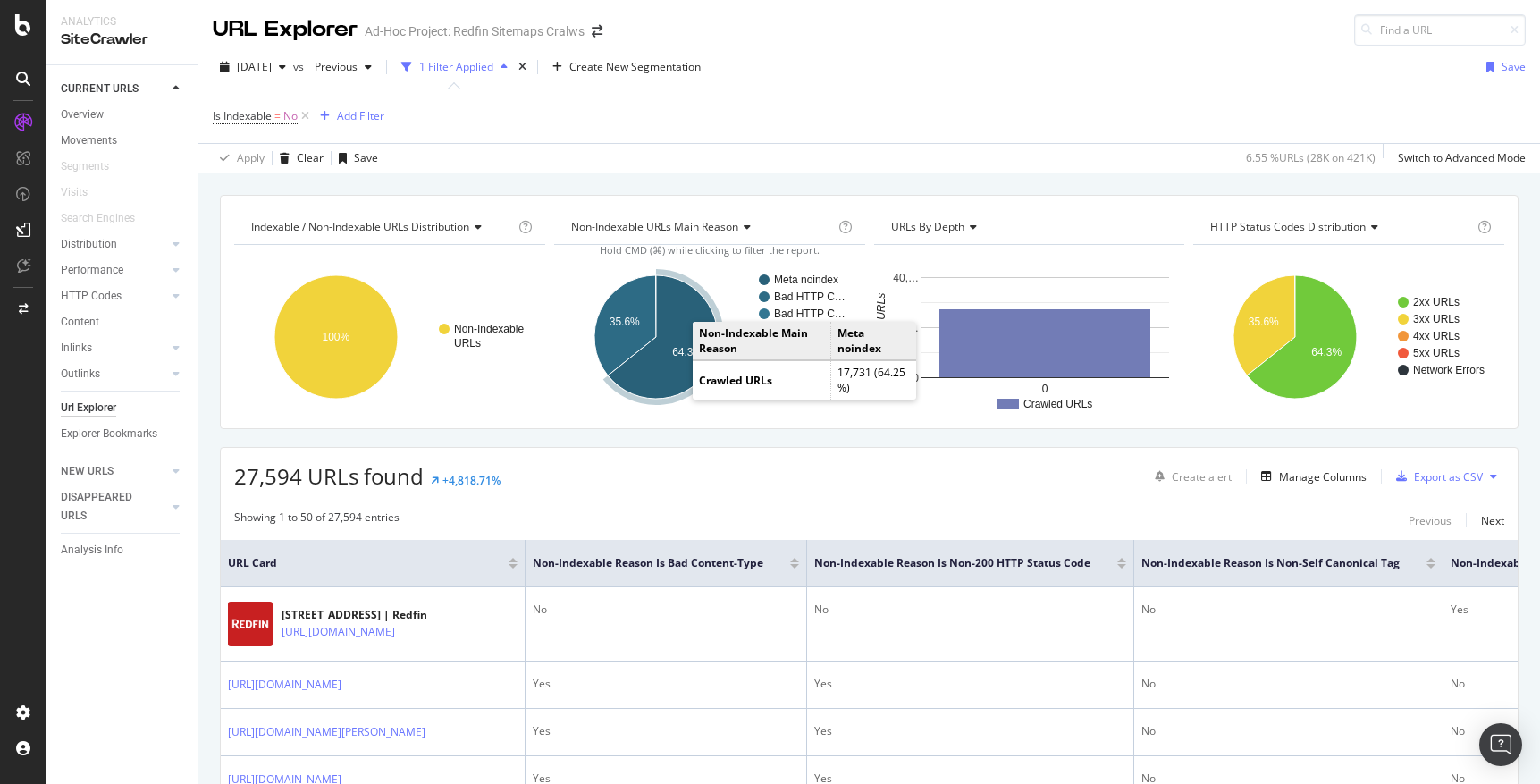
click at [669, 362] on icon "A chart." at bounding box center [663, 337] width 110 height 123
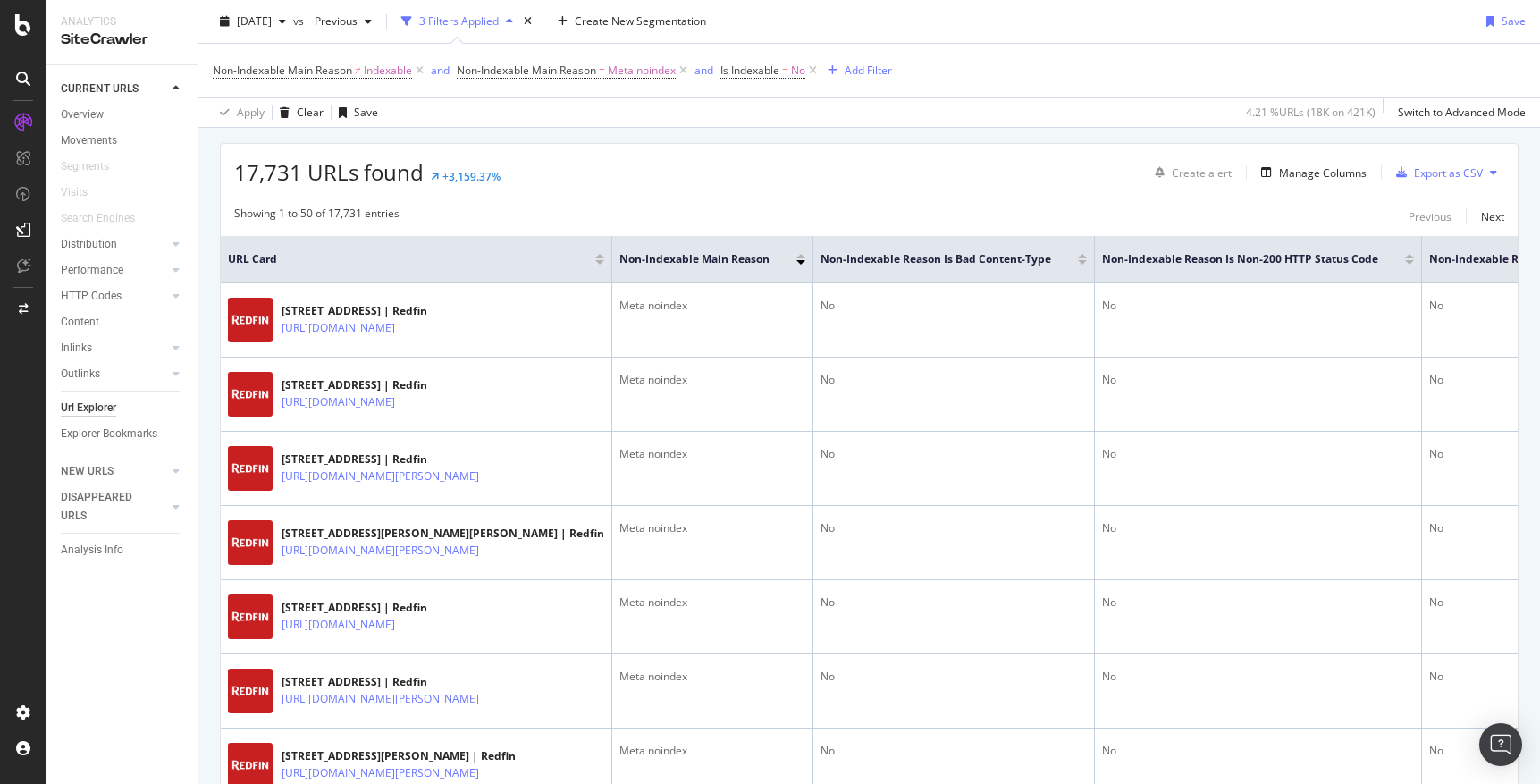
click at [24, 28] on icon at bounding box center [23, 24] width 16 height 22
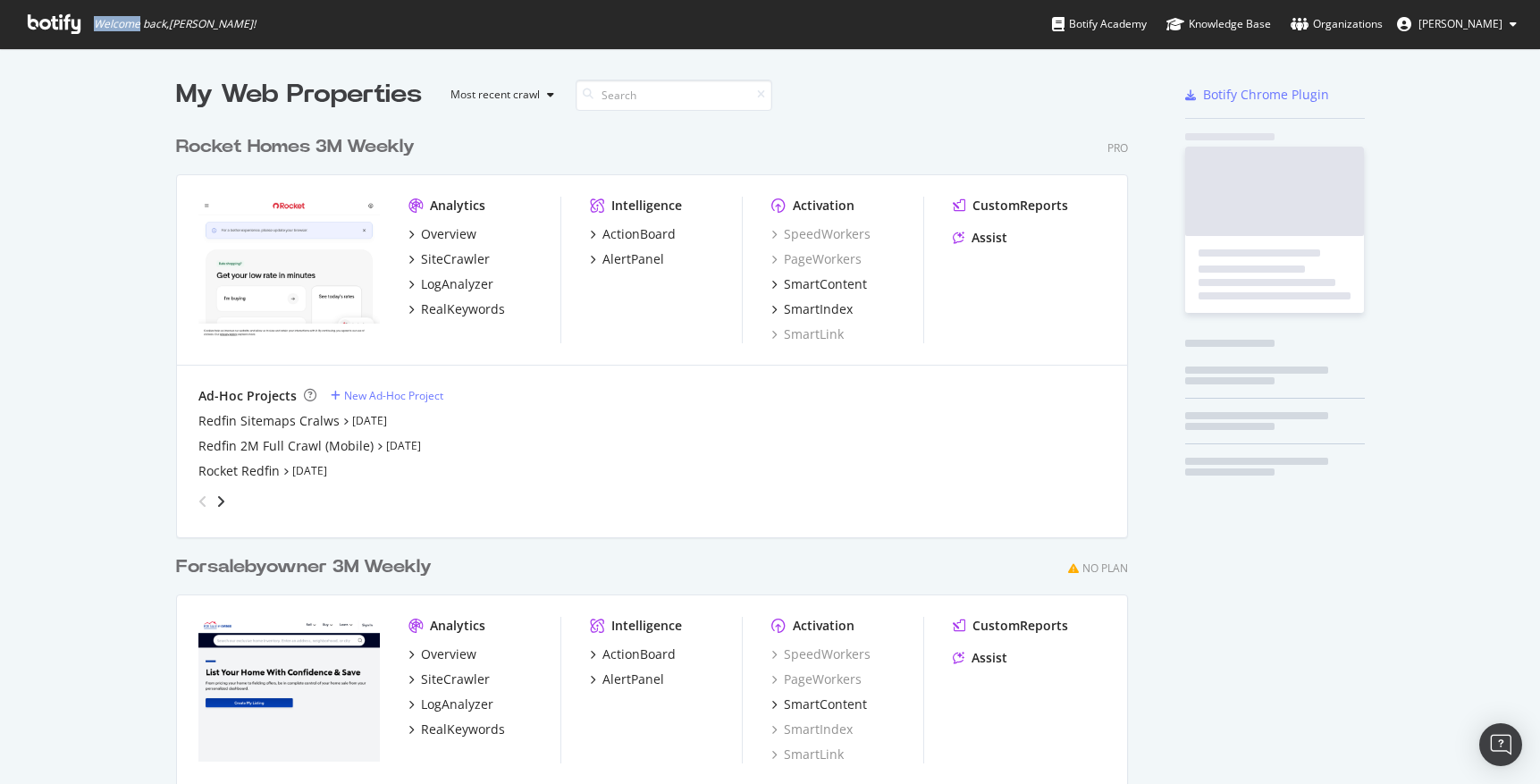
scroll to position [784, 1540]
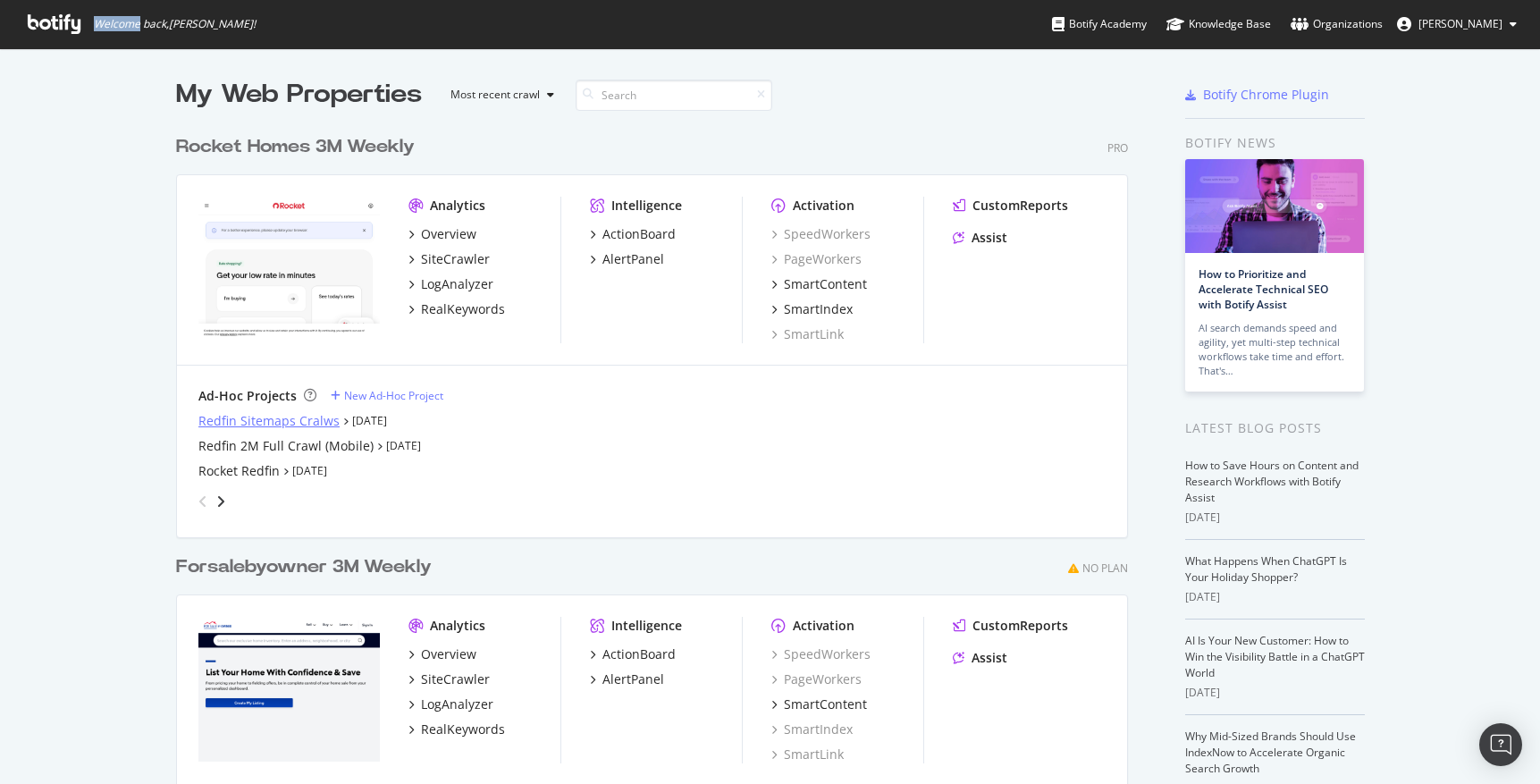
click at [242, 424] on div "Redfin Sitemaps Cralws" at bounding box center [269, 420] width 141 height 18
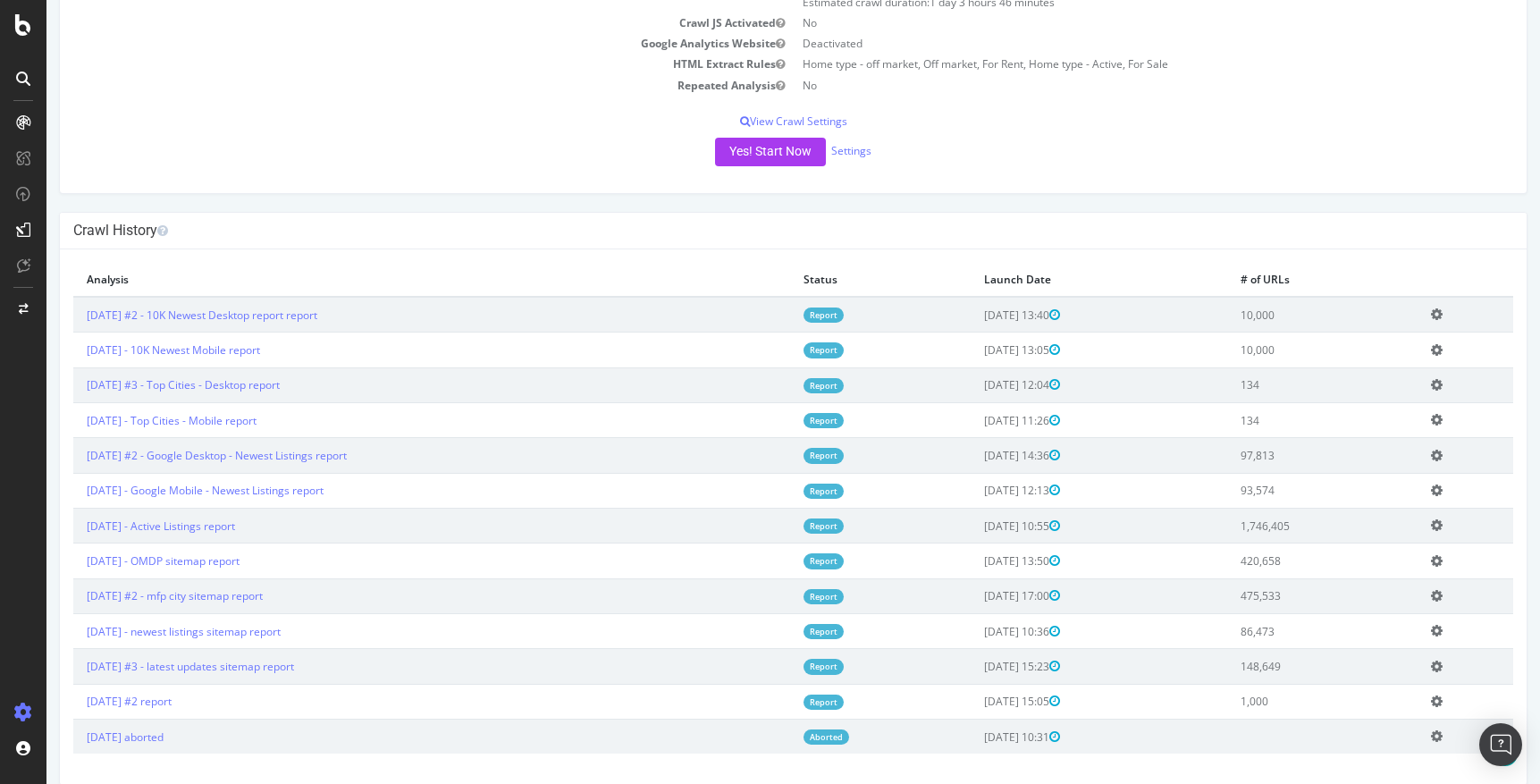
scroll to position [268, 0]
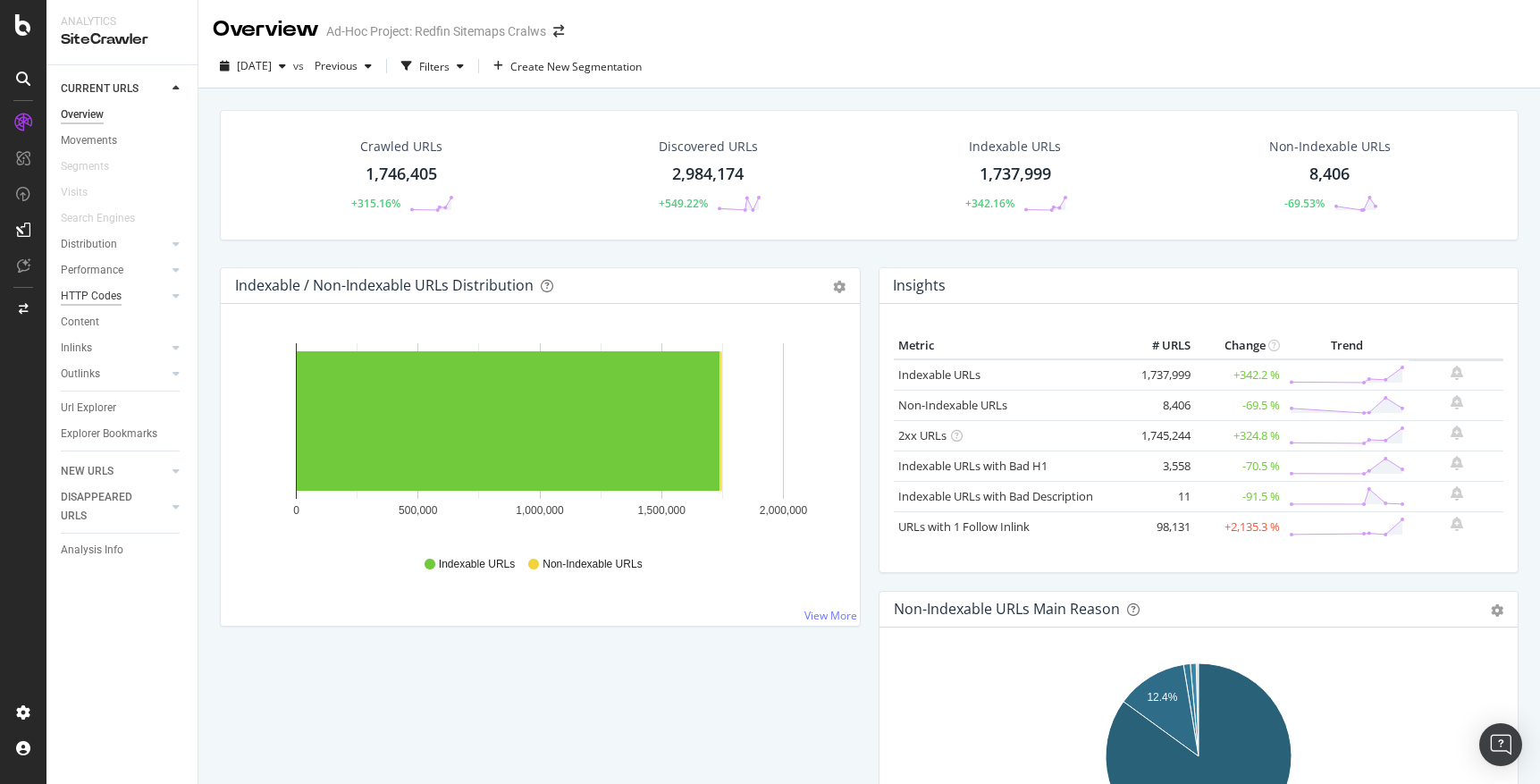
click at [103, 296] on div "HTTP Codes" at bounding box center [91, 296] width 61 height 19
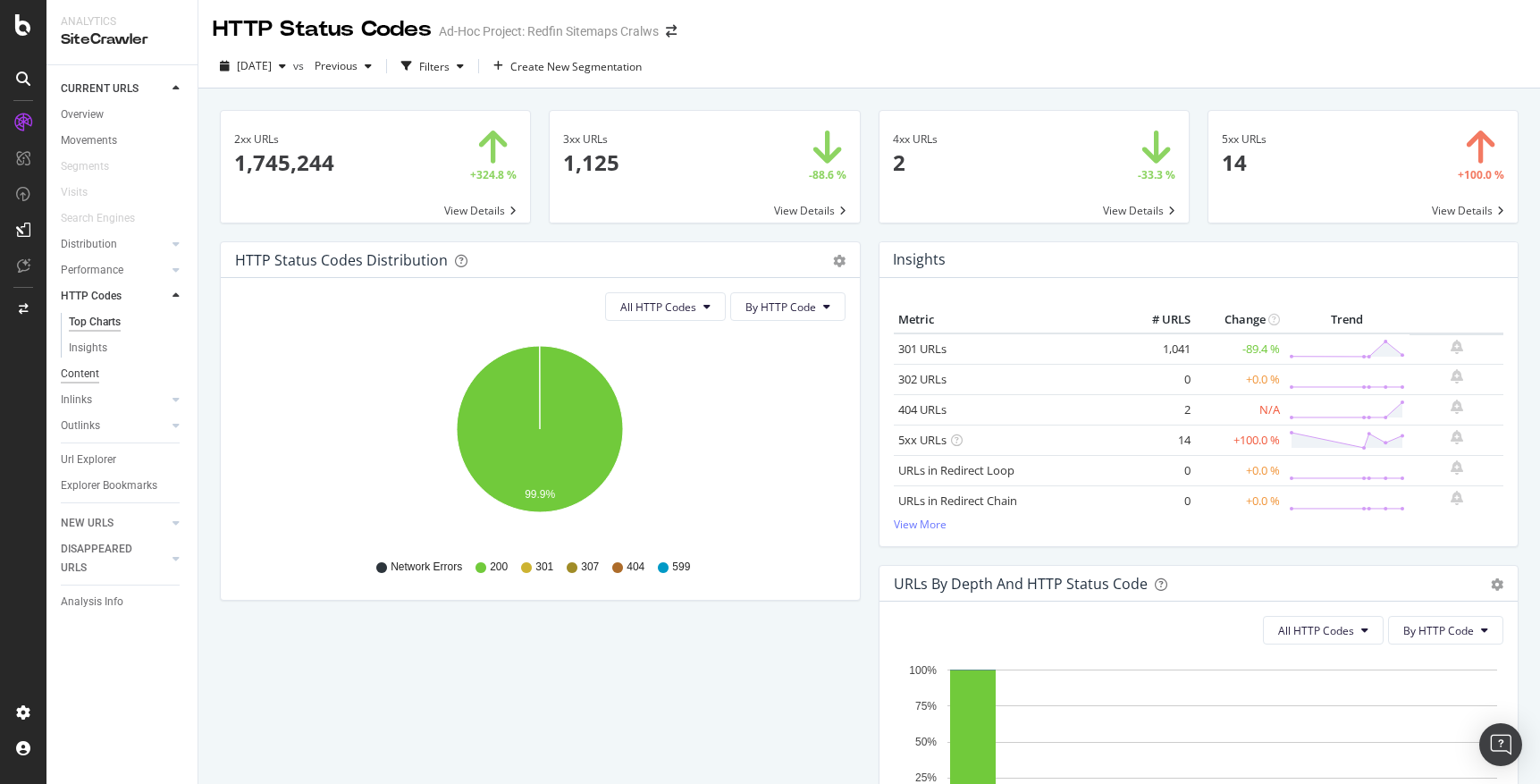
click at [89, 372] on div "Content" at bounding box center [80, 374] width 39 height 19
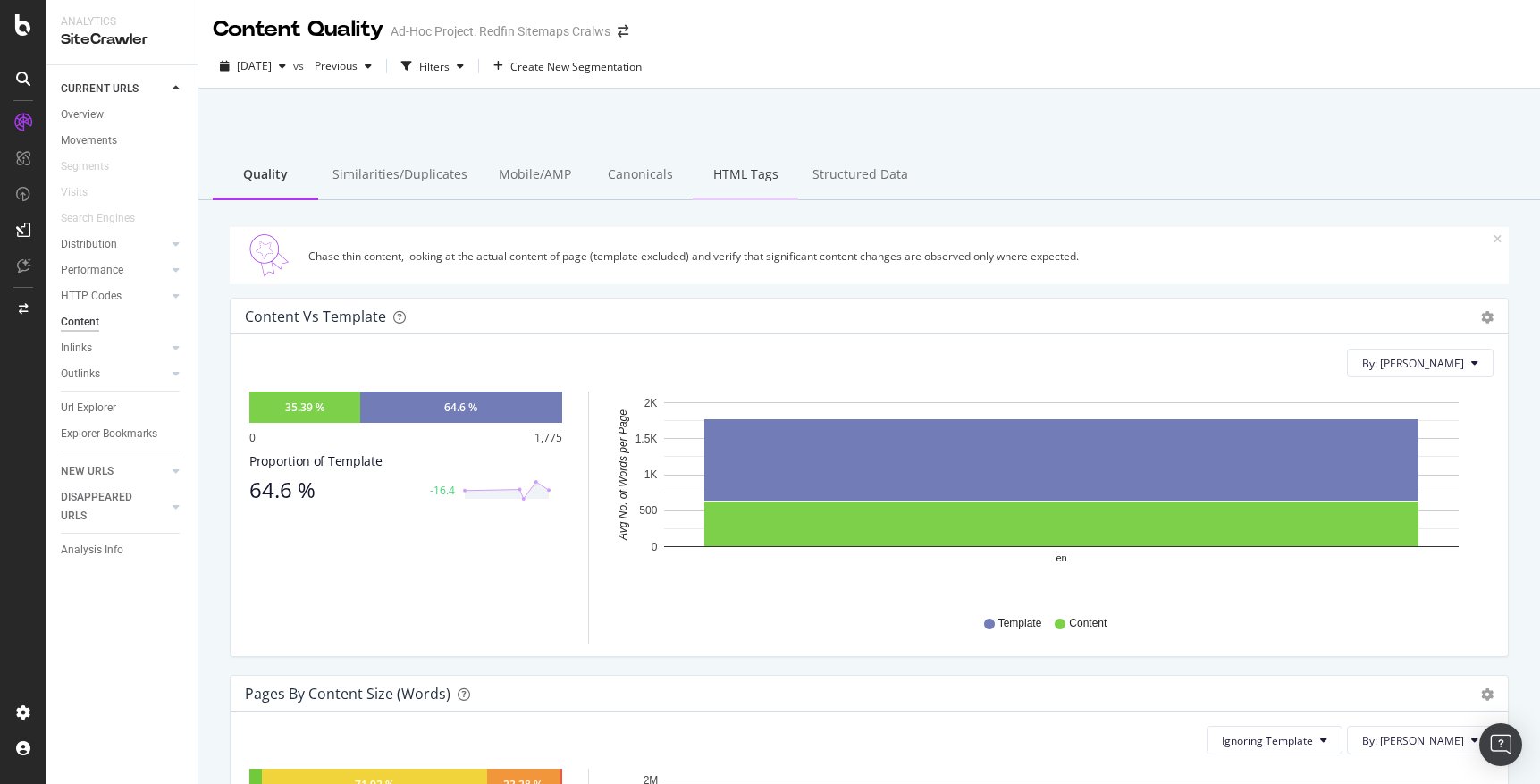
click at [726, 180] on div "HTML Tags" at bounding box center [746, 176] width 105 height 49
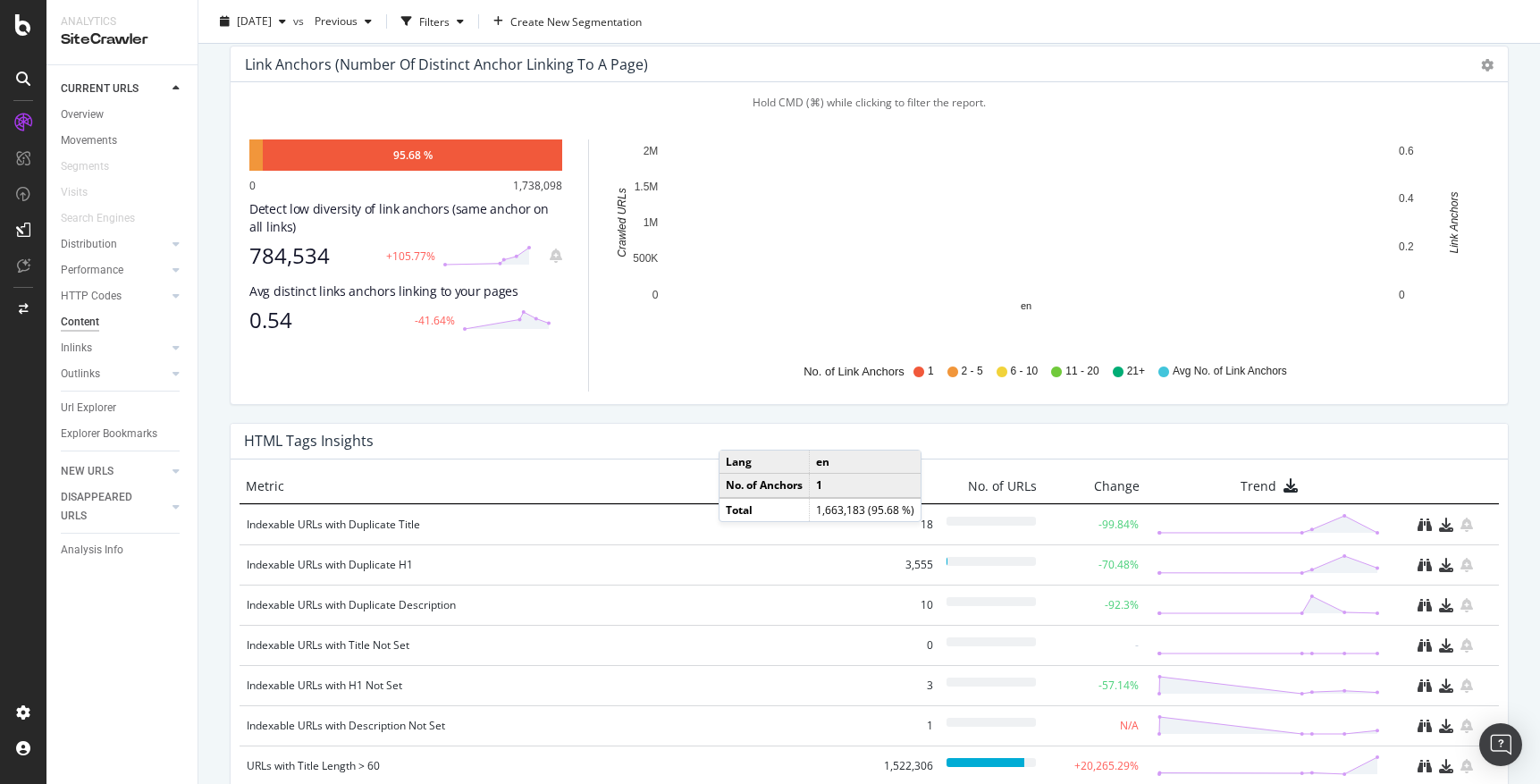
scroll to position [1099, 0]
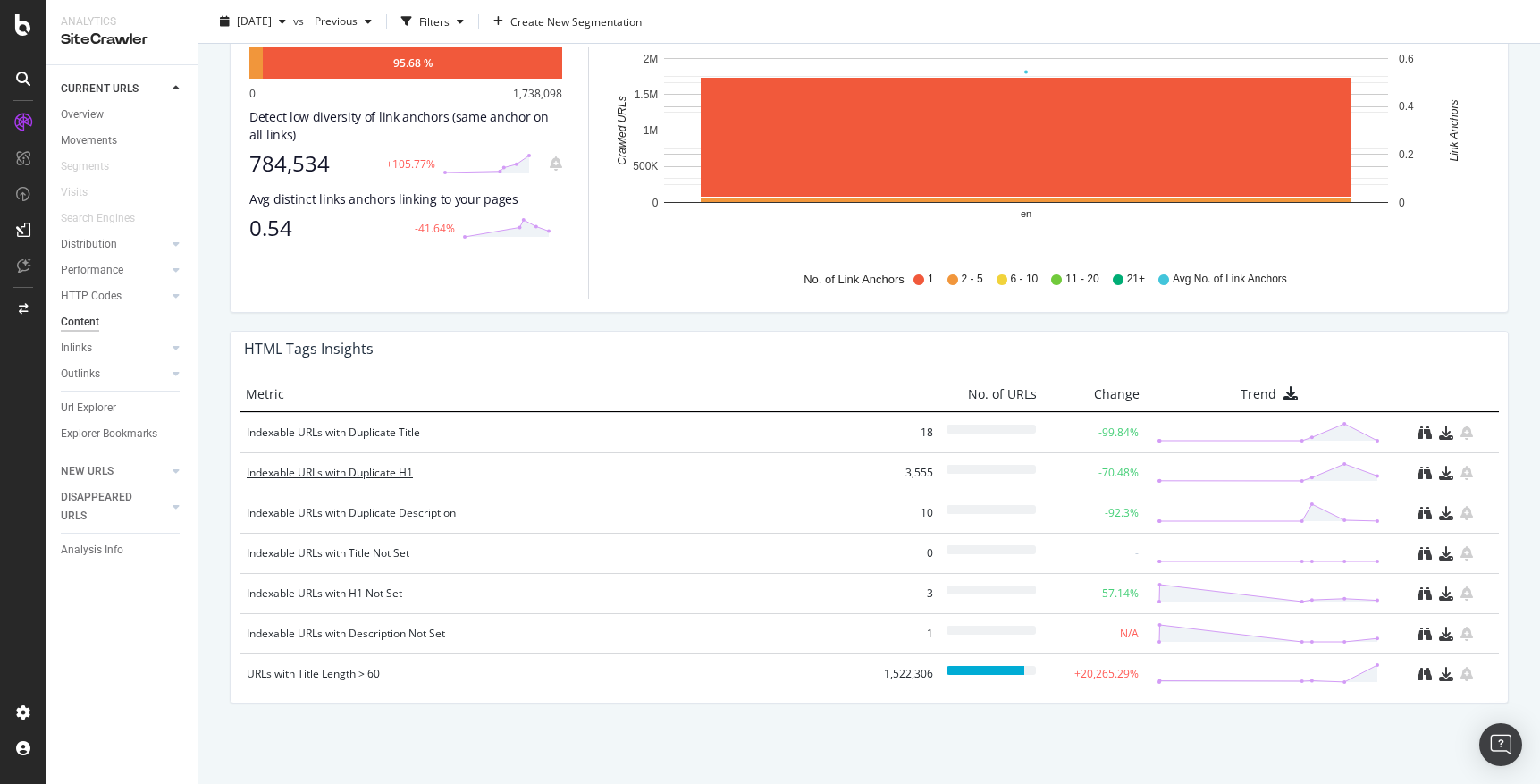
click at [390, 474] on div "Indexable URLs with Duplicate H1" at bounding box center [560, 472] width 628 height 18
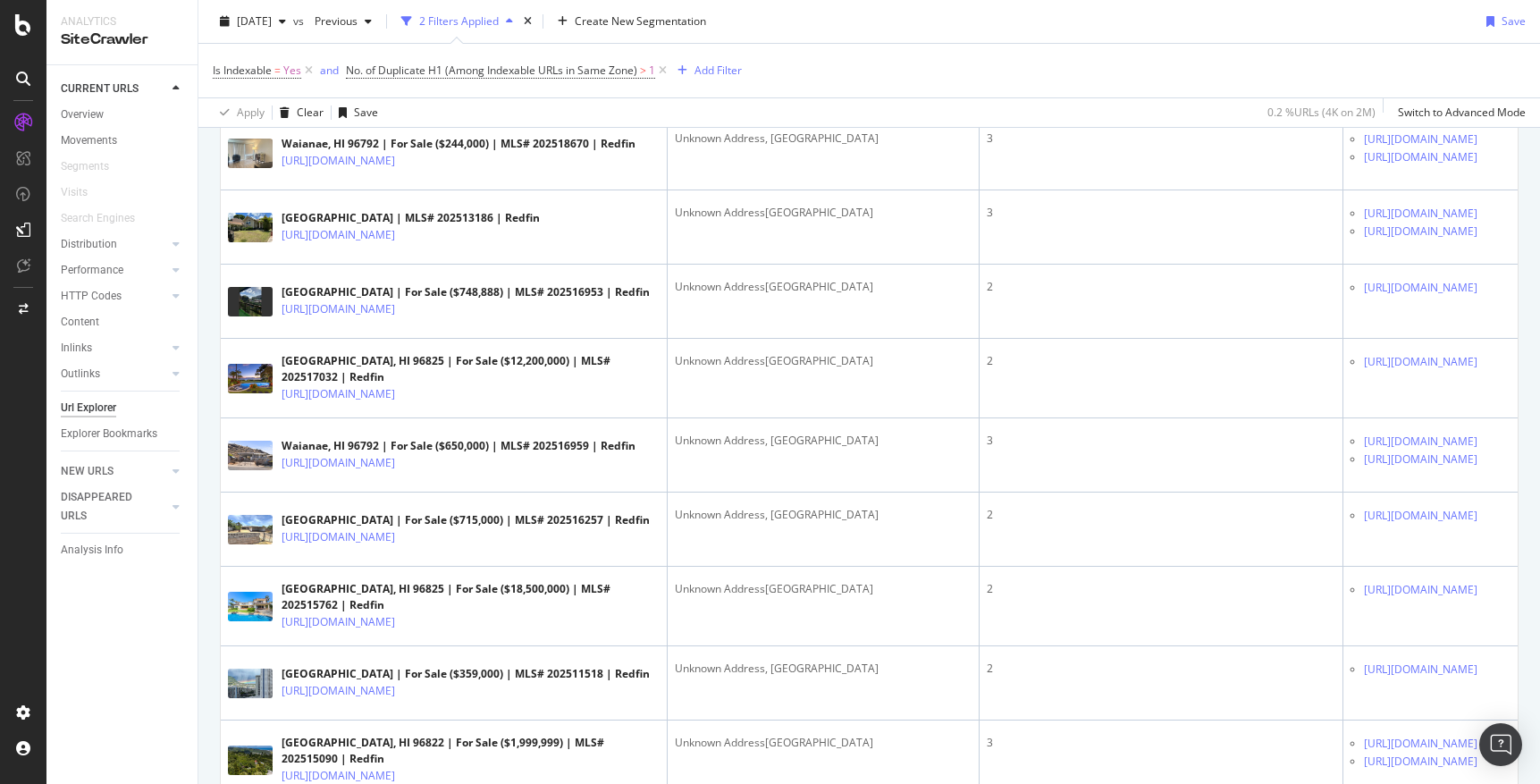
scroll to position [664, 0]
